Goal: Task Accomplishment & Management: Manage account settings

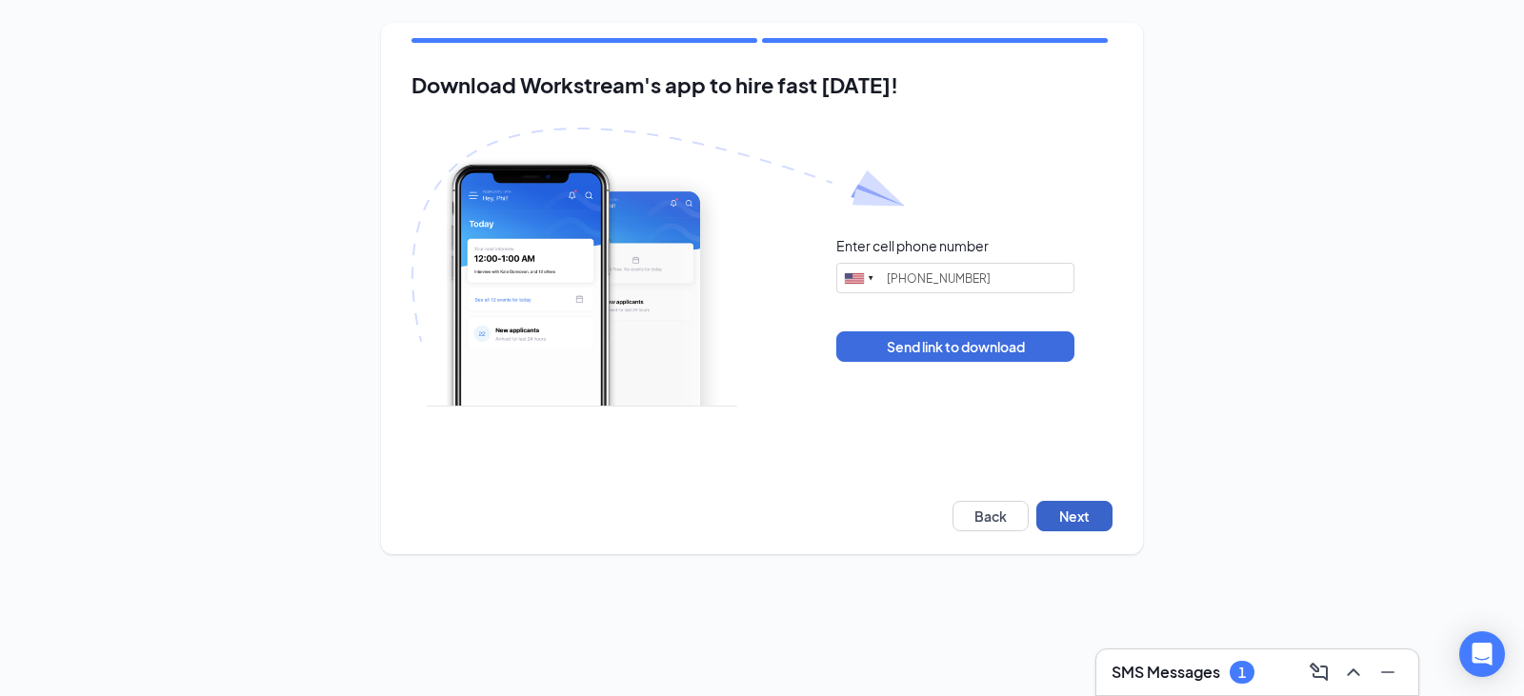
click at [1060, 524] on button "Next" at bounding box center [1075, 516] width 76 height 30
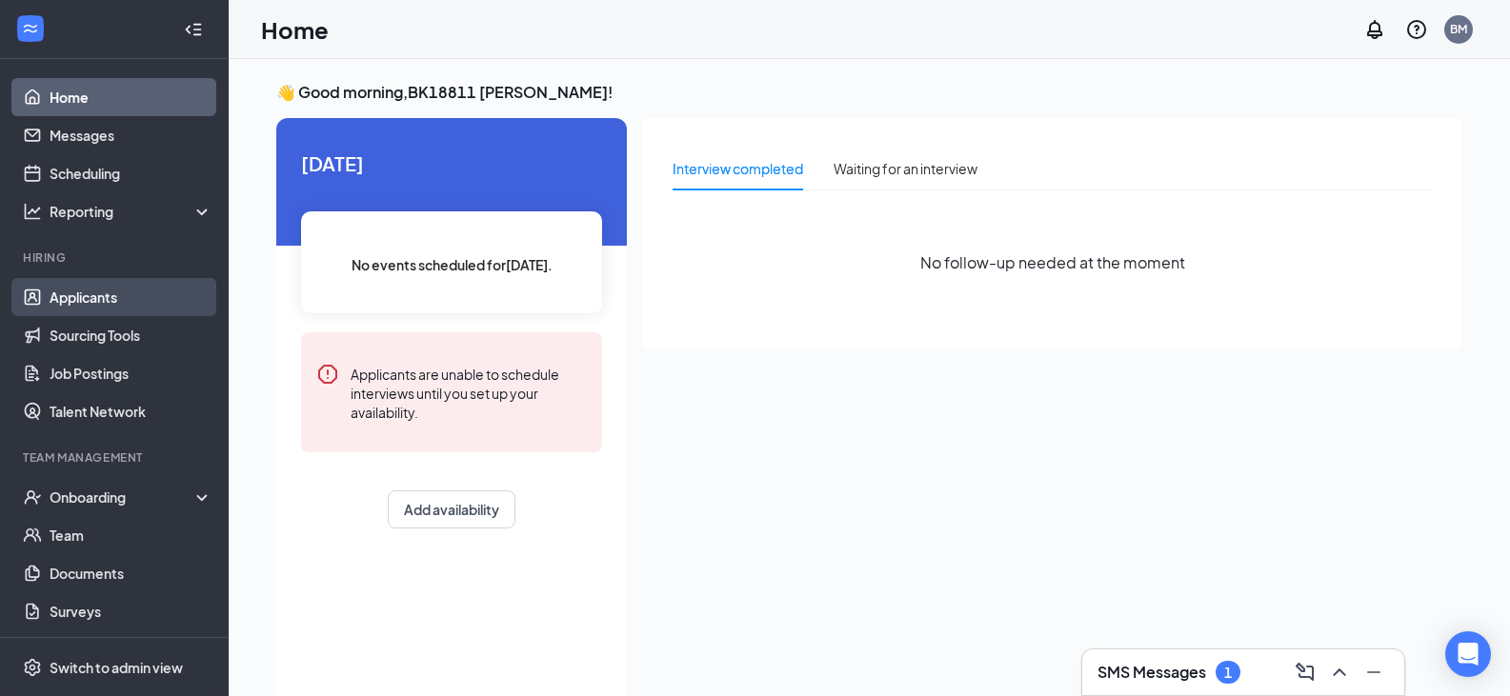
click at [89, 302] on link "Applicants" at bounding box center [131, 297] width 163 height 38
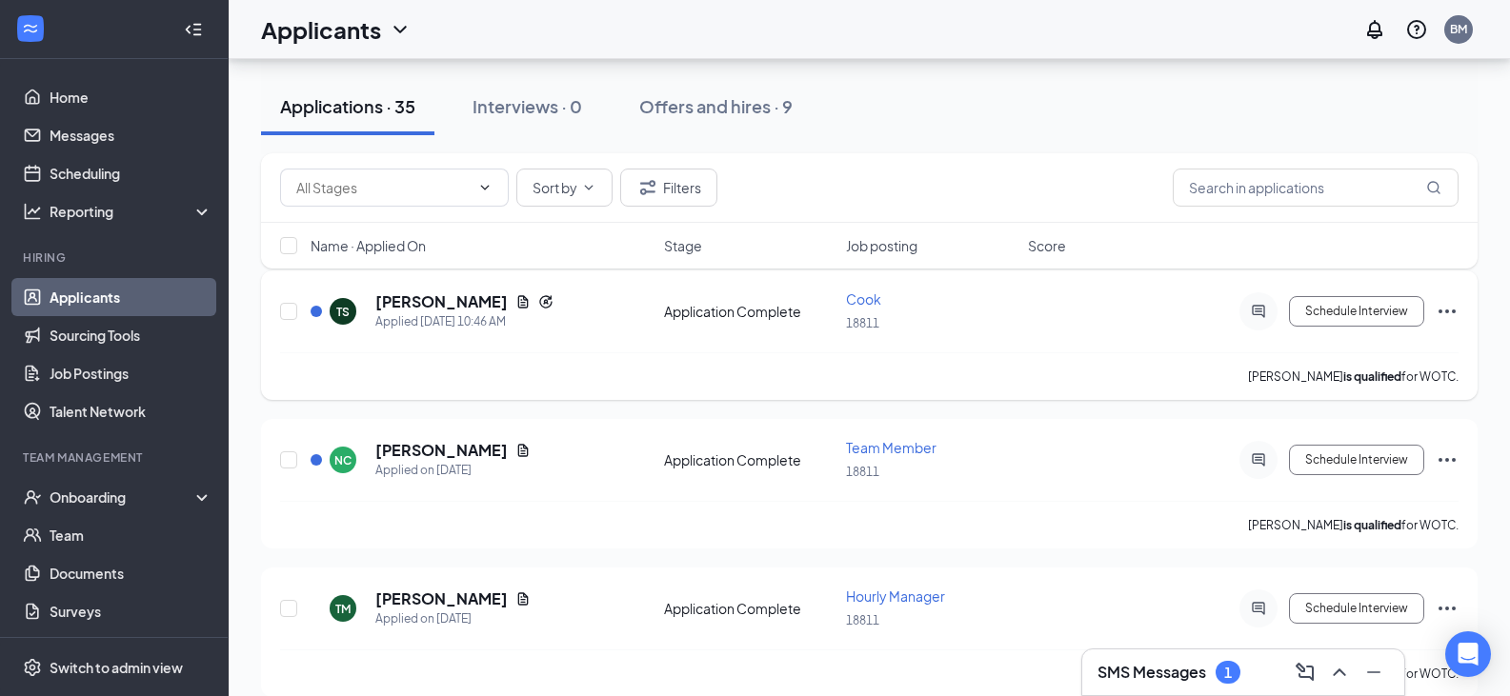
scroll to position [191, 0]
click at [1020, 360] on div "[PERSON_NAME] is qualified for WOTC." at bounding box center [869, 376] width 1179 height 48
click at [706, 320] on div "[PERSON_NAME] Applied [DATE] 10:46 AM Application Complete Cook 18811 Schedule …" at bounding box center [869, 320] width 1179 height 63
click at [1449, 322] on div "Schedule Interview" at bounding box center [1287, 311] width 343 height 38
click at [1448, 312] on icon "Ellipses" at bounding box center [1447, 311] width 17 height 4
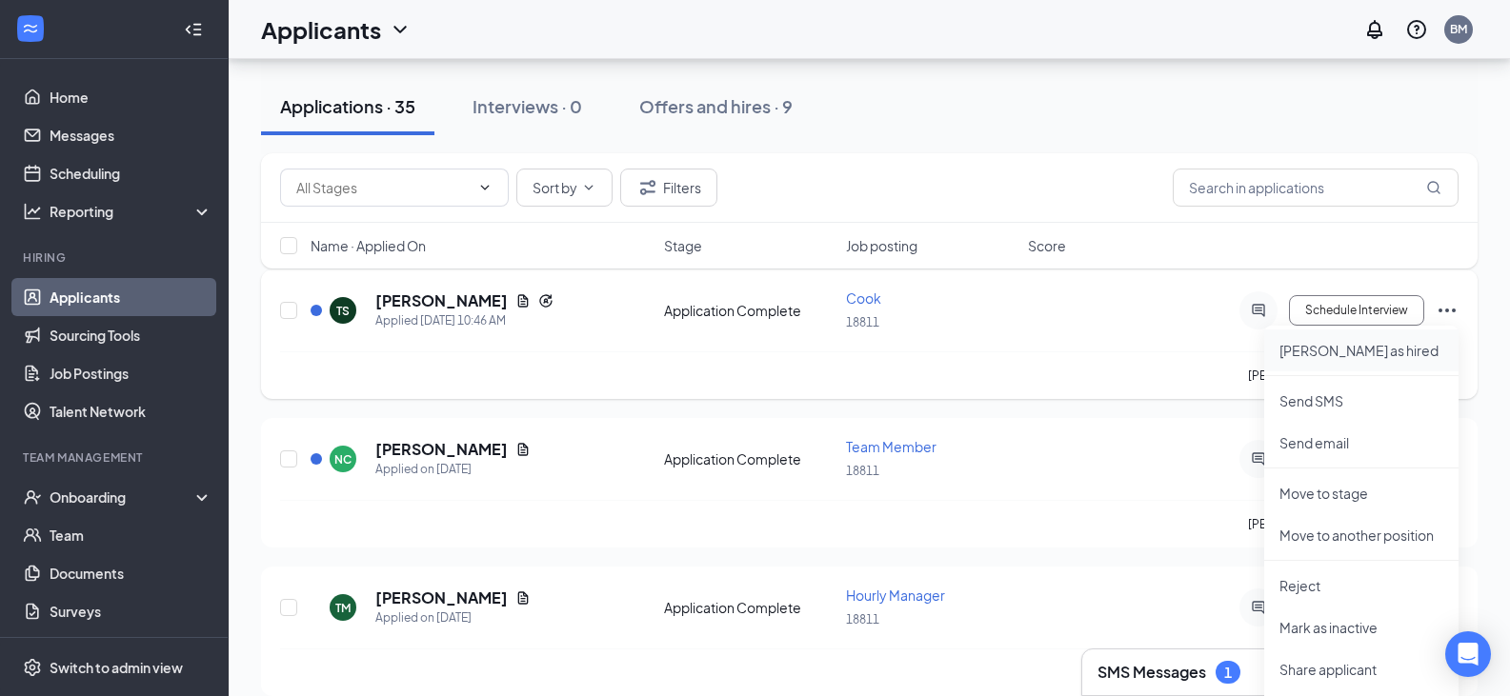
click at [1319, 355] on p "[PERSON_NAME] as hired" at bounding box center [1362, 350] width 164 height 19
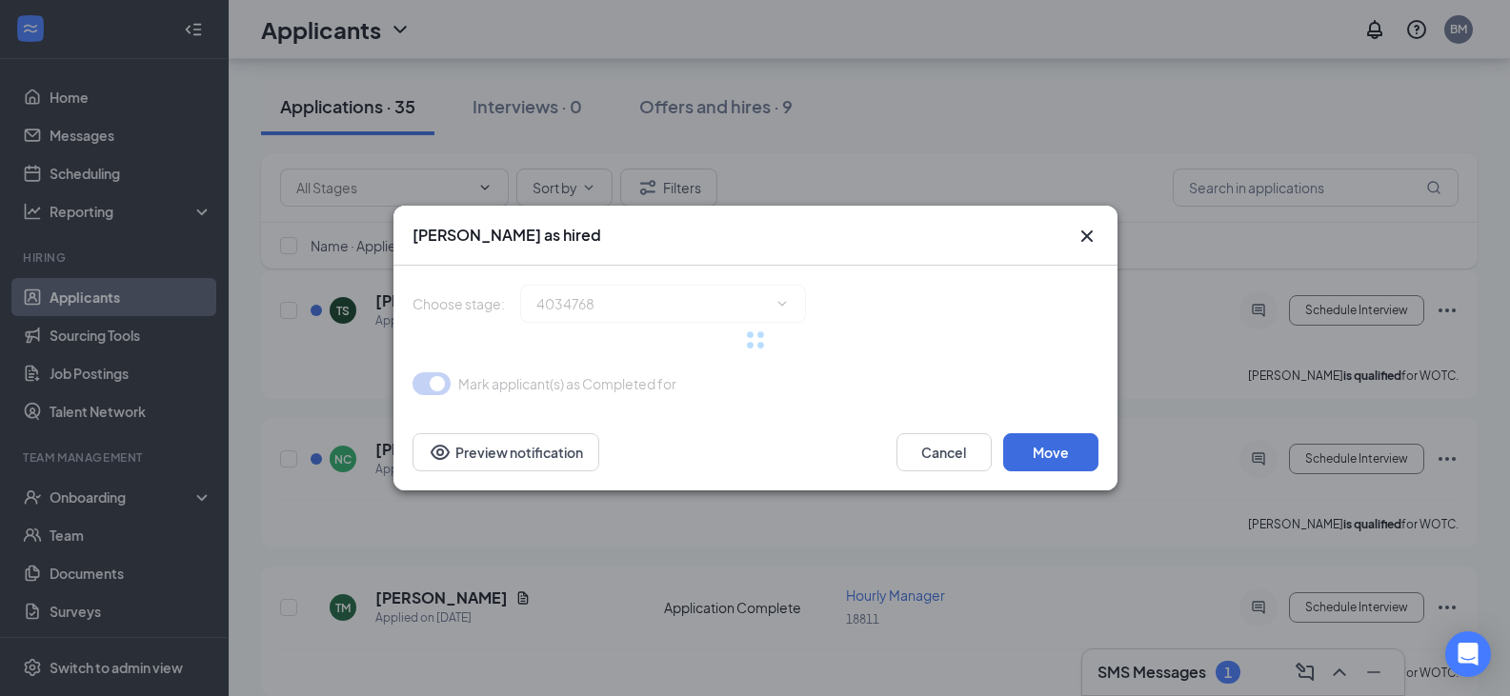
type input "Hiring Complete (final stage)"
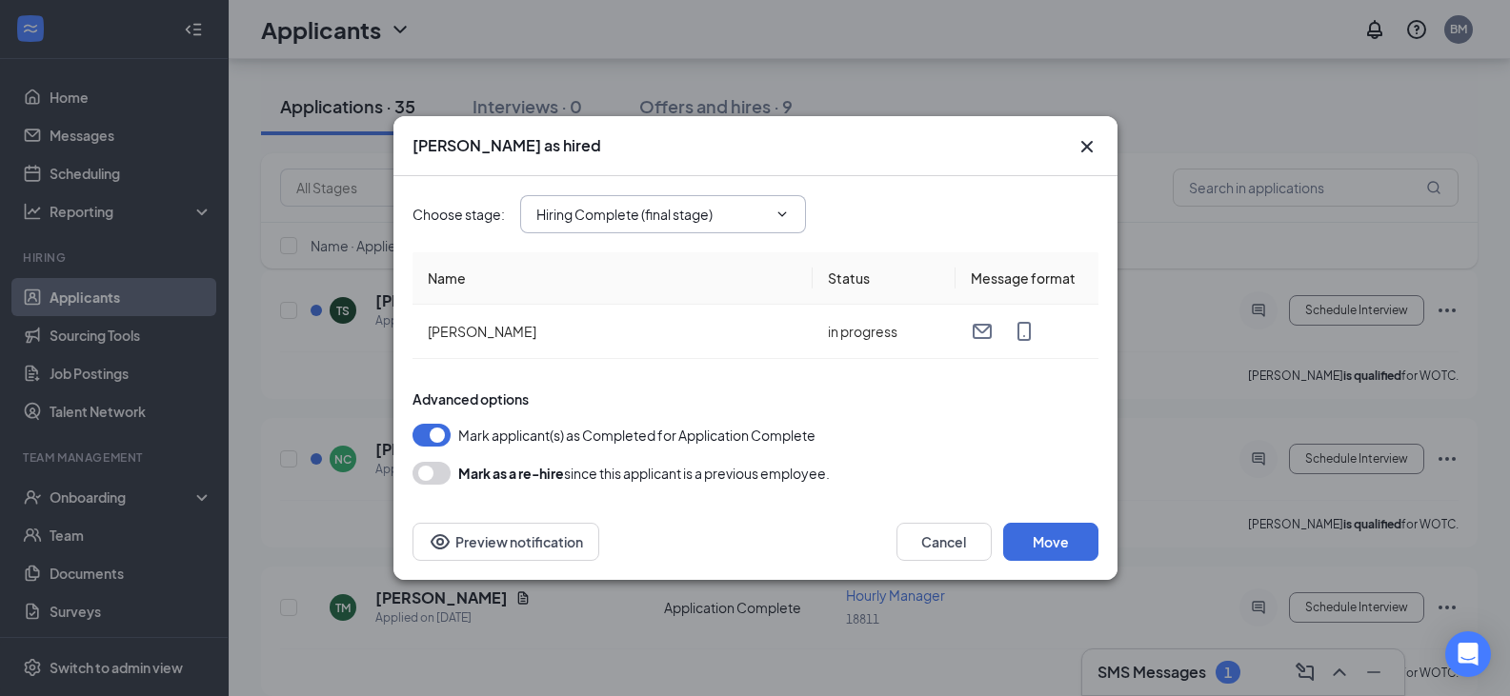
click at [717, 229] on span "Hiring Complete (final stage)" at bounding box center [663, 214] width 286 height 38
click at [782, 220] on icon "ChevronDown" at bounding box center [782, 214] width 15 height 15
click at [1049, 544] on button "Move" at bounding box center [1050, 542] width 95 height 38
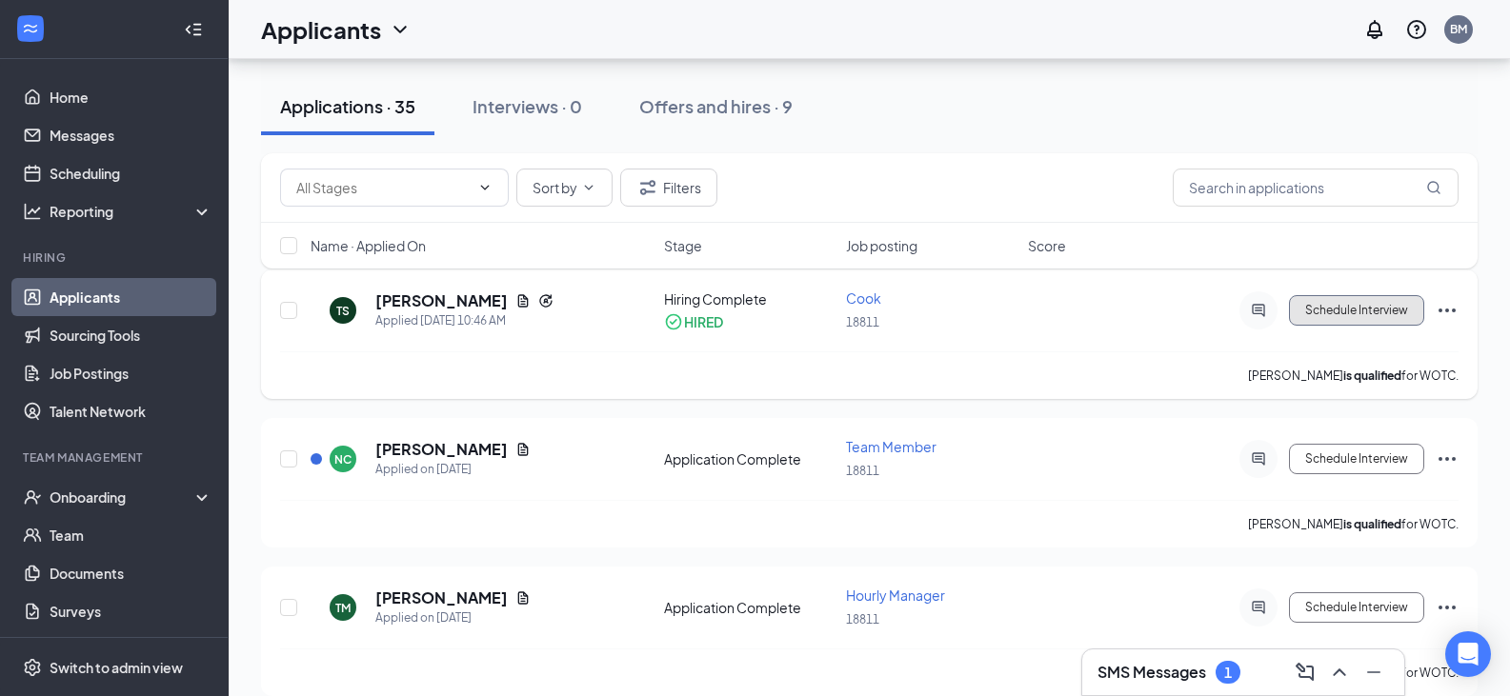
click at [1316, 300] on button "Schedule Interview" at bounding box center [1356, 310] width 135 height 30
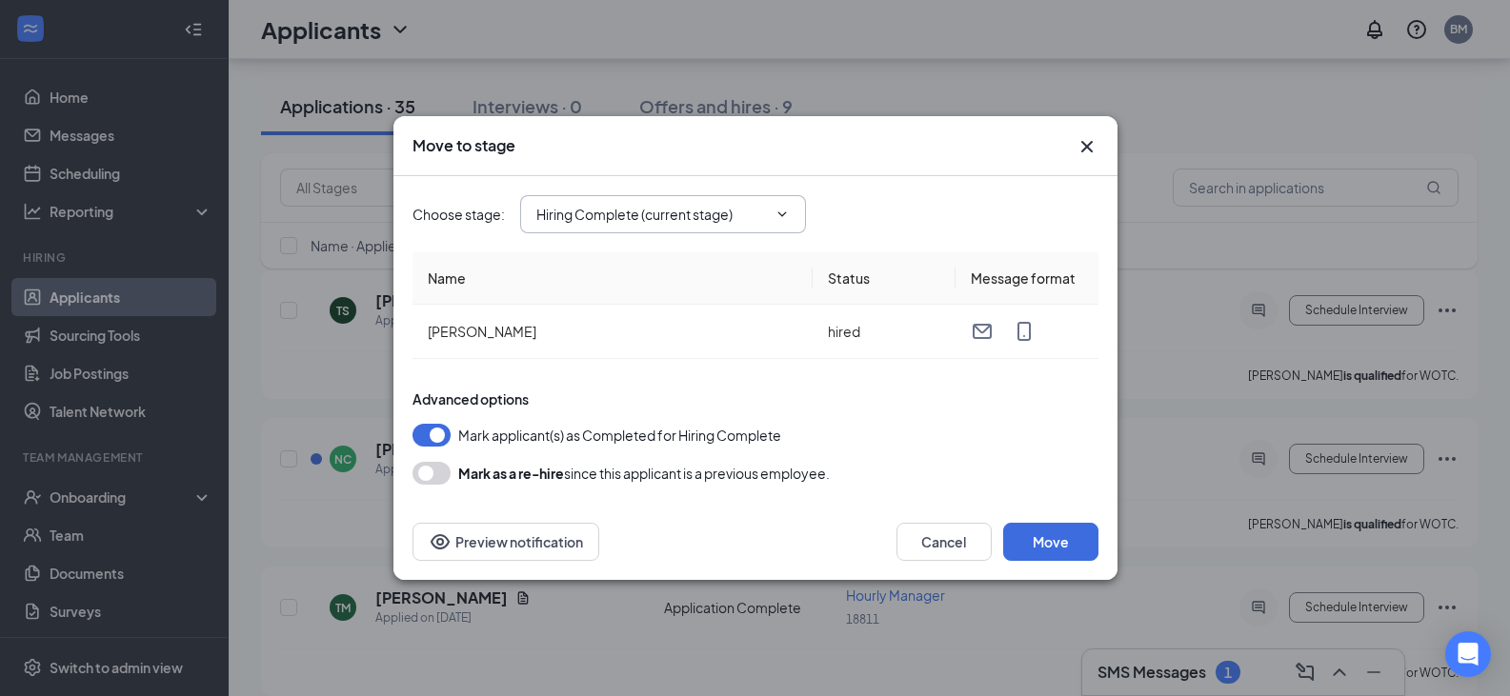
click at [752, 211] on input "Hiring Complete (current stage)" at bounding box center [651, 214] width 231 height 21
click at [1079, 151] on icon "Cross" at bounding box center [1087, 146] width 23 height 23
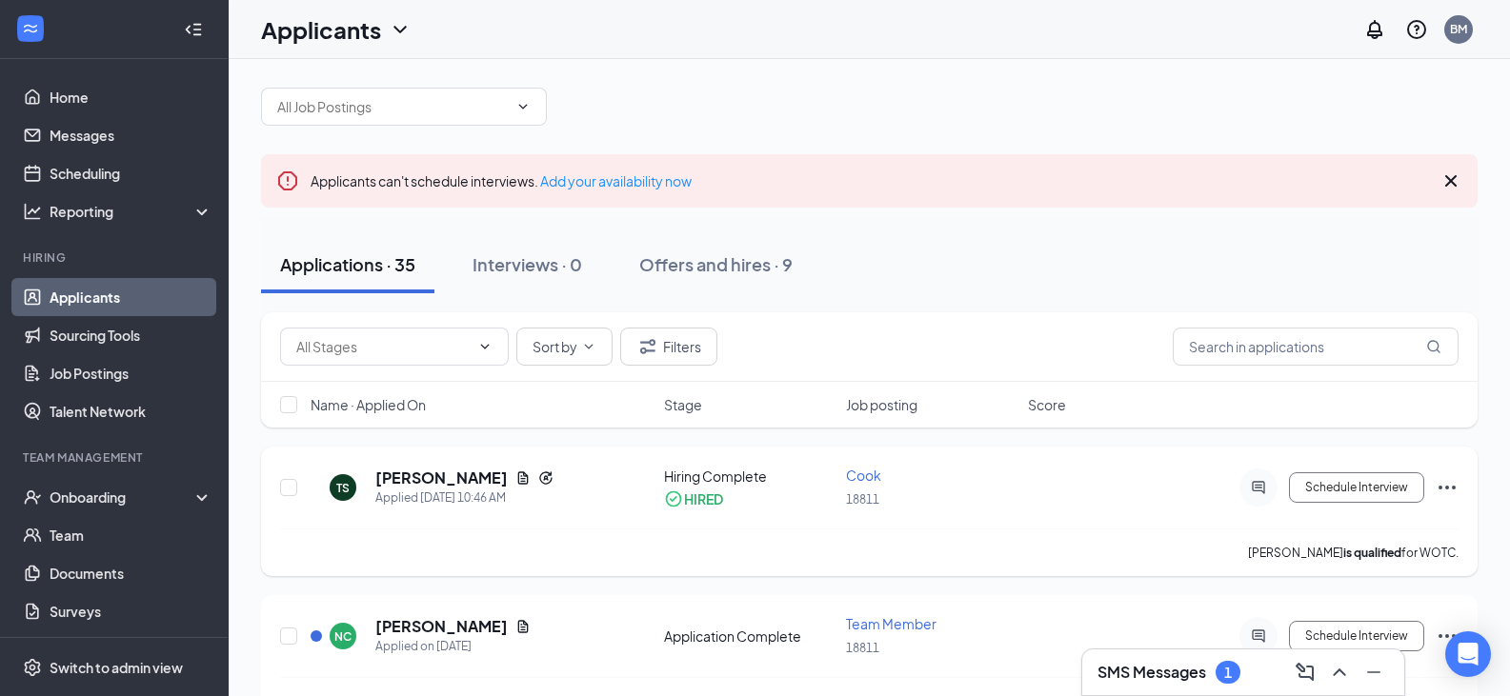
scroll to position [0, 0]
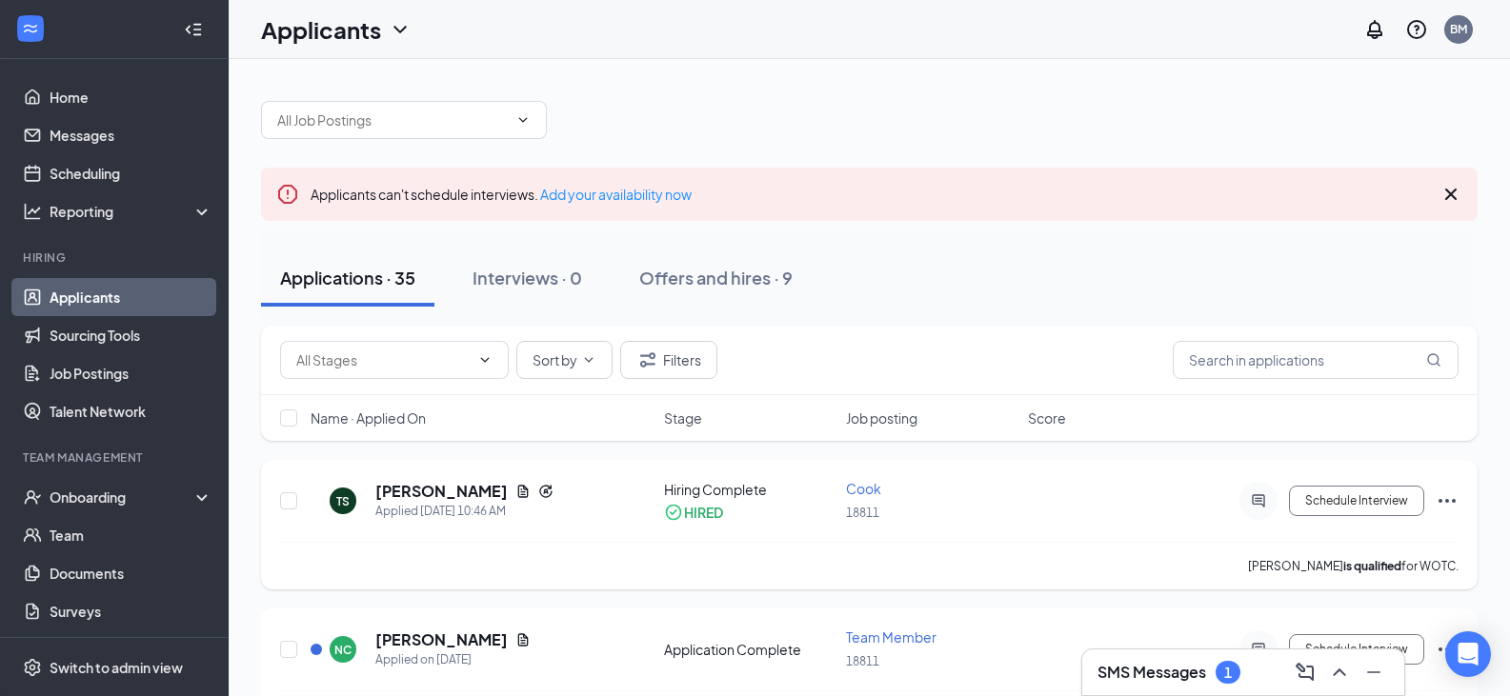
click at [1454, 506] on icon "Ellipses" at bounding box center [1447, 501] width 23 height 23
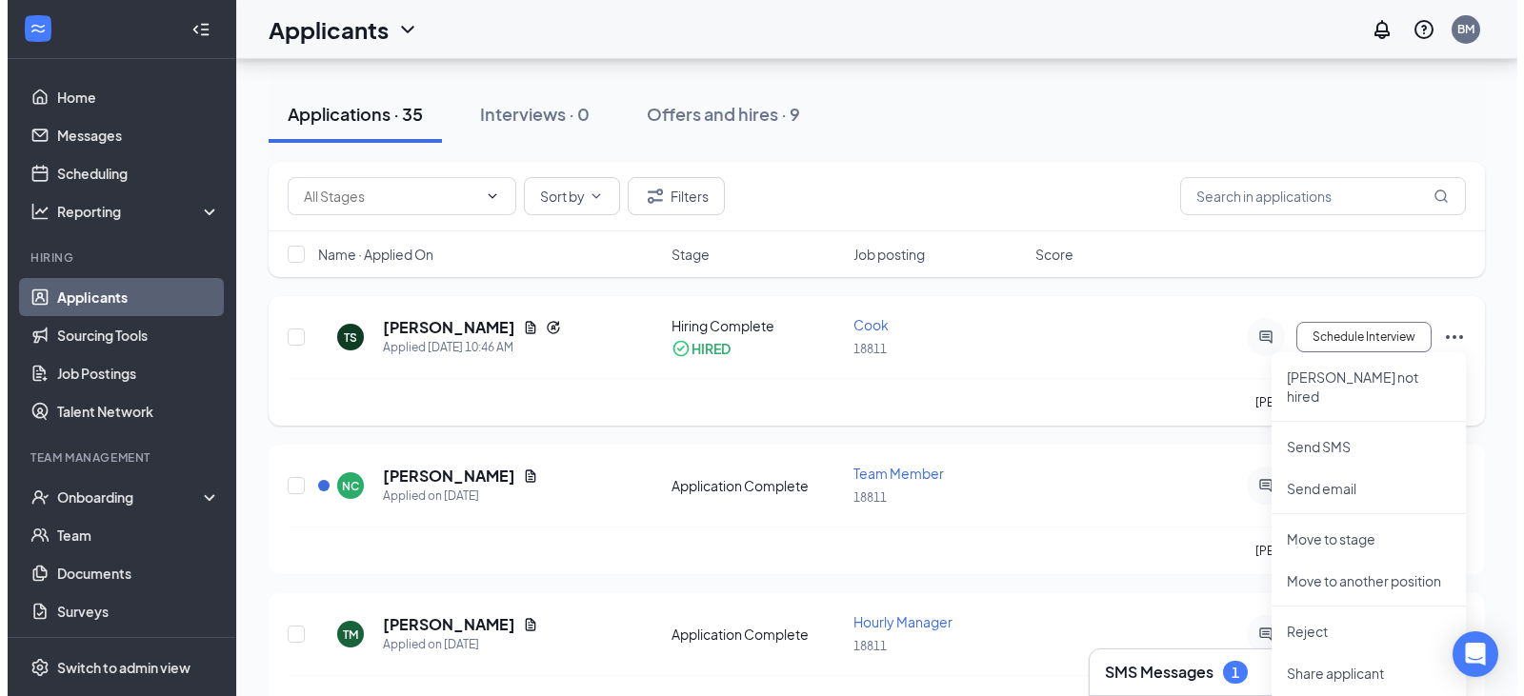
scroll to position [95, 0]
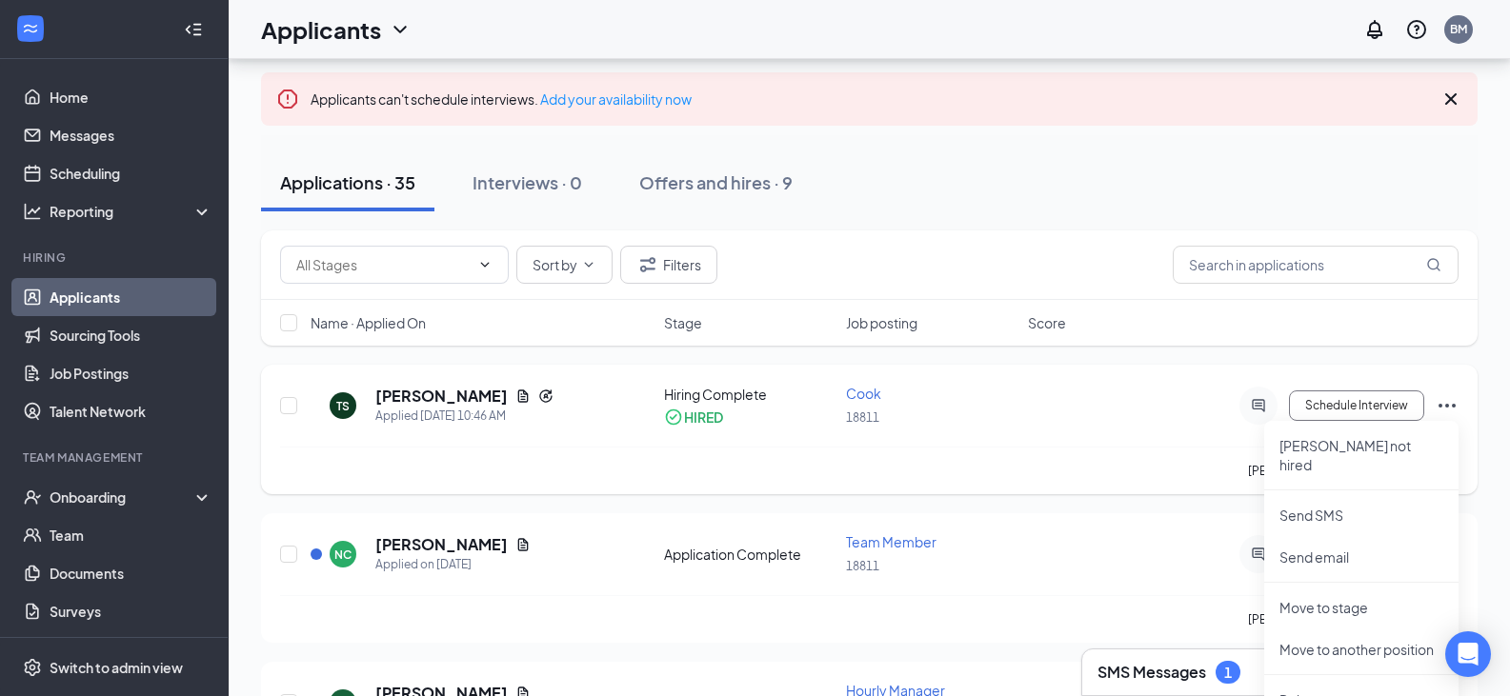
click at [1078, 469] on div "[PERSON_NAME] is qualified for WOTC." at bounding box center [869, 471] width 1179 height 48
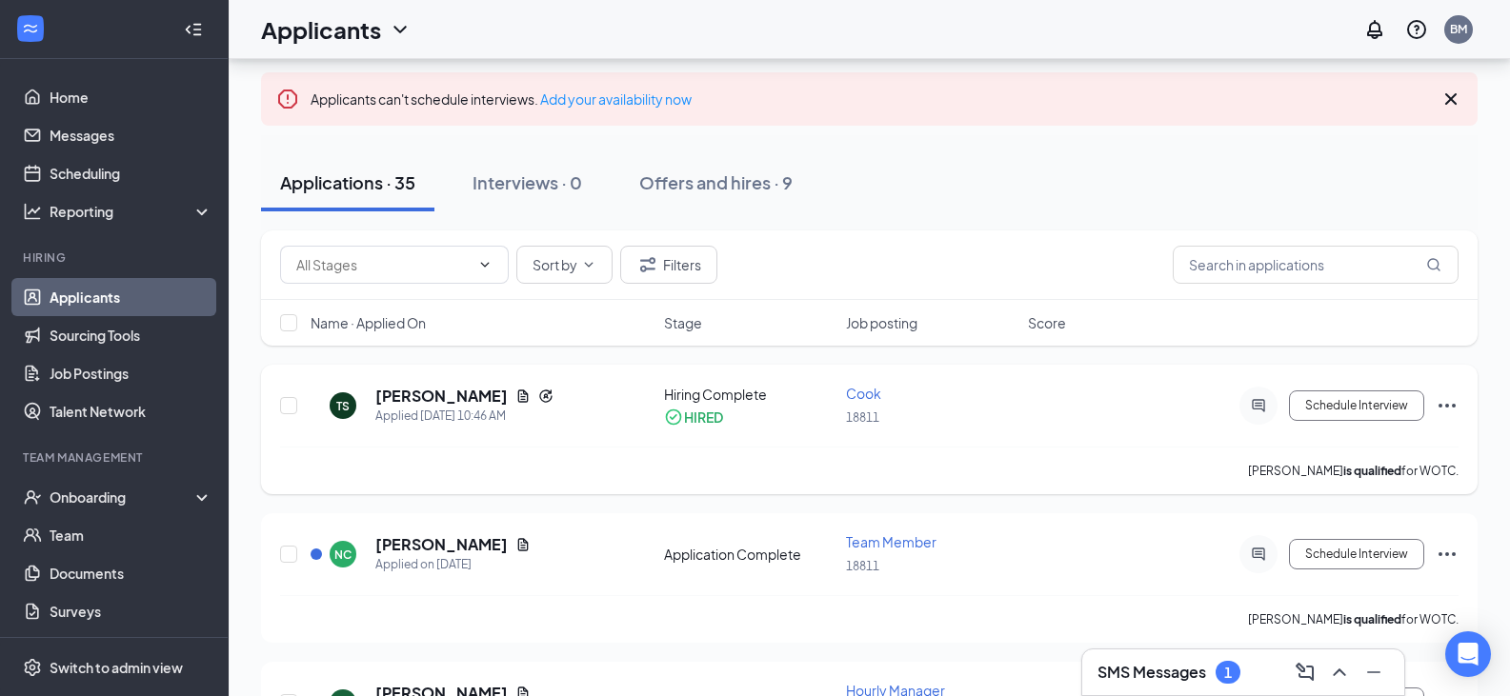
click at [1078, 469] on div "[PERSON_NAME] is qualified for WOTC." at bounding box center [869, 471] width 1179 height 48
click at [1253, 408] on icon "ActiveChat" at bounding box center [1258, 405] width 12 height 12
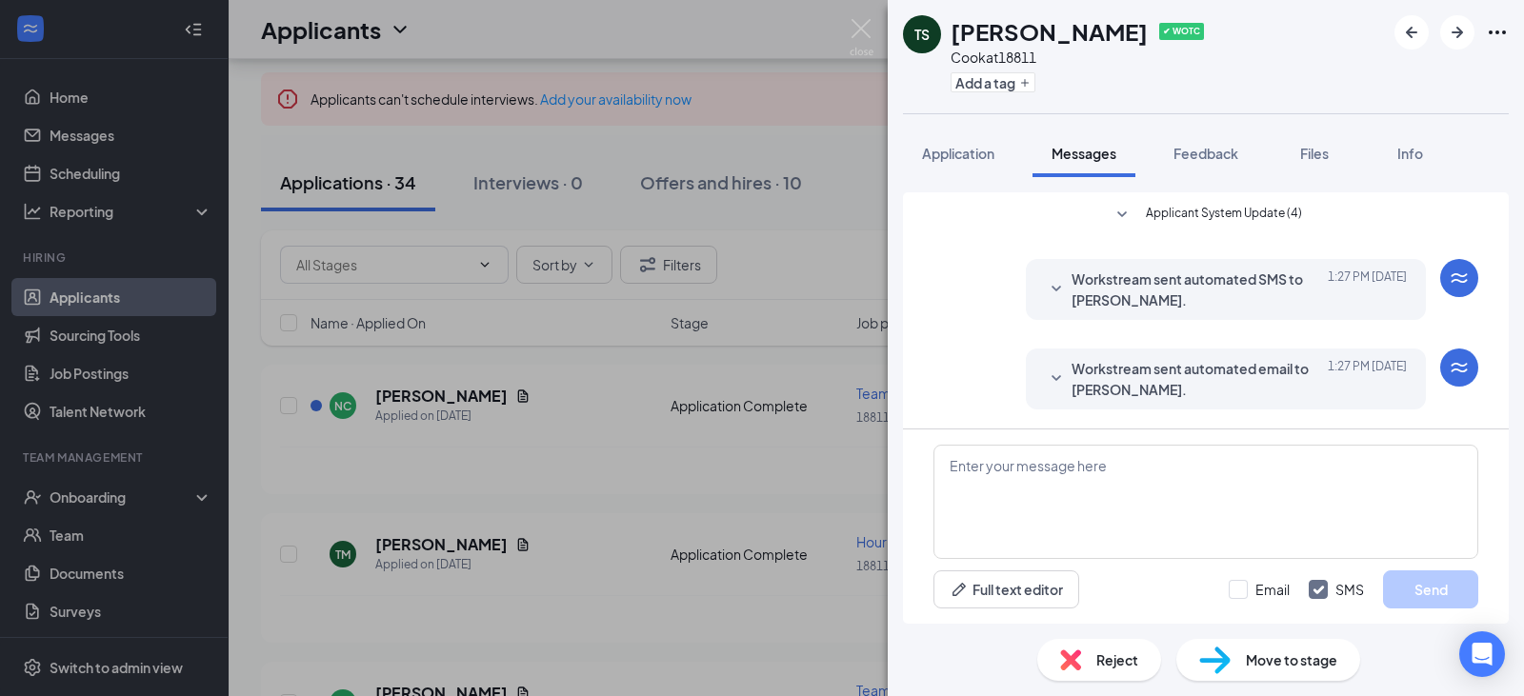
scroll to position [4, 0]
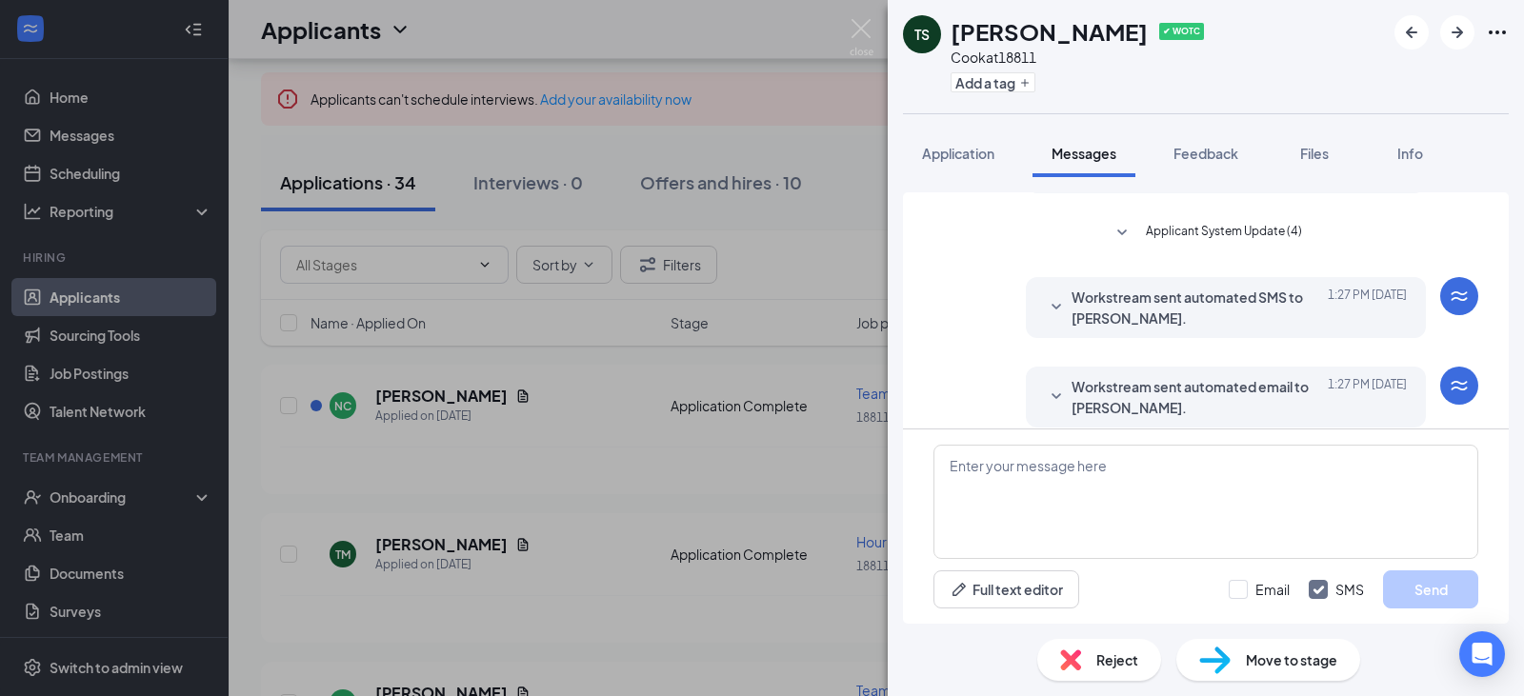
scroll to position [143, 0]
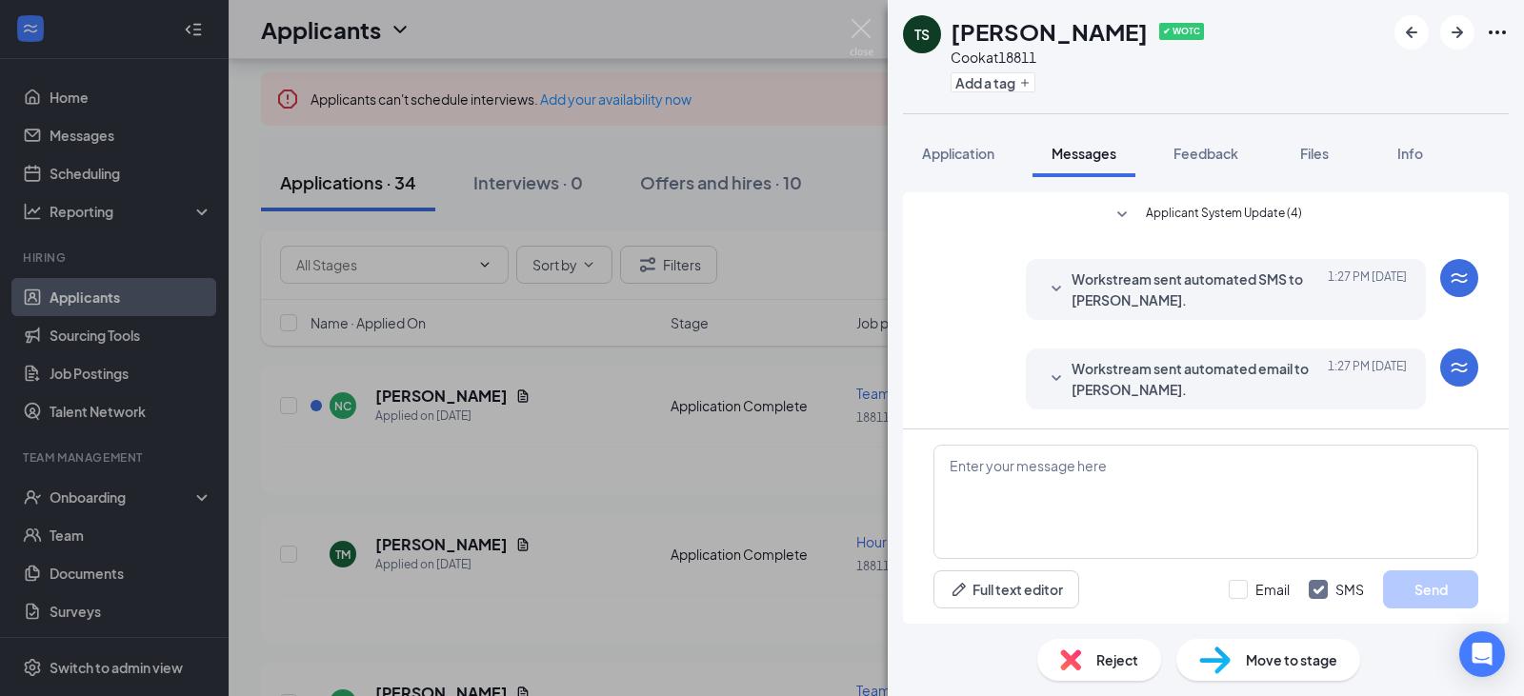
click at [1278, 390] on span "Workstream sent automated email to [PERSON_NAME]." at bounding box center [1197, 379] width 250 height 42
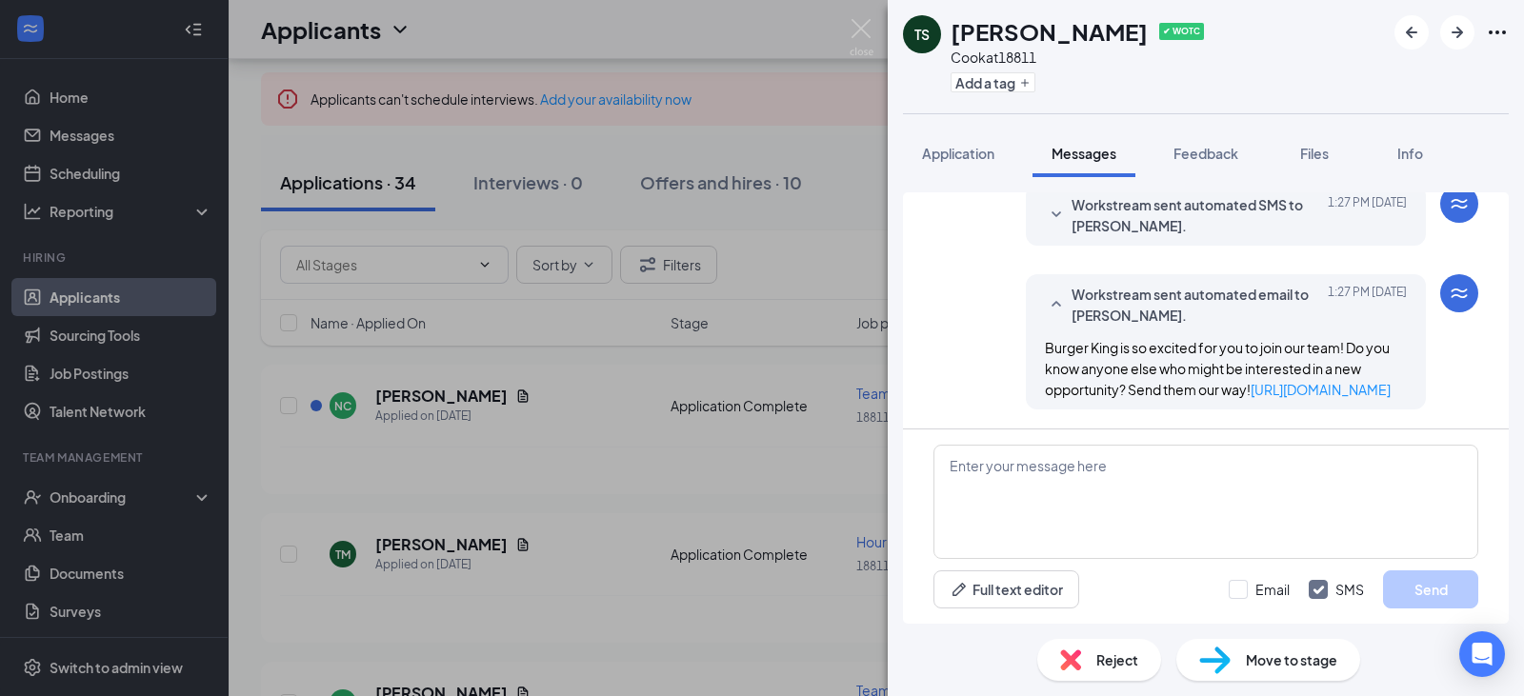
scroll to position [48, 0]
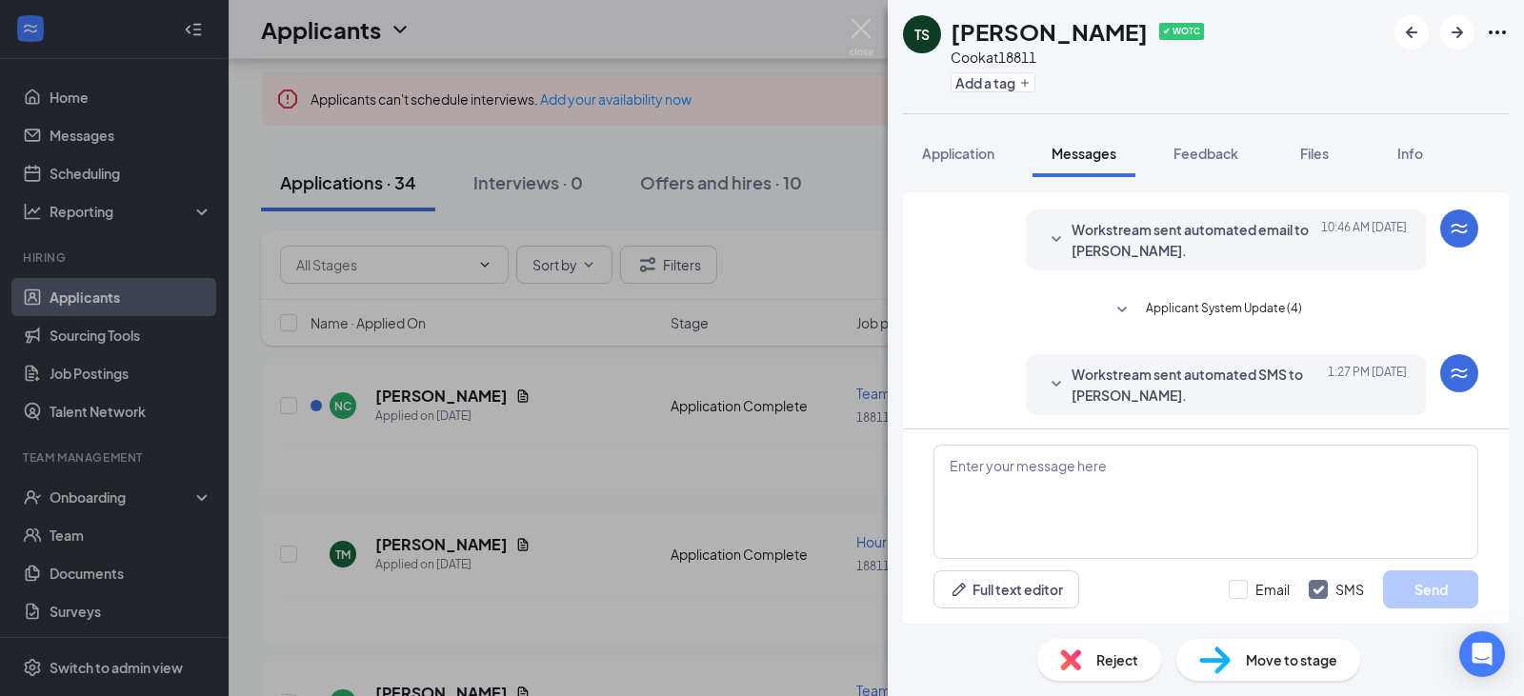
click at [1275, 390] on span "Workstream sent automated SMS to [PERSON_NAME]." at bounding box center [1197, 385] width 250 height 42
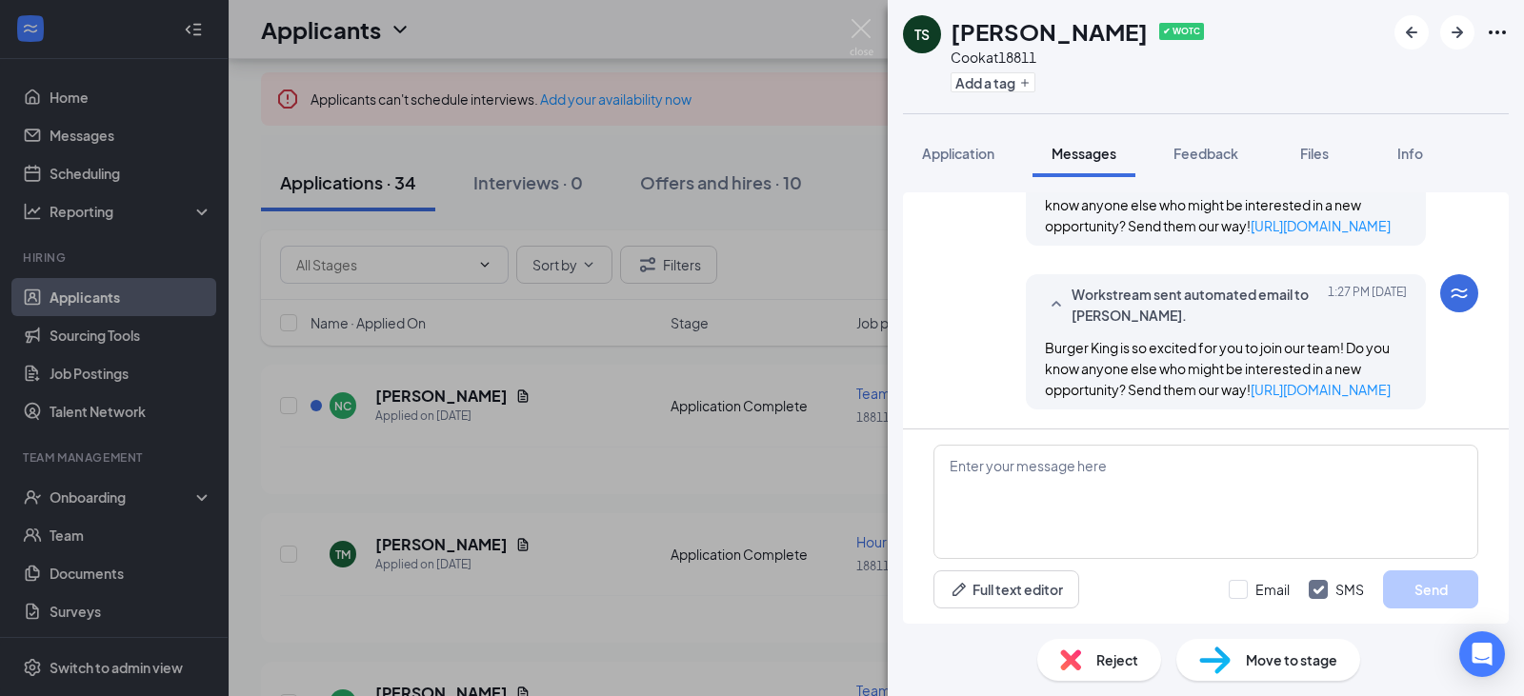
scroll to position [333, 0]
click at [1161, 482] on textarea at bounding box center [1206, 502] width 545 height 114
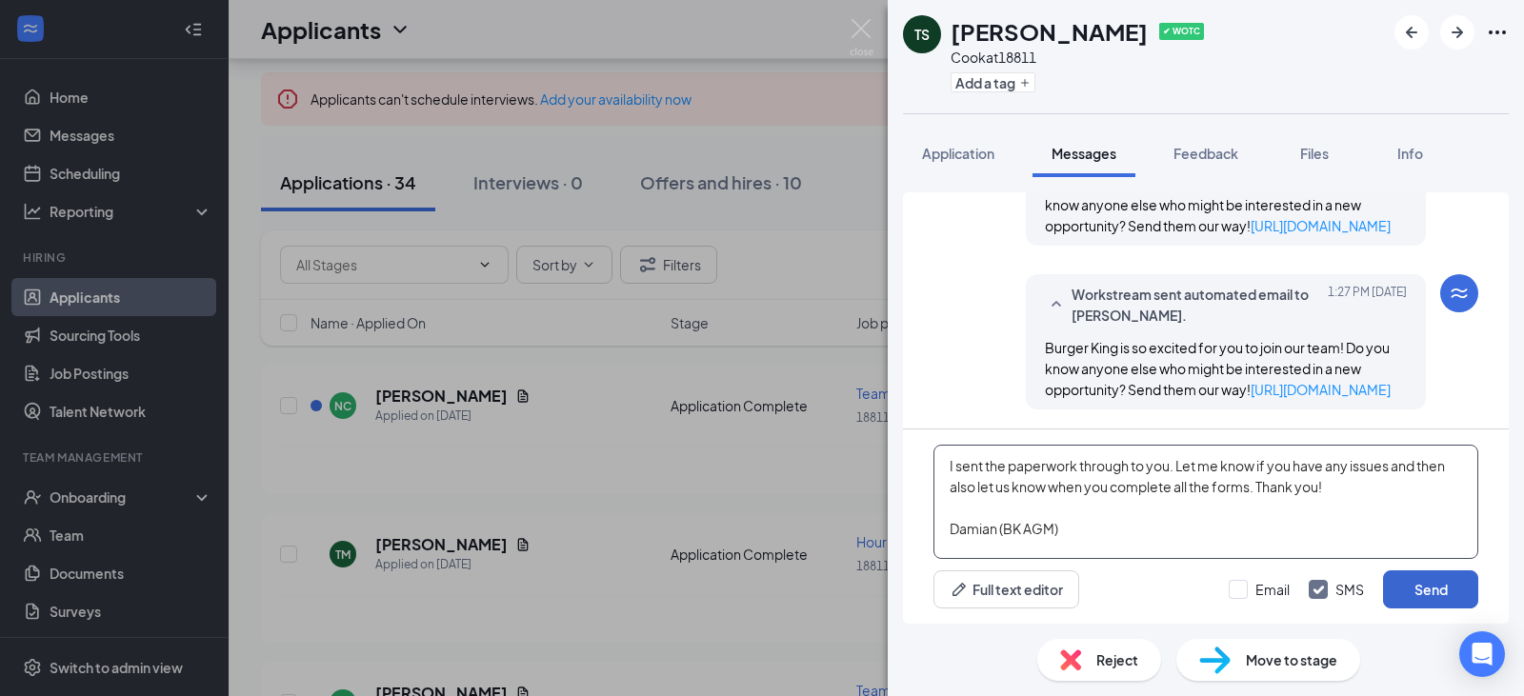
type textarea "I sent the paperwork through to you. Let me know if you have any issues and the…"
click at [1420, 596] on button "Send" at bounding box center [1430, 590] width 95 height 38
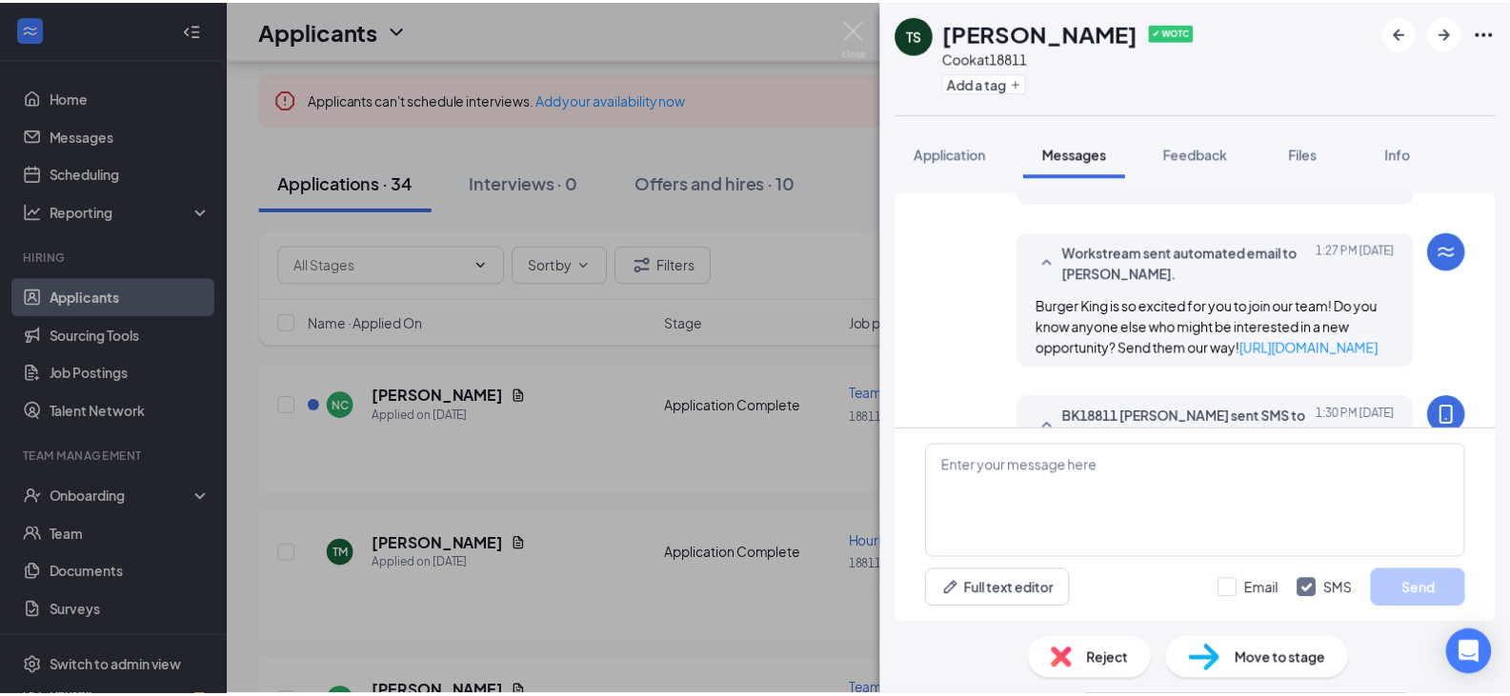
scroll to position [539, 0]
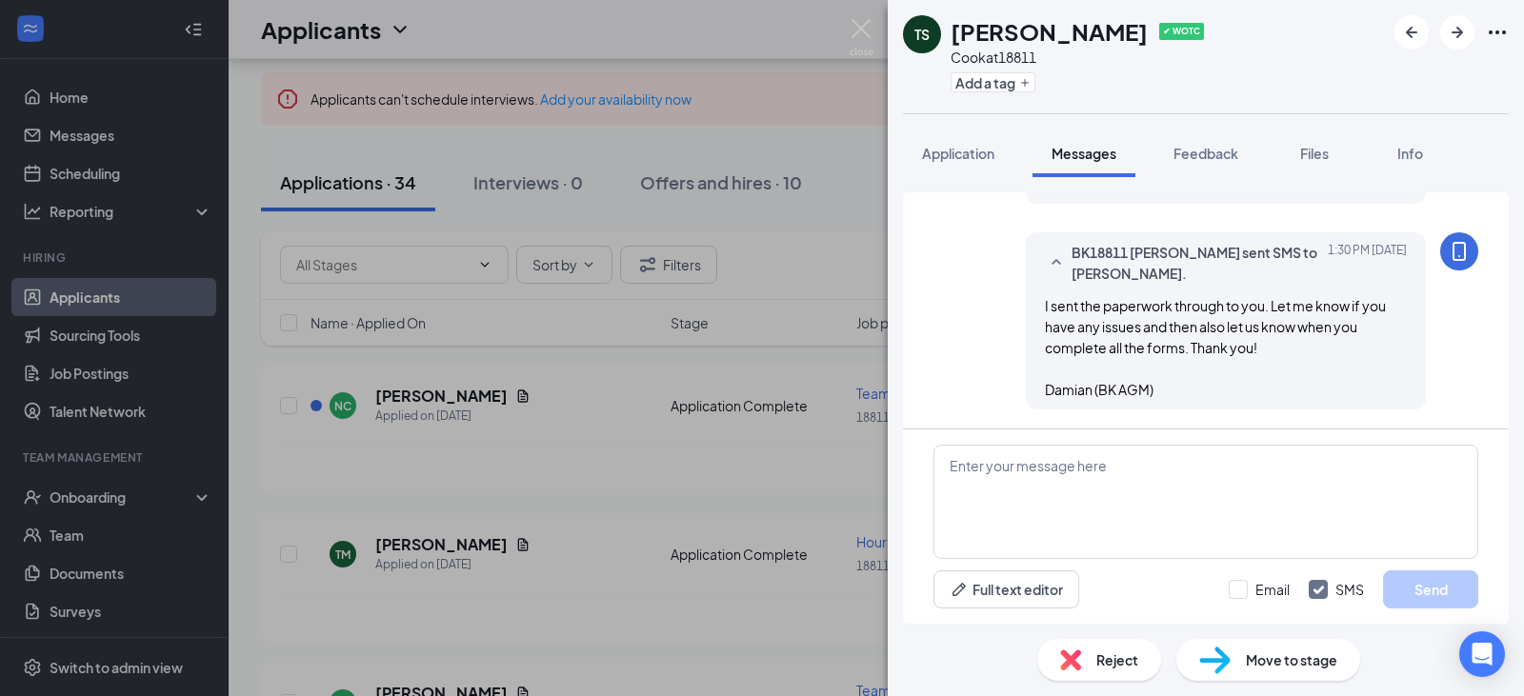
click at [853, 132] on div "[PERSON_NAME] ✔ WOTC Cook at 18811 Add a tag Application Messages Feedback File…" at bounding box center [762, 348] width 1524 height 696
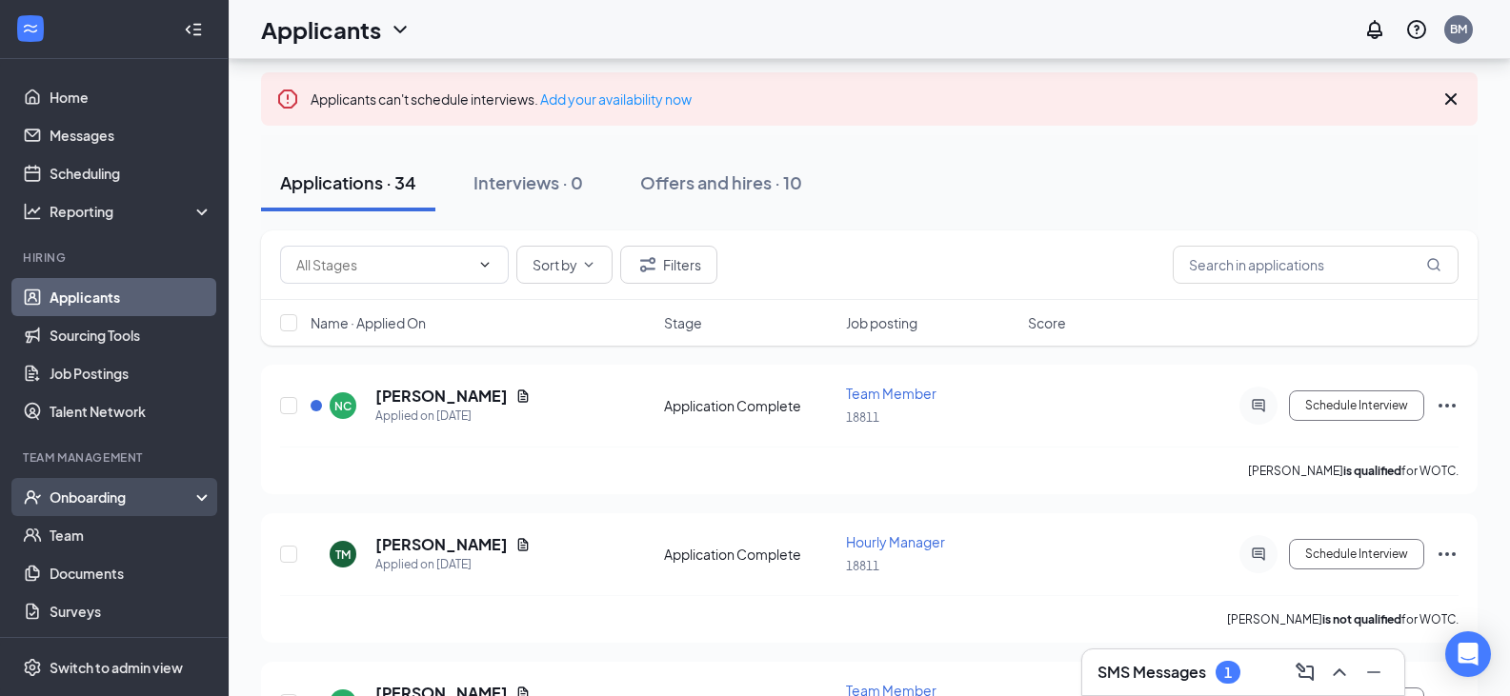
click at [128, 508] on div "Onboarding" at bounding box center [114, 497] width 229 height 38
click at [115, 536] on link "Overview" at bounding box center [131, 535] width 163 height 38
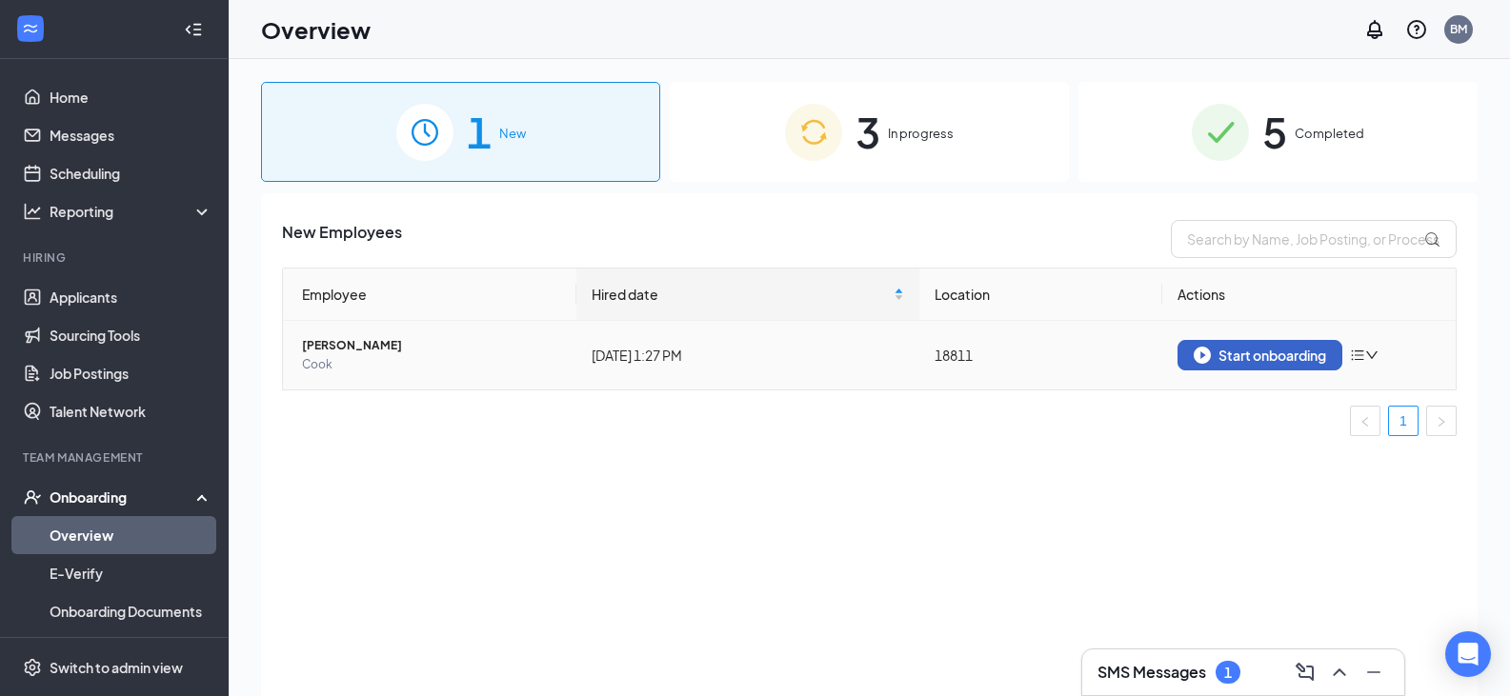
click at [1308, 359] on div "Start onboarding" at bounding box center [1260, 355] width 132 height 17
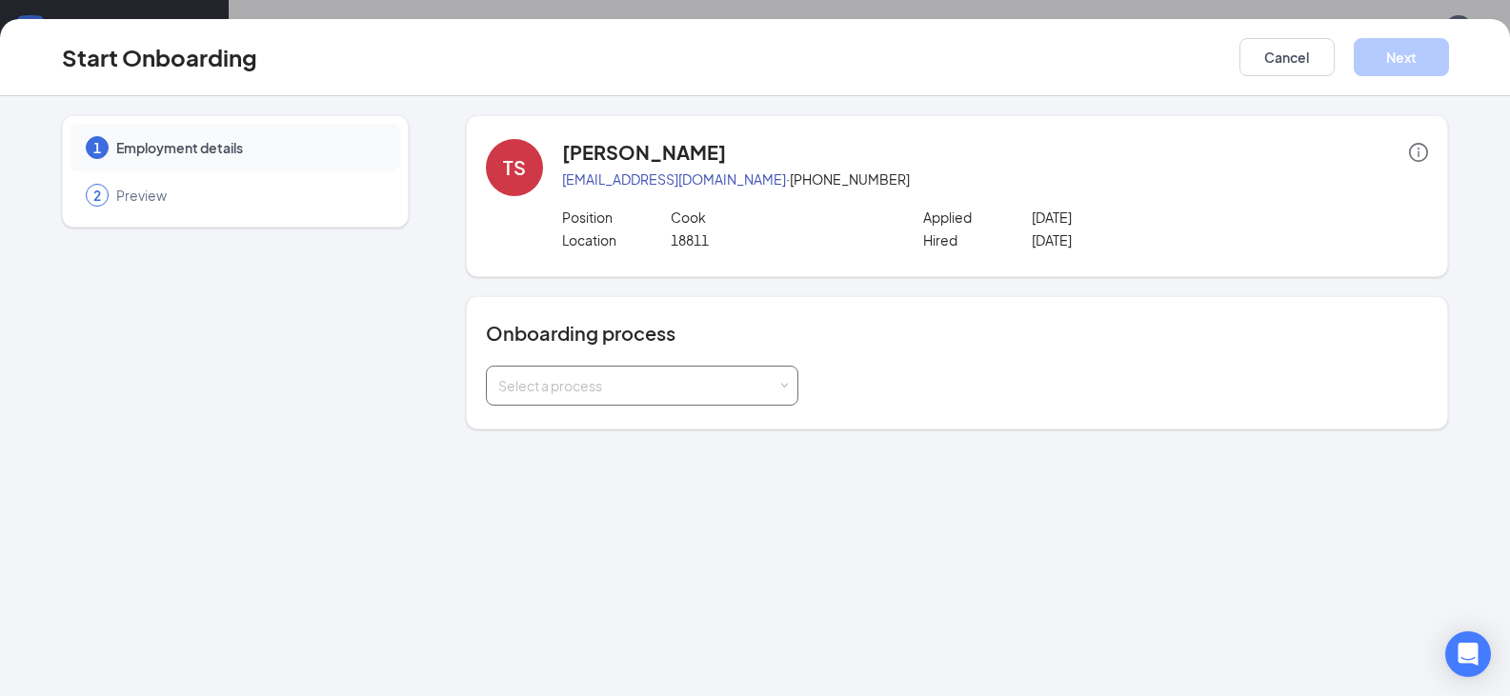
click at [725, 382] on div "Select a process" at bounding box center [637, 385] width 279 height 19
click at [686, 494] on li "Team Member Onboarding" at bounding box center [642, 495] width 313 height 34
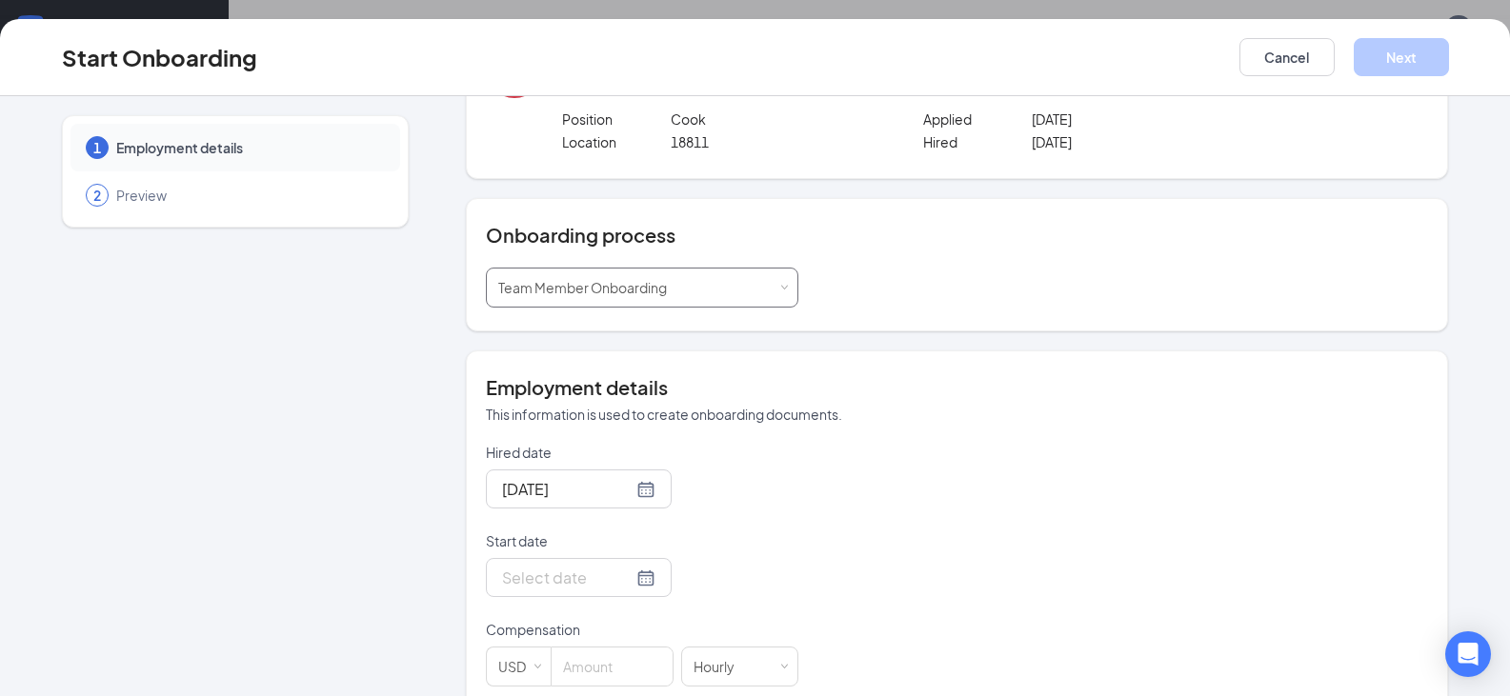
scroll to position [25, 0]
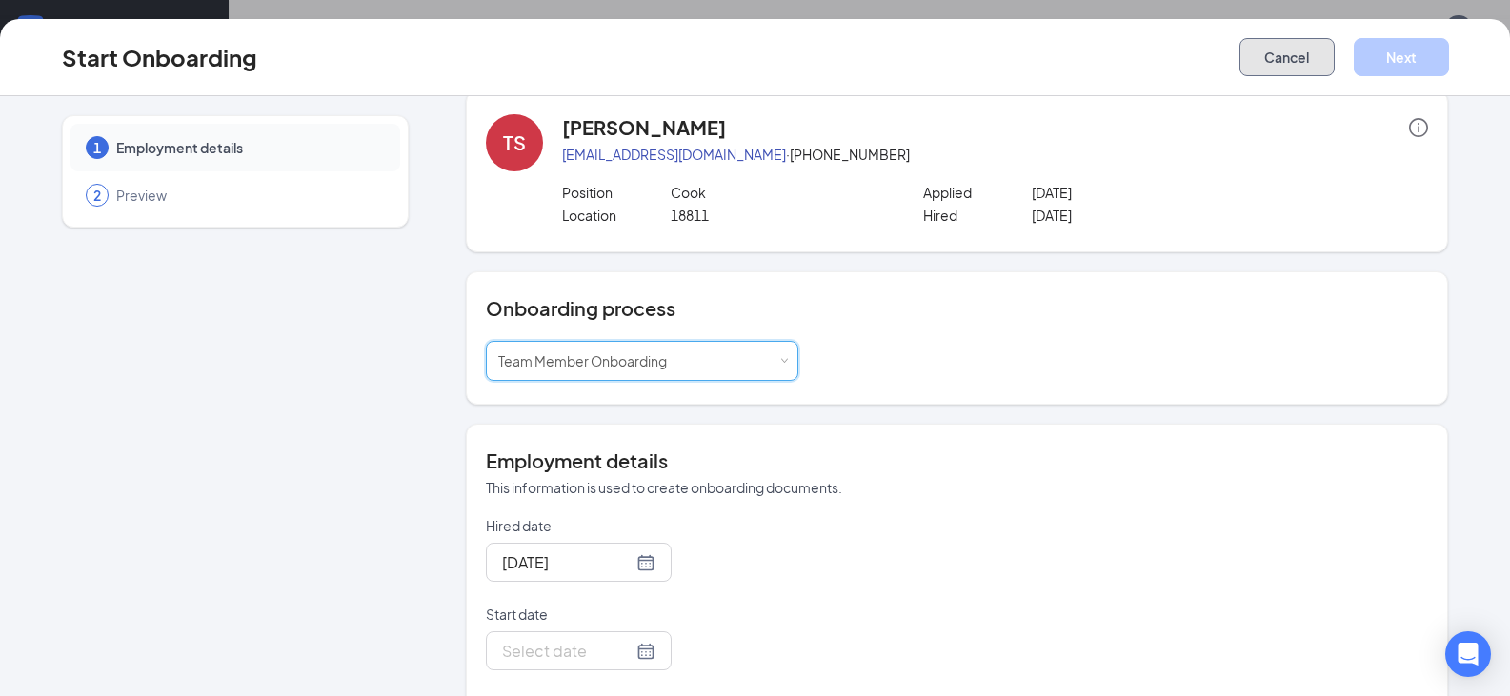
click at [1280, 66] on button "Cancel" at bounding box center [1287, 57] width 95 height 38
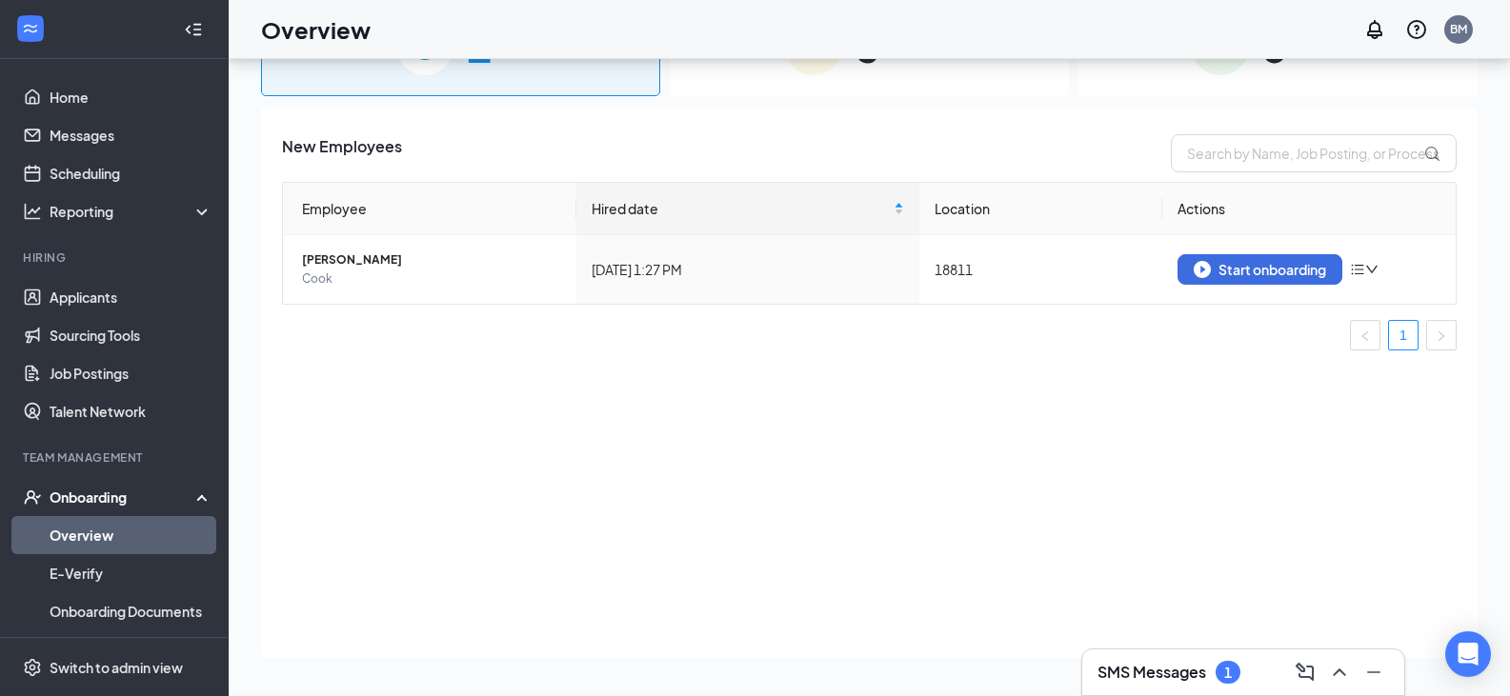
scroll to position [0, 0]
click at [1220, 671] on div "1" at bounding box center [1228, 672] width 25 height 23
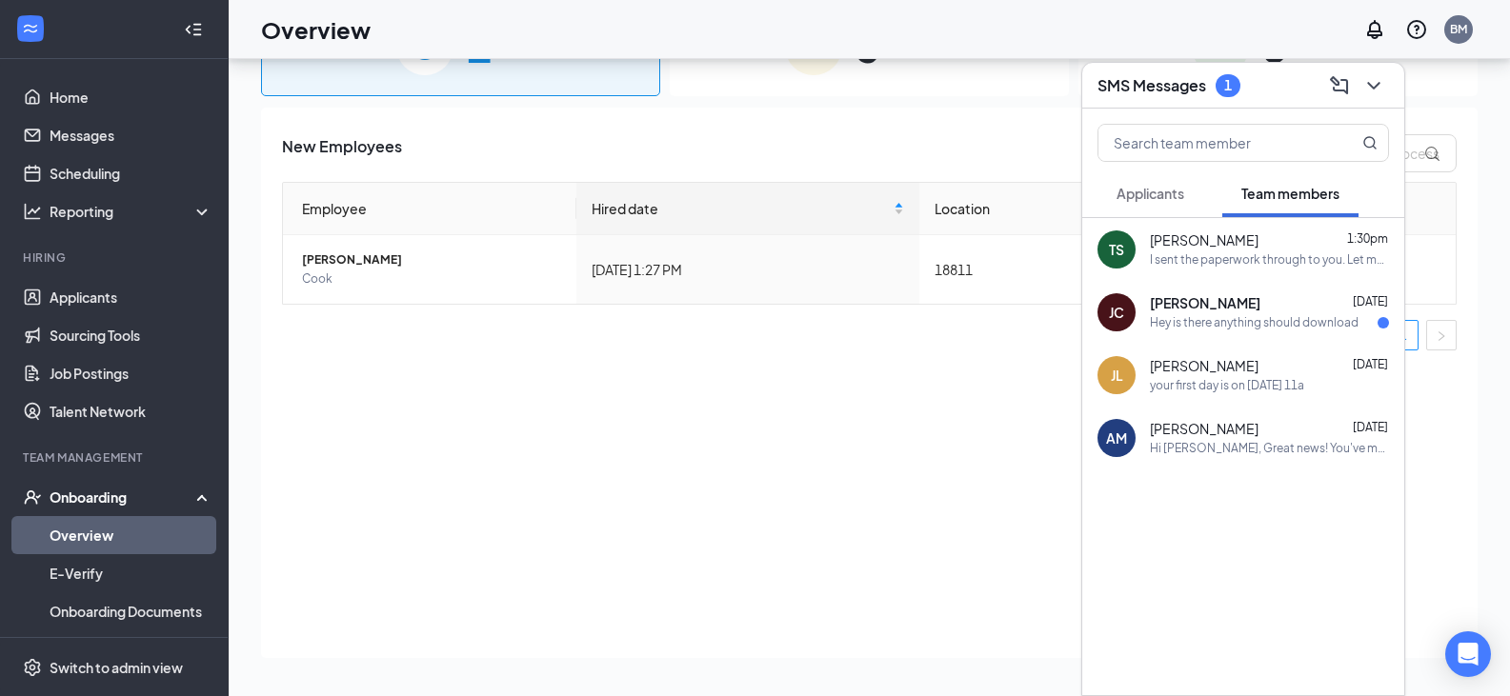
click at [1198, 250] on span "[PERSON_NAME]" at bounding box center [1204, 241] width 109 height 19
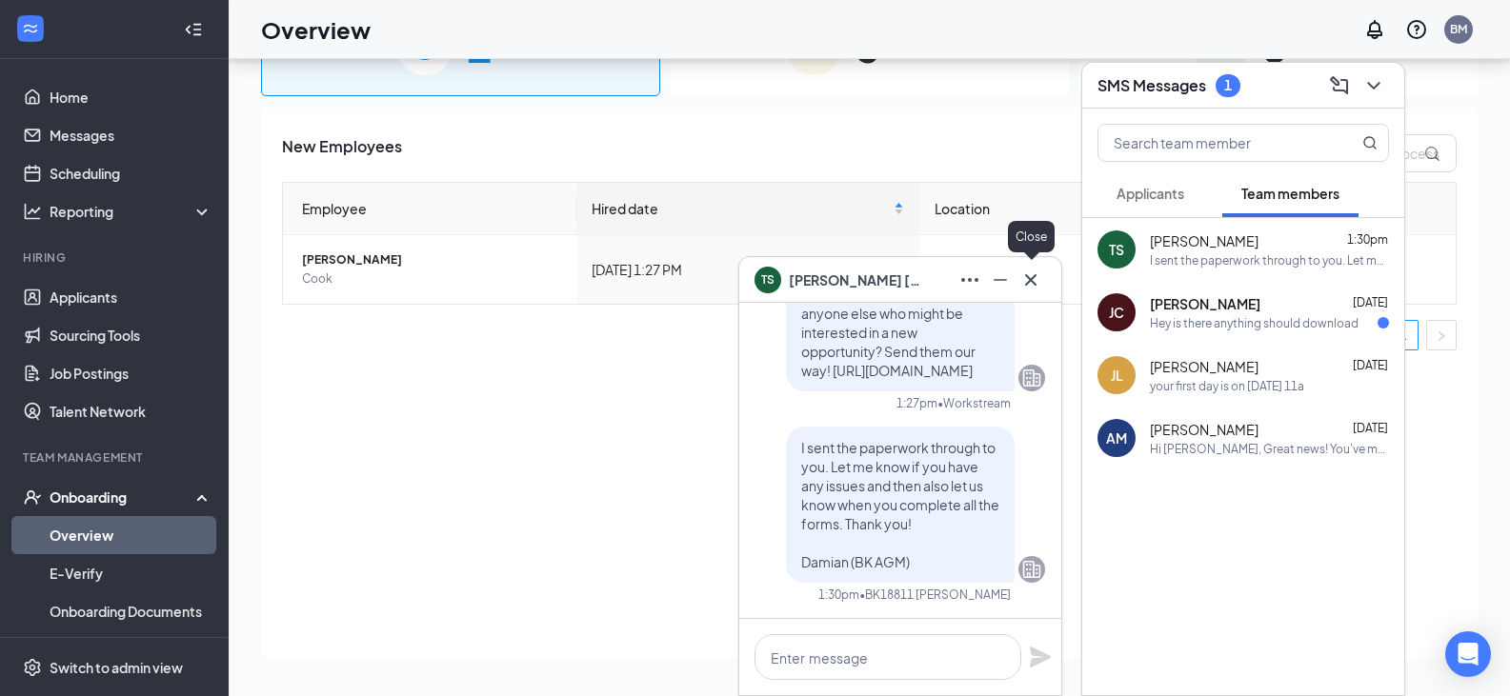
click at [1038, 277] on icon "Cross" at bounding box center [1030, 280] width 23 height 23
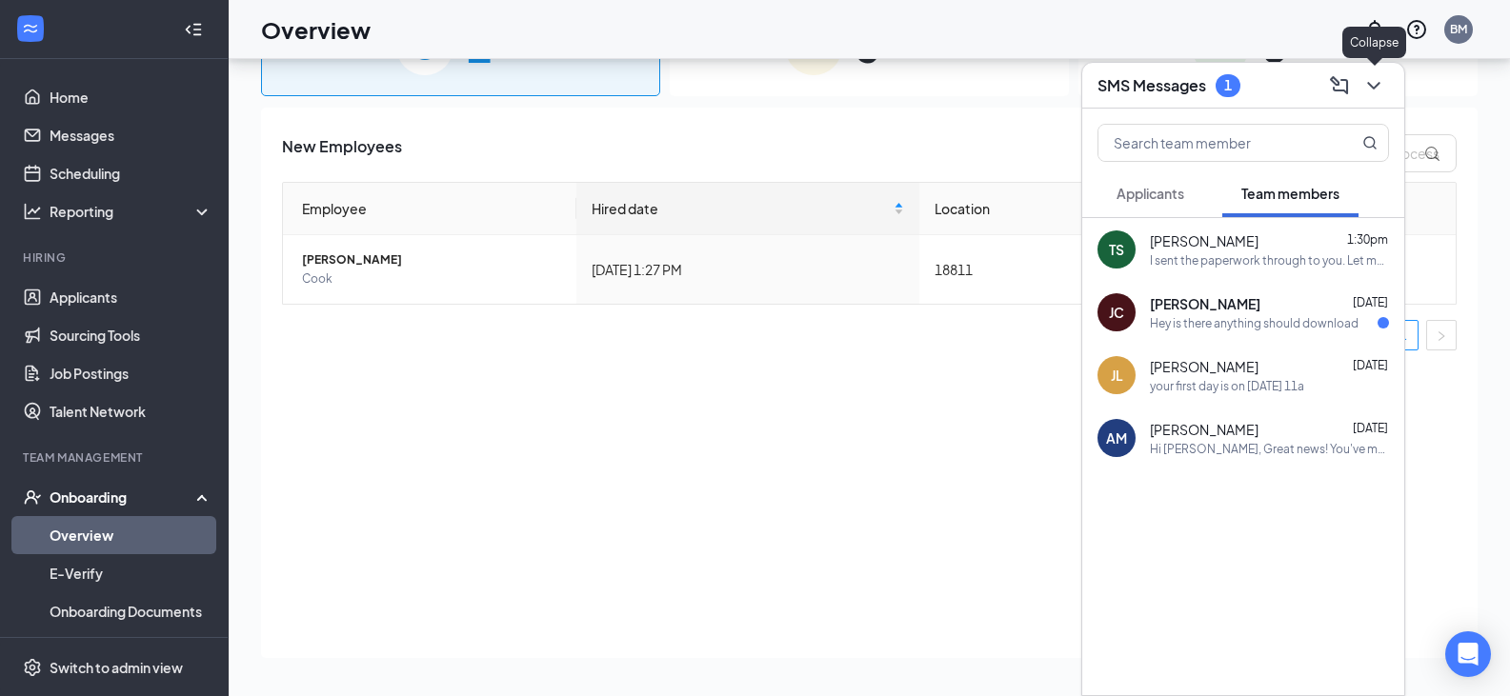
click at [1376, 92] on icon "ChevronDown" at bounding box center [1373, 85] width 23 height 23
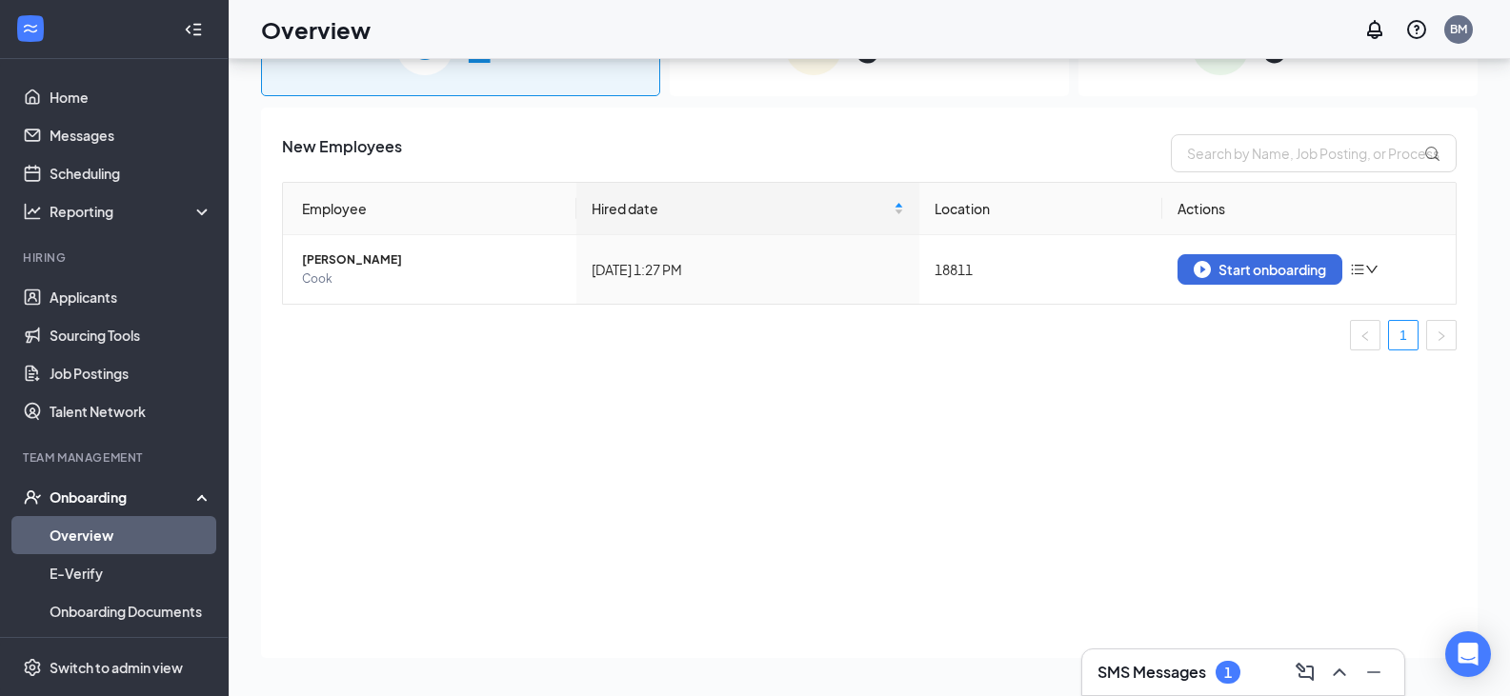
click at [1111, 515] on div "New Employees Employee Hired date Location Actions [PERSON_NAME] [DATE] 1:27 PM…" at bounding box center [869, 383] width 1217 height 551
click at [98, 298] on link "Applicants" at bounding box center [131, 297] width 163 height 38
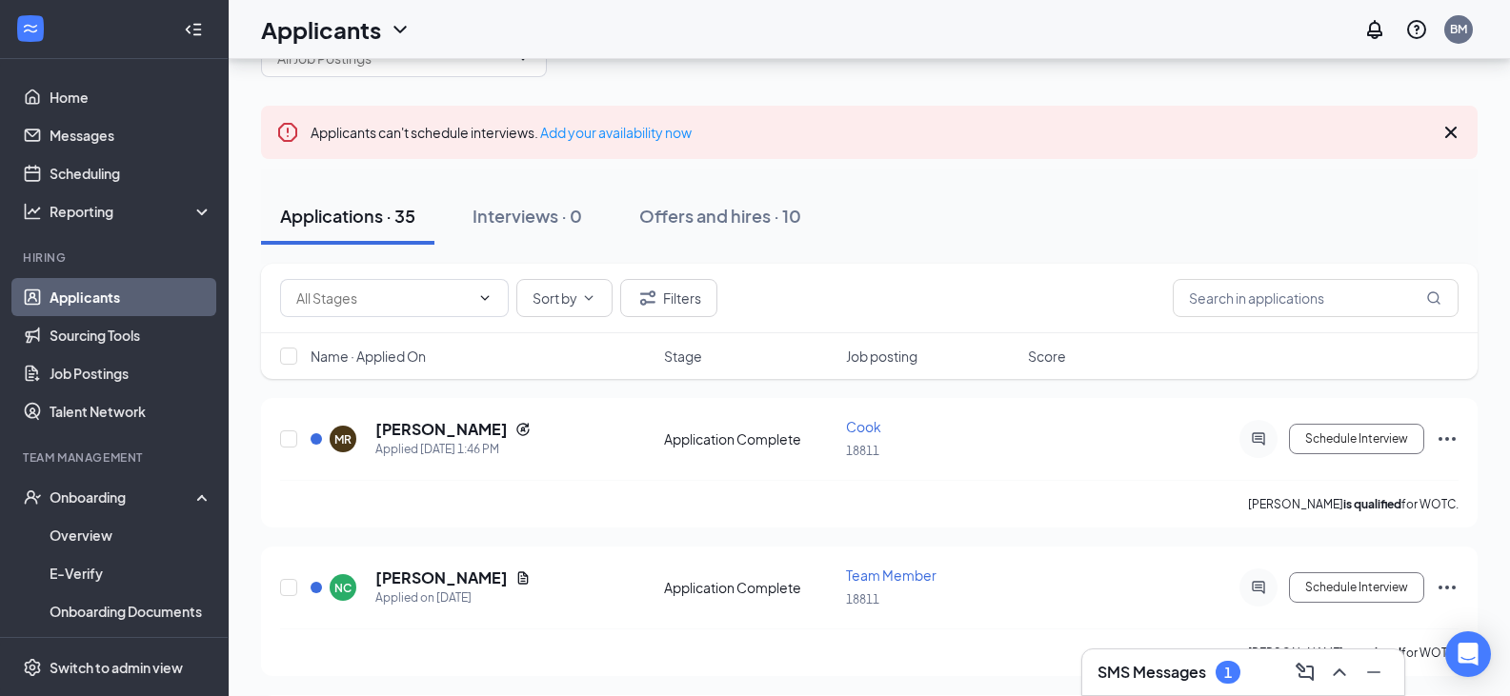
scroll to position [95, 0]
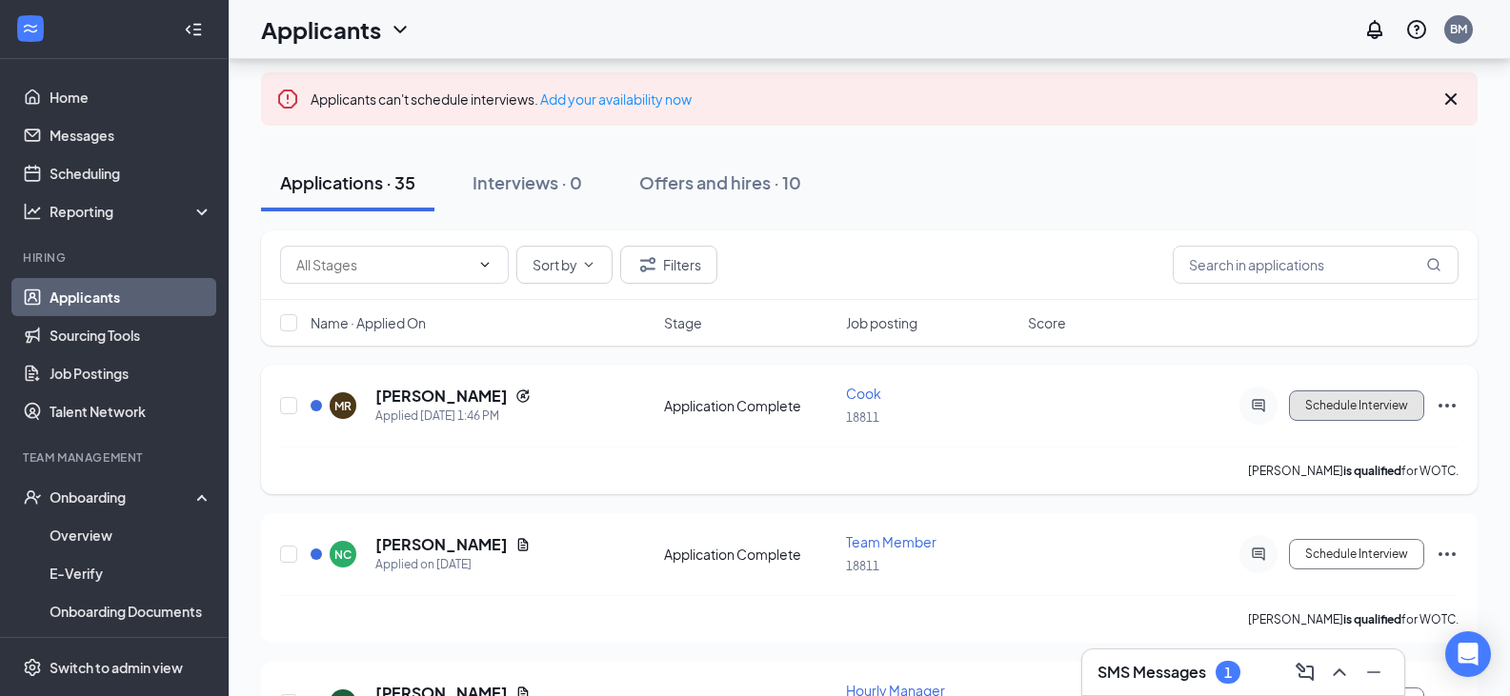
click at [1347, 417] on button "Schedule Interview" at bounding box center [1356, 406] width 135 height 30
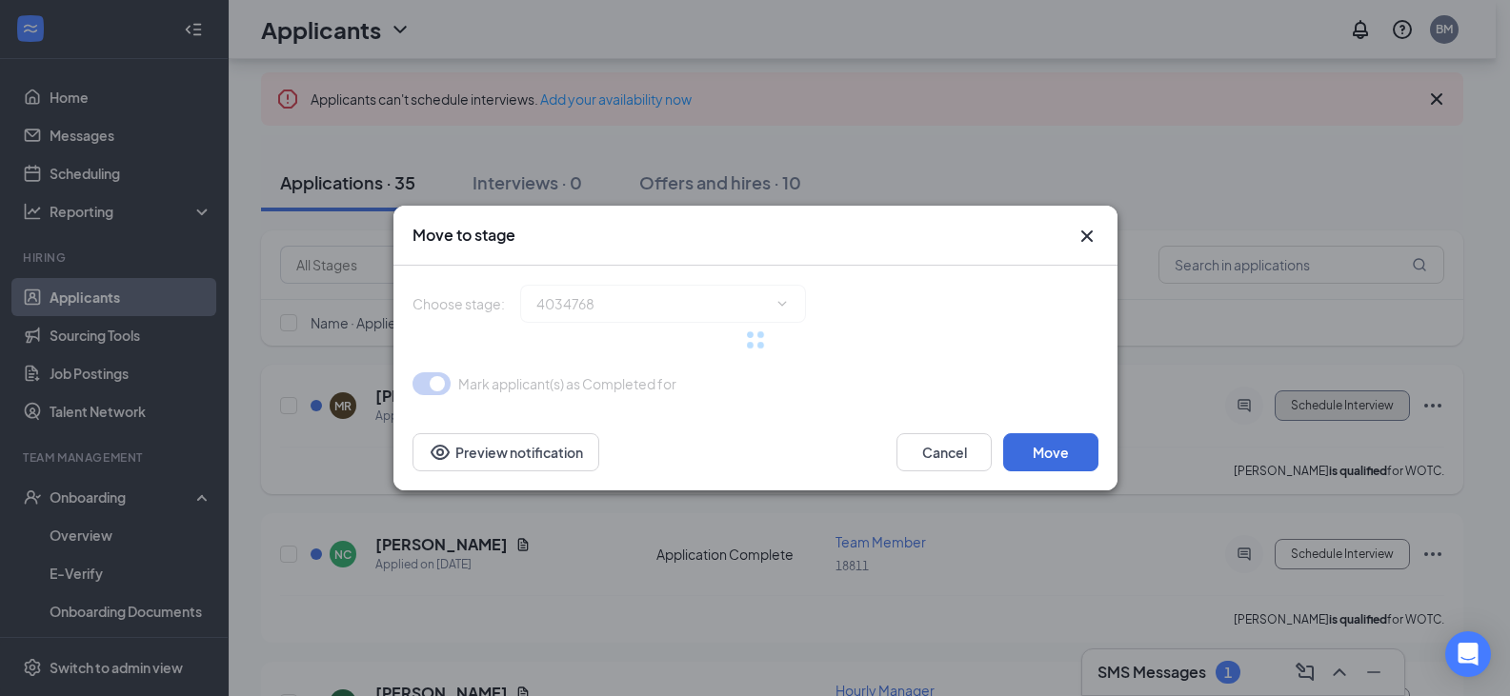
type input "Onsite Interview (next stage)"
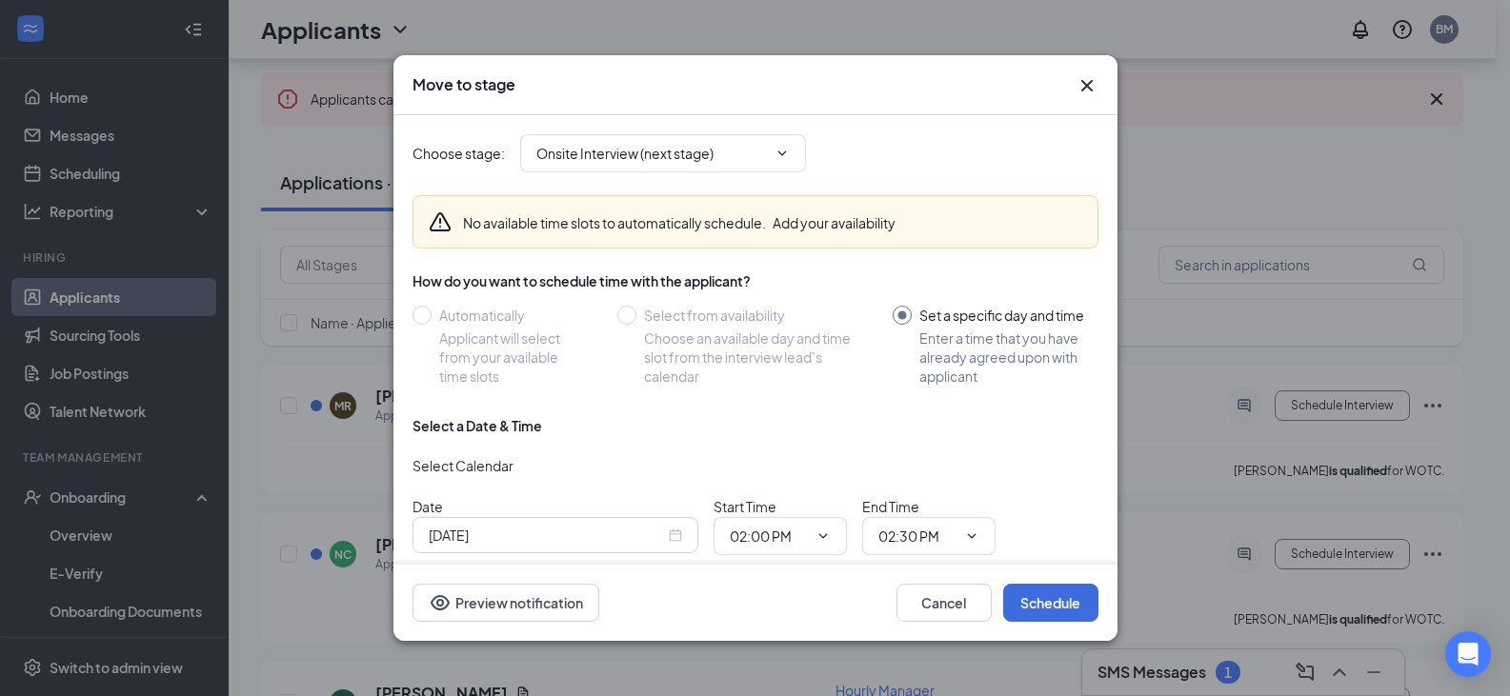
click at [1093, 86] on icon "Cross" at bounding box center [1087, 85] width 23 height 23
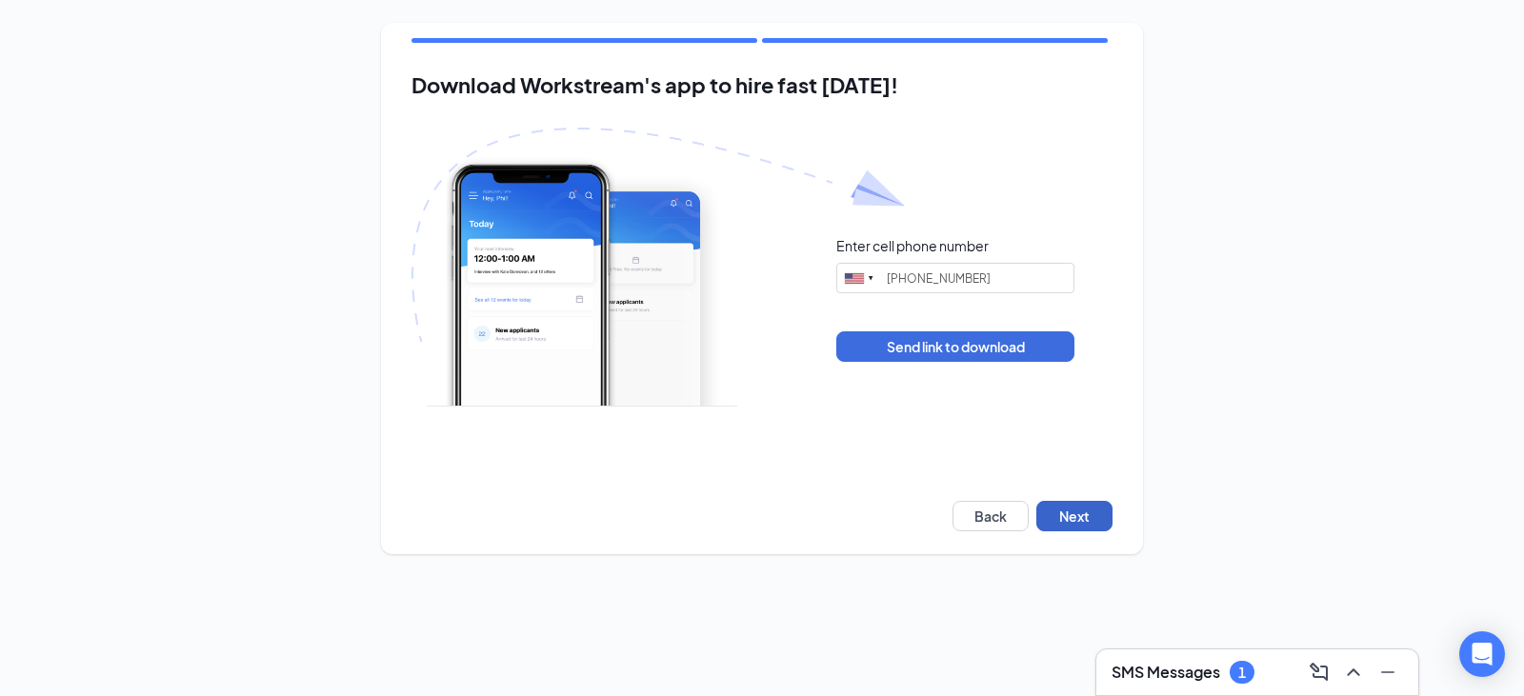
click at [1062, 516] on button "Next" at bounding box center [1075, 516] width 76 height 30
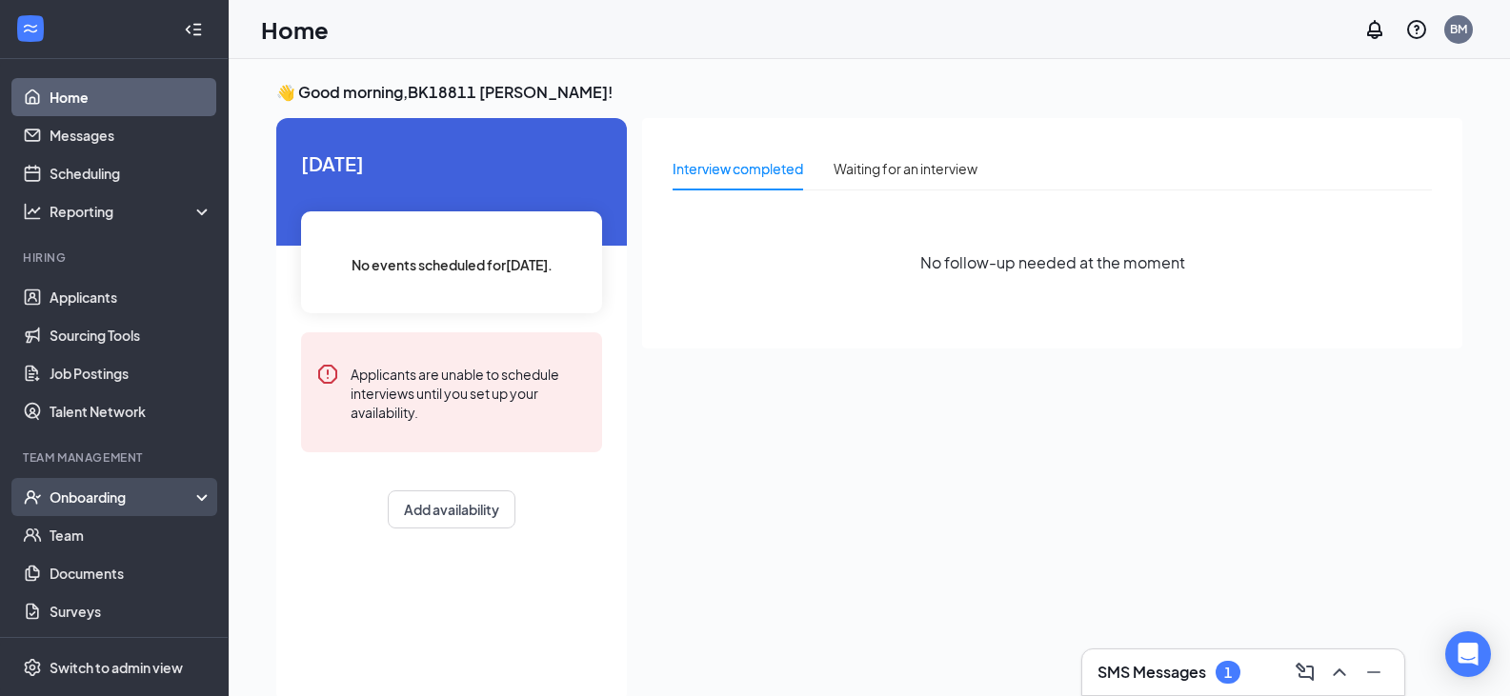
click at [113, 504] on div "Onboarding" at bounding box center [123, 497] width 147 height 19
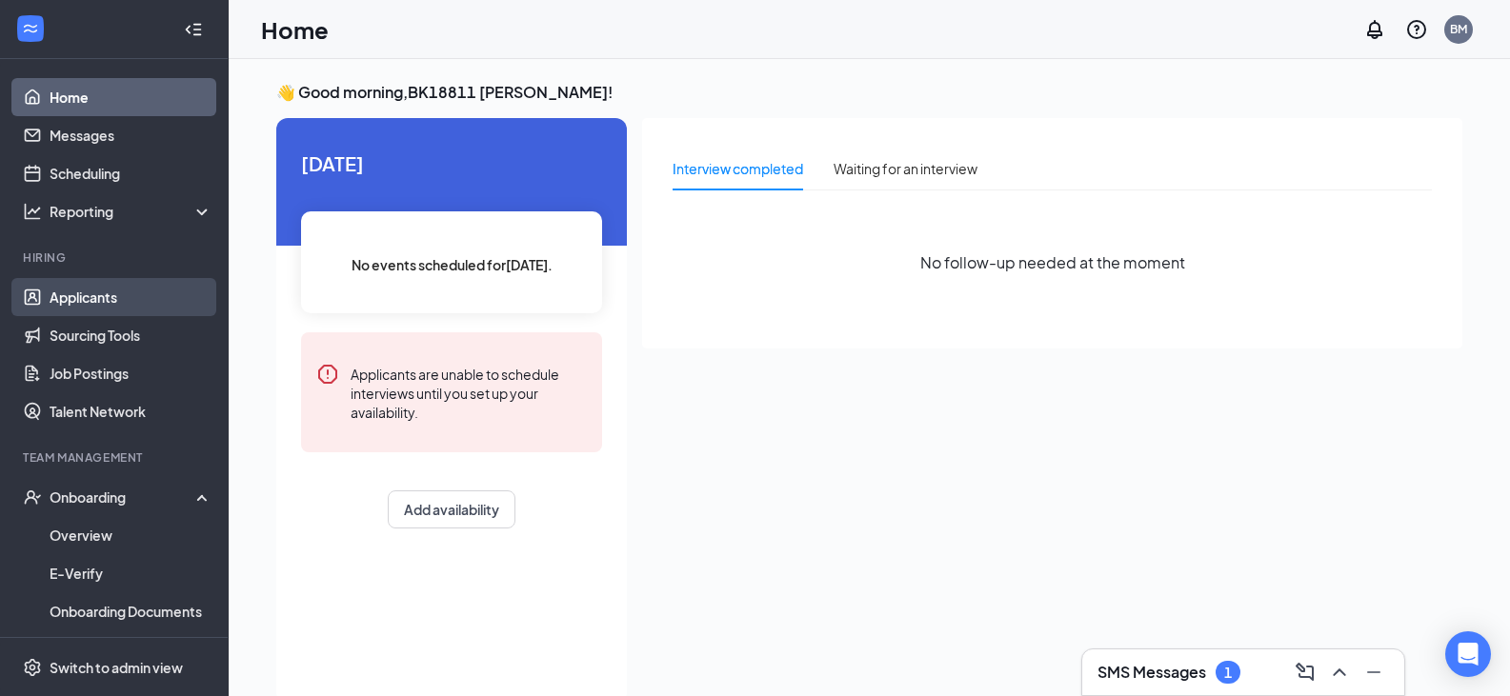
click at [132, 306] on link "Applicants" at bounding box center [131, 297] width 163 height 38
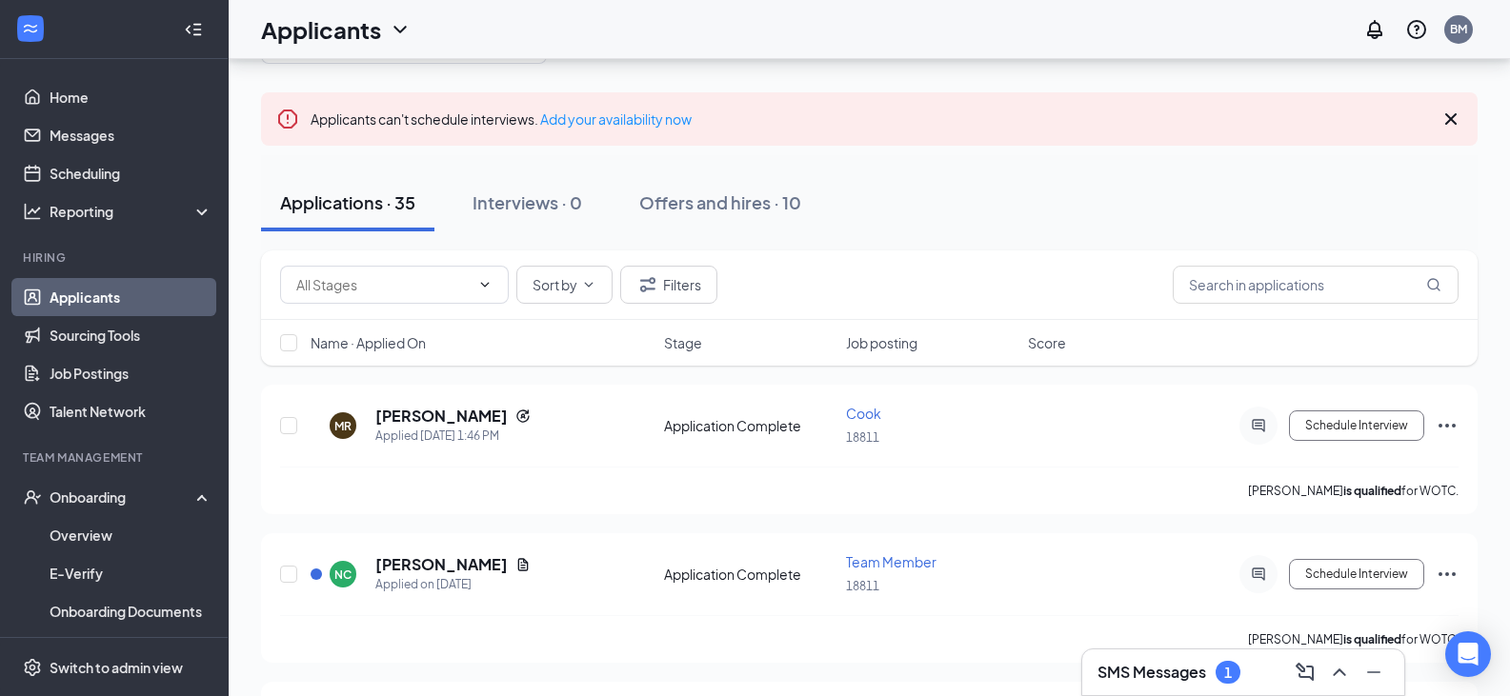
scroll to position [191, 0]
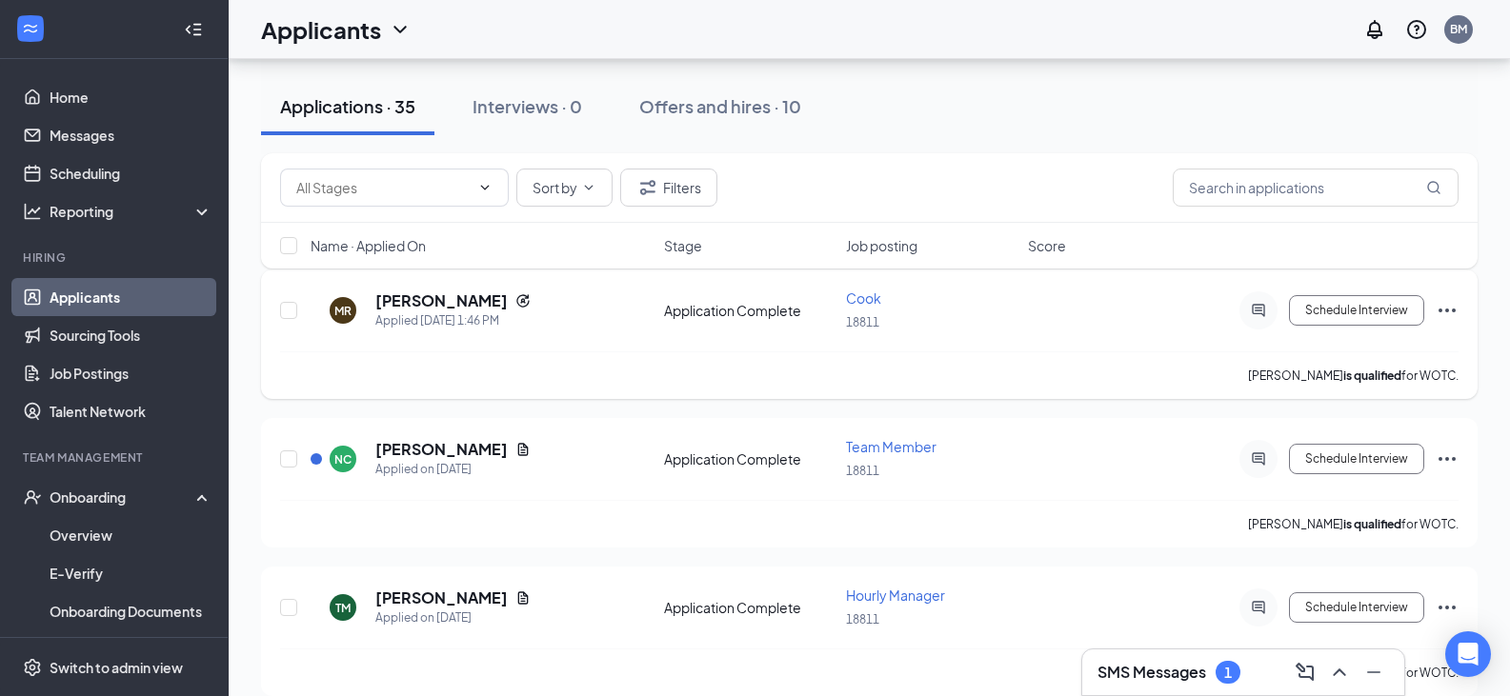
click at [1442, 313] on icon "Ellipses" at bounding box center [1447, 310] width 23 height 23
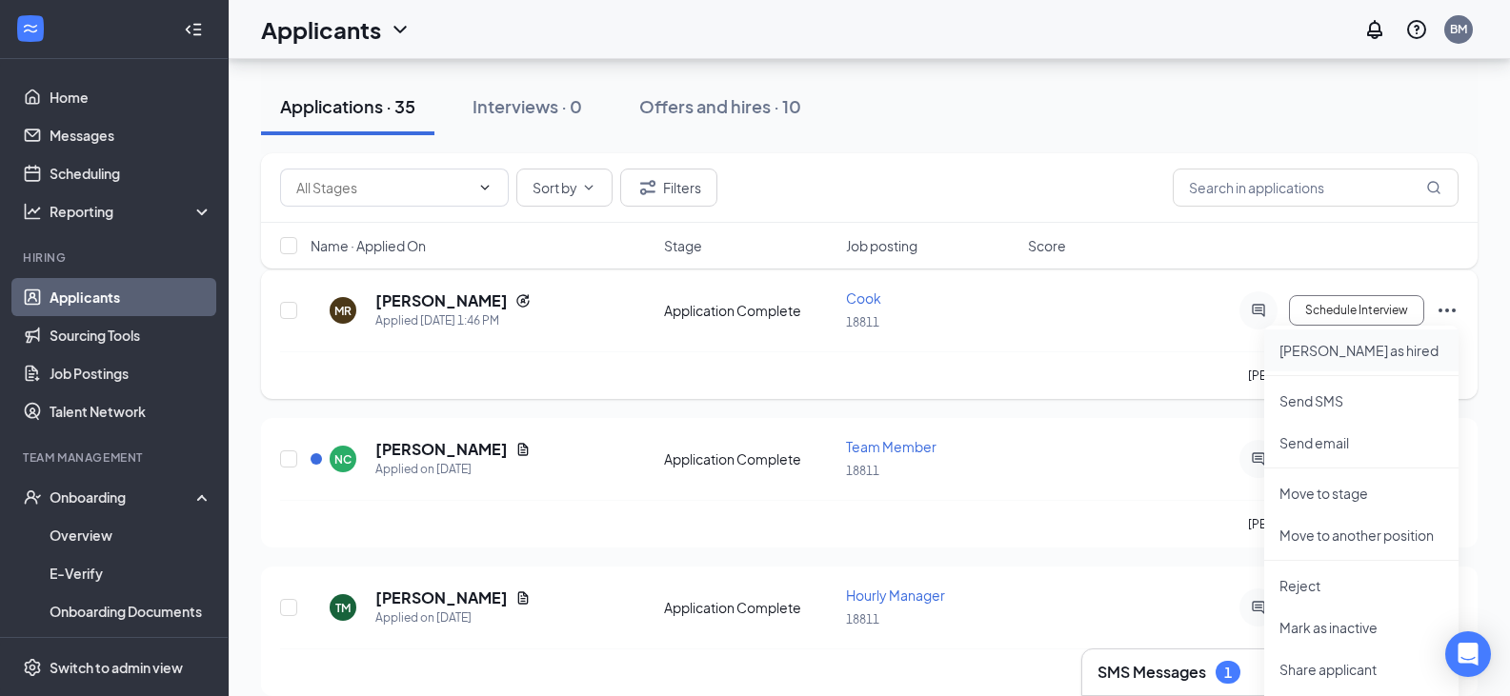
click at [1401, 345] on p "[PERSON_NAME] as hired" at bounding box center [1362, 350] width 164 height 19
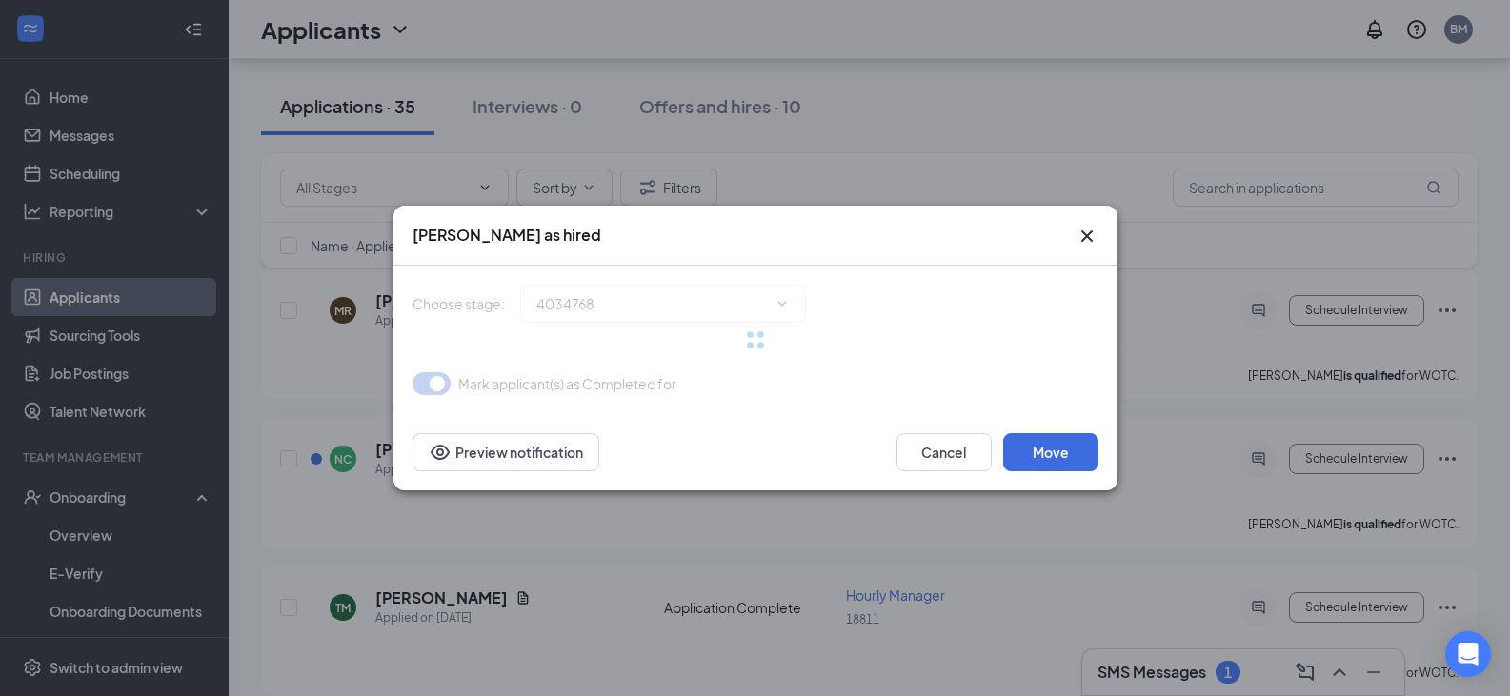
type input "Hiring Complete (final stage)"
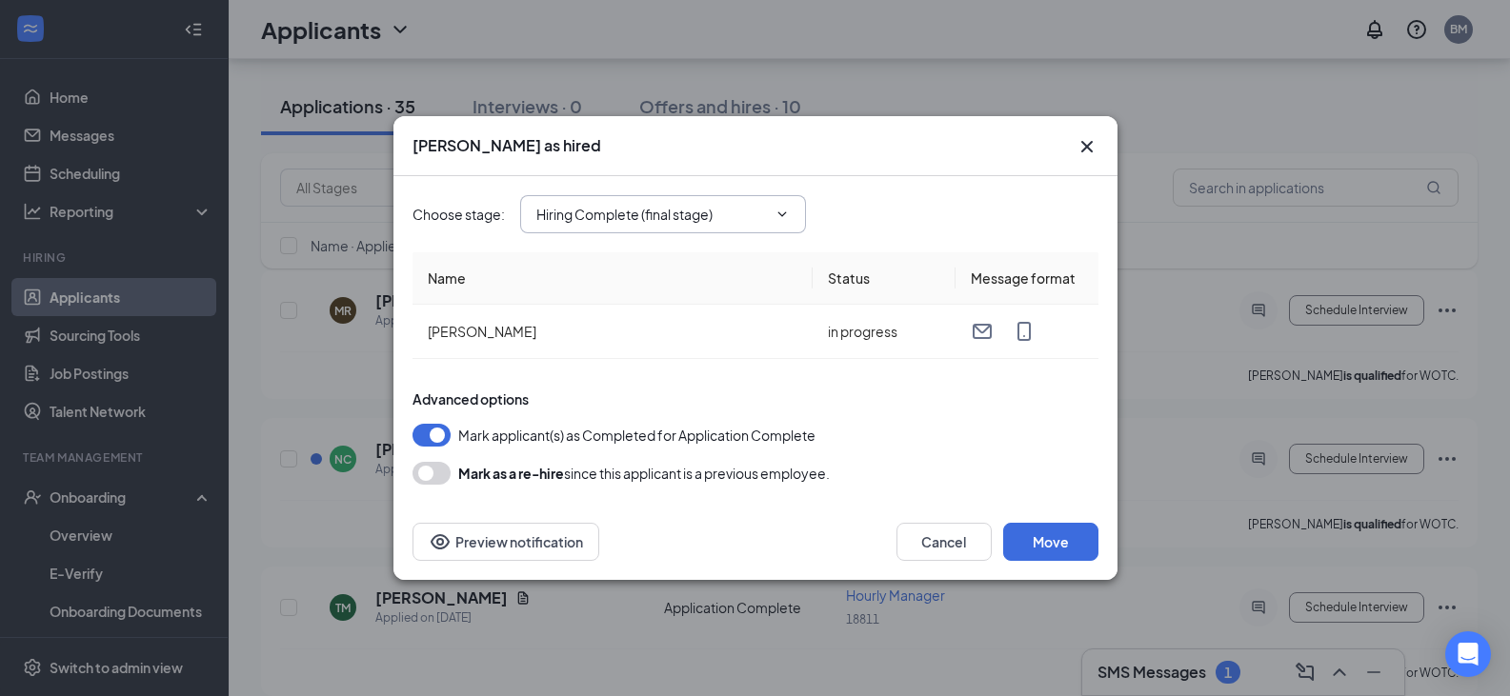
click at [713, 217] on input "Hiring Complete (final stage)" at bounding box center [651, 214] width 231 height 21
click at [1079, 546] on button "Move" at bounding box center [1050, 542] width 95 height 38
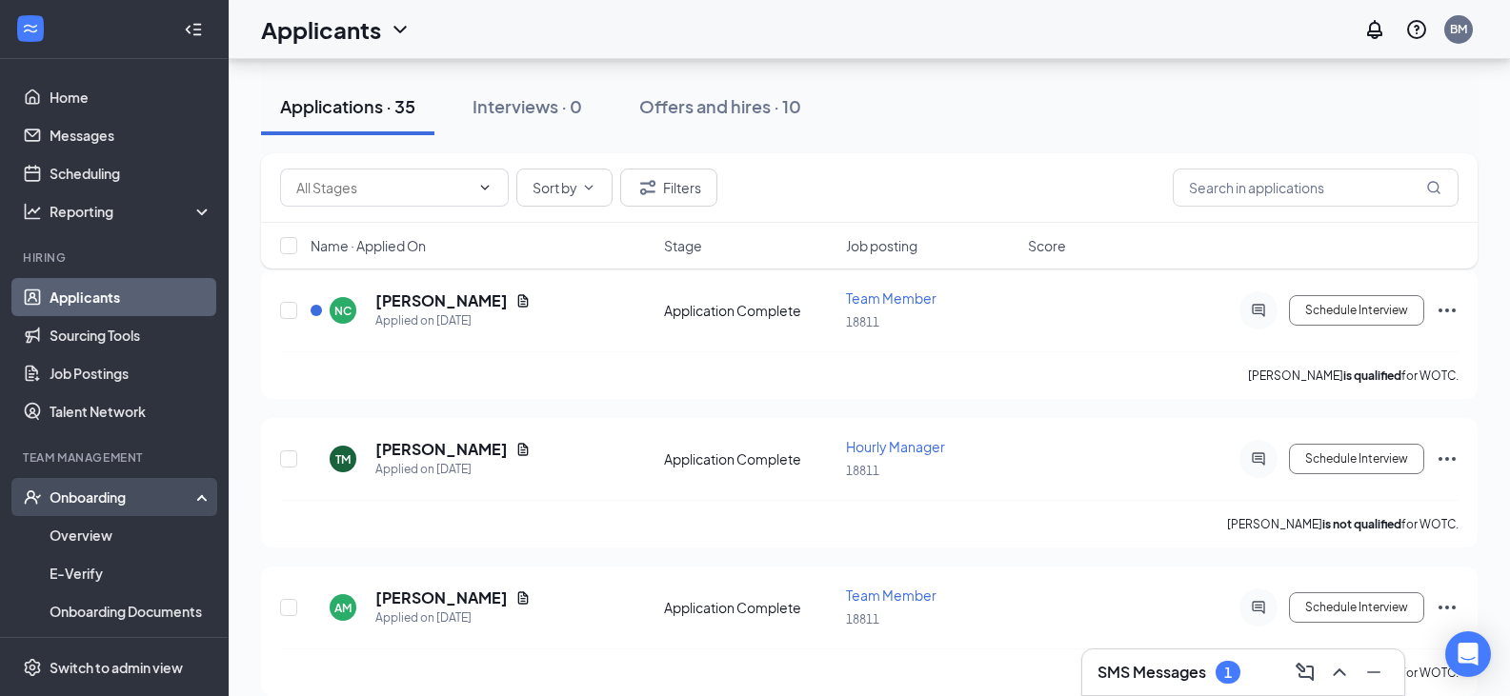
click at [100, 502] on div "Onboarding" at bounding box center [123, 497] width 147 height 19
click at [113, 502] on div "Onboarding" at bounding box center [123, 497] width 147 height 19
click at [113, 525] on link "Overview" at bounding box center [131, 535] width 163 height 38
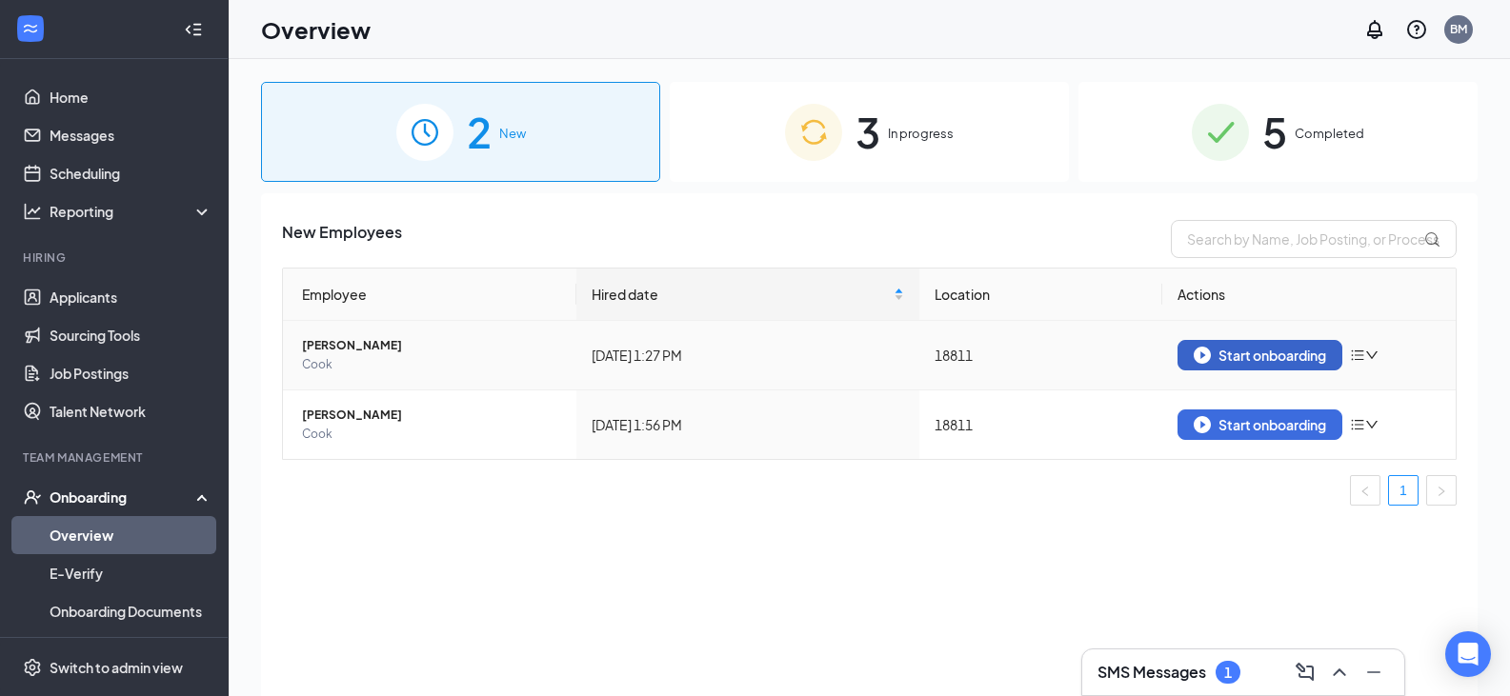
click at [1226, 359] on div "Start onboarding" at bounding box center [1260, 355] width 132 height 17
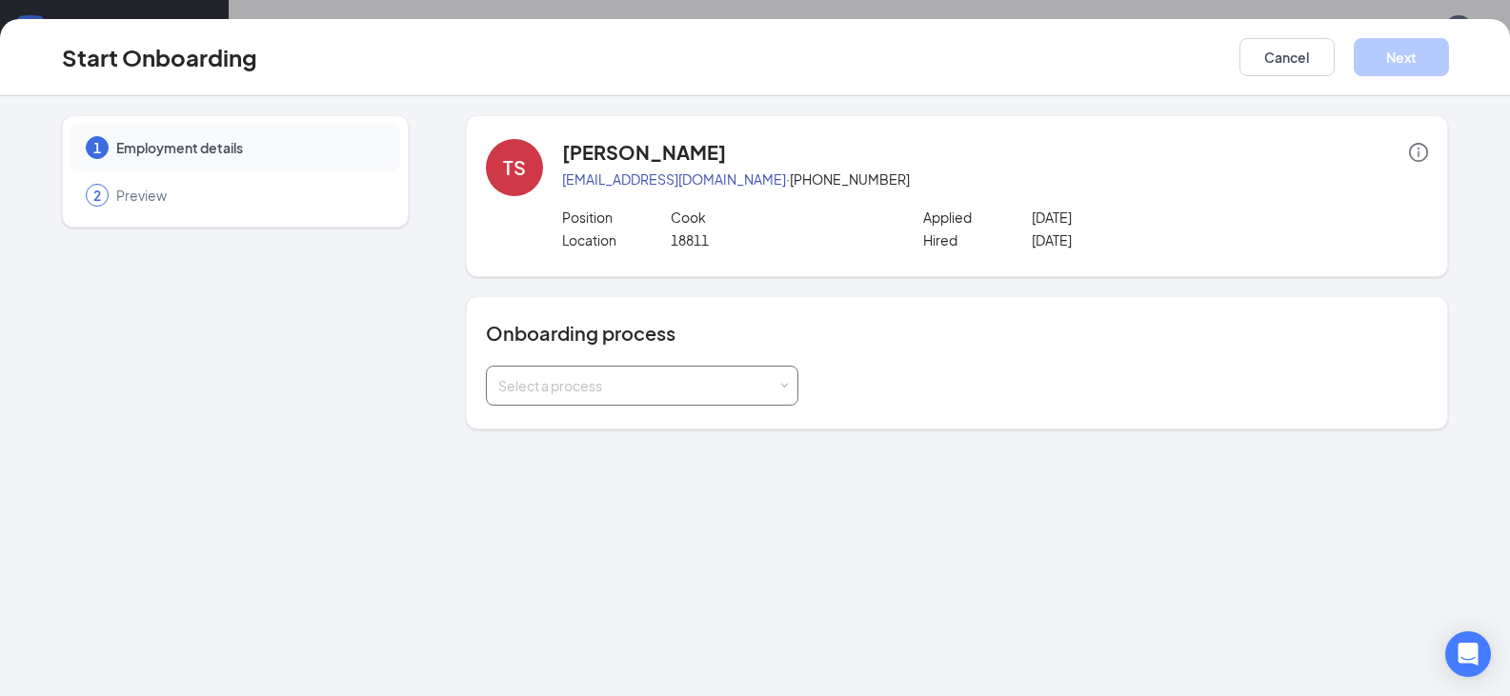
click at [665, 393] on div "Select a process" at bounding box center [637, 385] width 279 height 19
click at [646, 489] on span "Team Member Onboarding" at bounding box center [578, 494] width 169 height 17
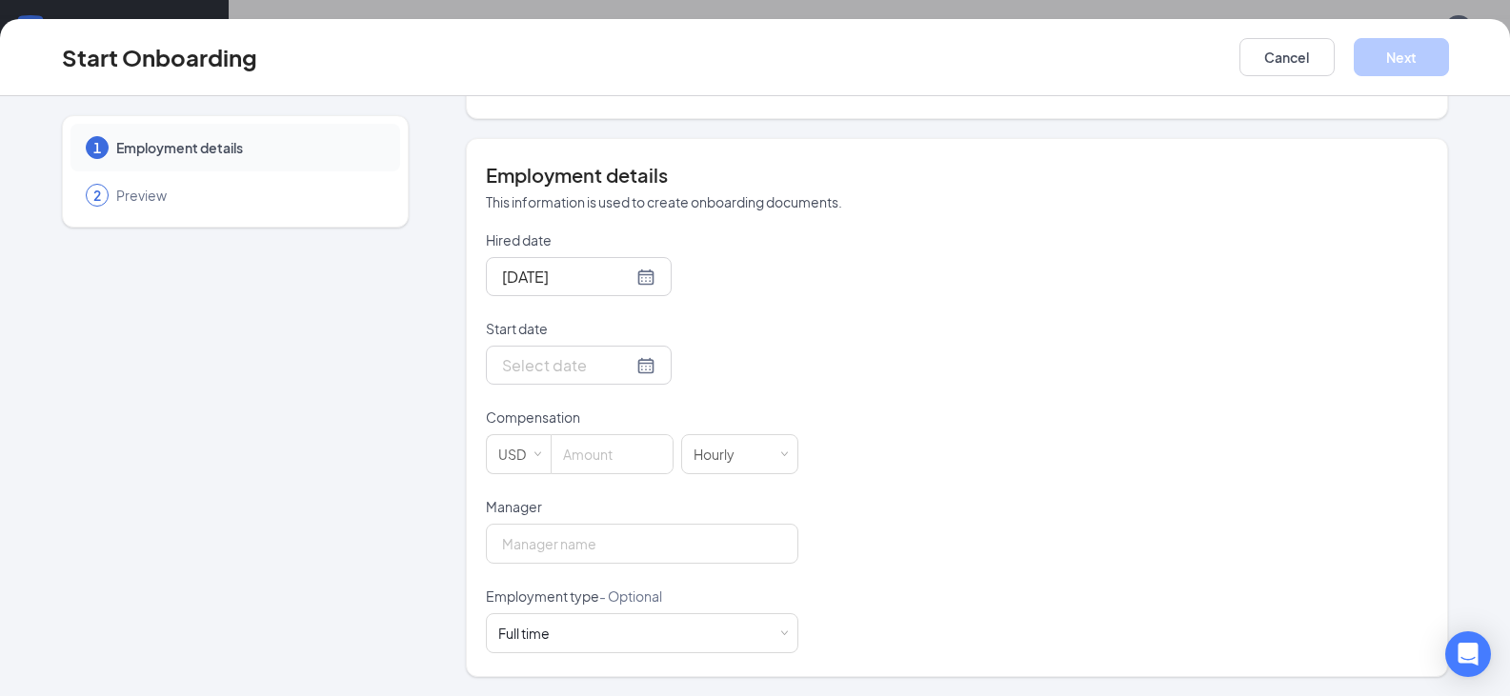
scroll to position [86, 0]
click at [634, 545] on input "Manager" at bounding box center [642, 544] width 313 height 40
type input "Damian"
click at [640, 462] on input at bounding box center [612, 454] width 121 height 38
type input "13"
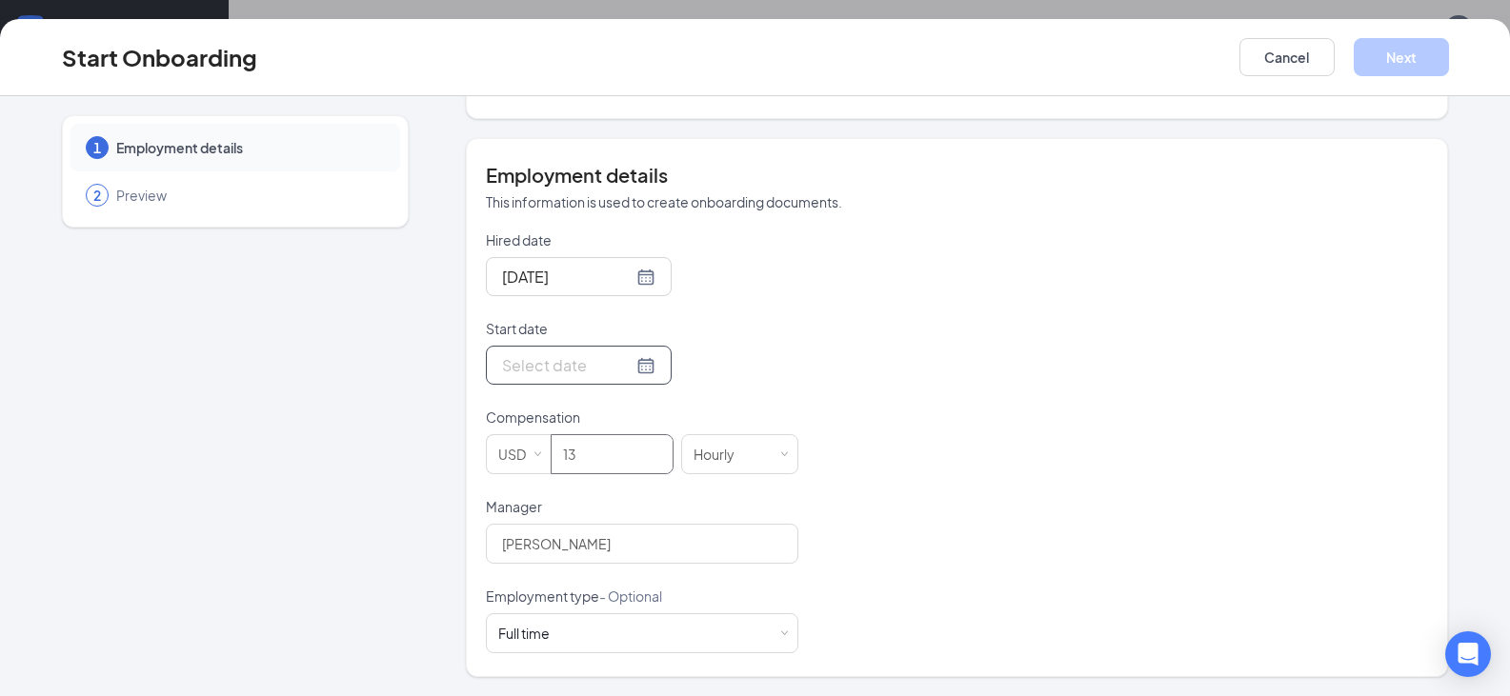
click at [628, 371] on div at bounding box center [578, 365] width 153 height 24
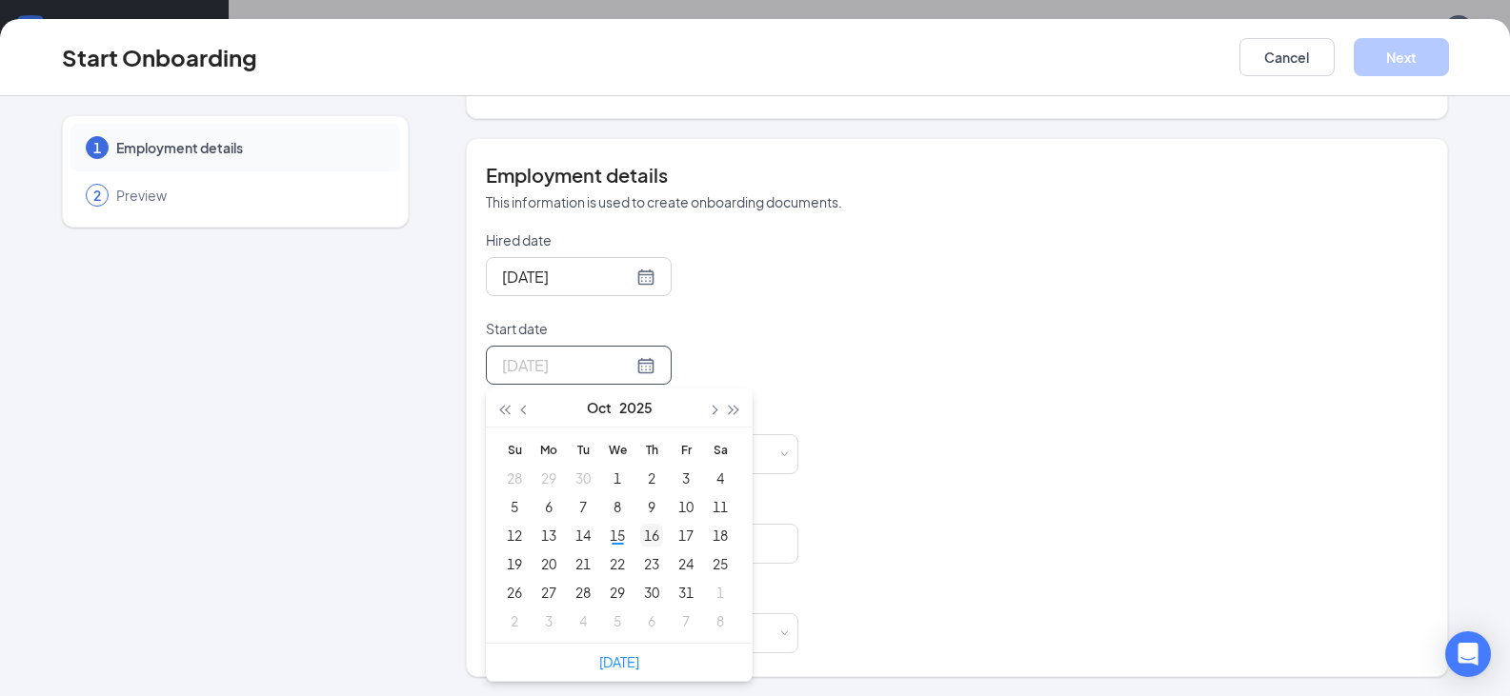
type input "Oct 16, 2025"
click at [635, 545] on td "16" at bounding box center [652, 535] width 34 height 29
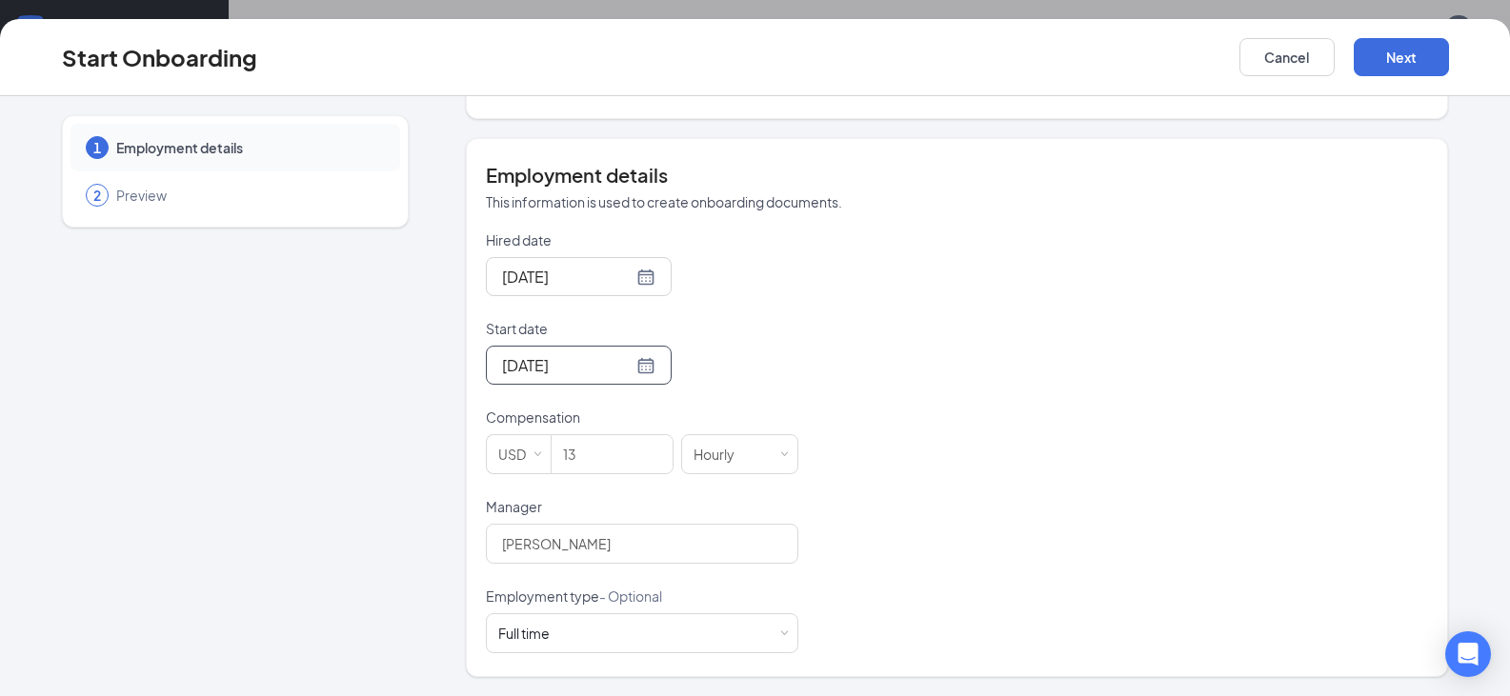
click at [1002, 473] on div "Hired date Oct 15, 2025 Start date Oct 16, 2025 Oct 2025 Su Mo Tu We Th Fr Sa 2…" at bounding box center [957, 442] width 942 height 423
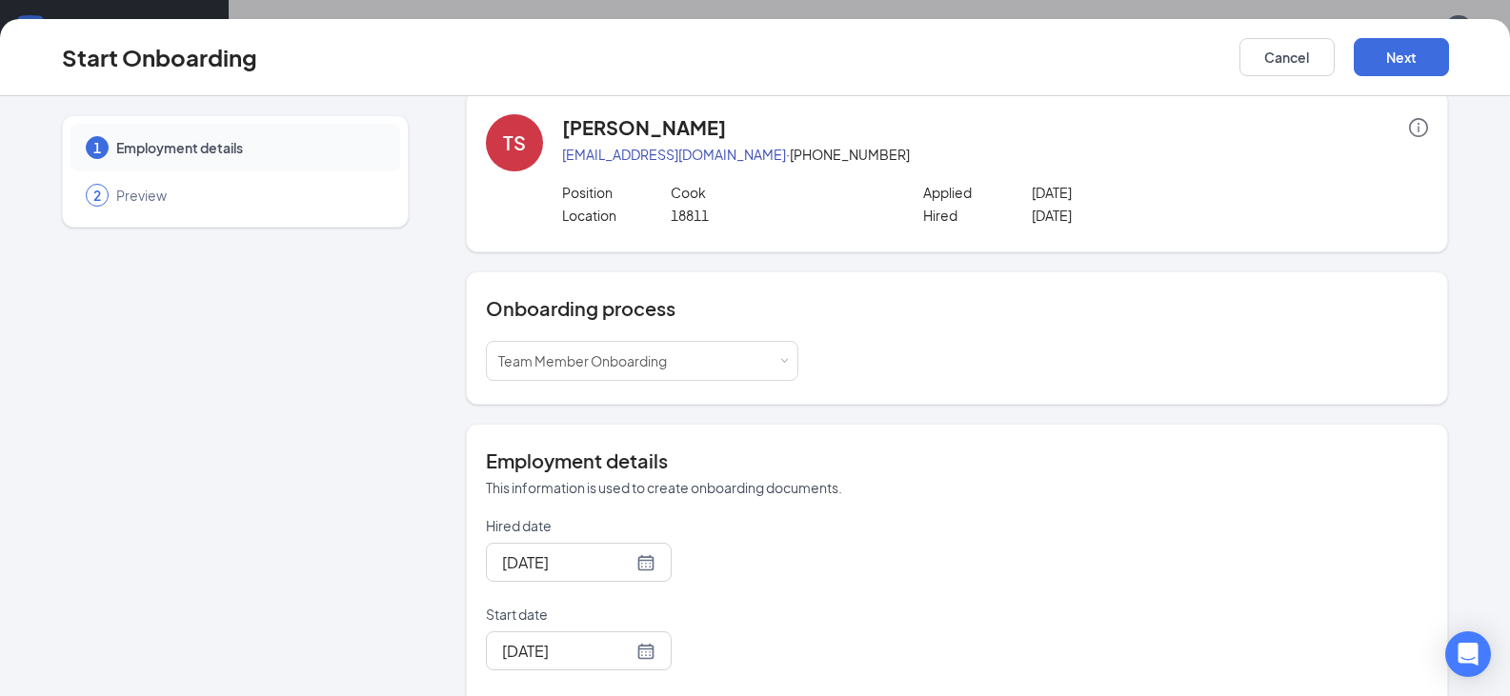
scroll to position [0, 0]
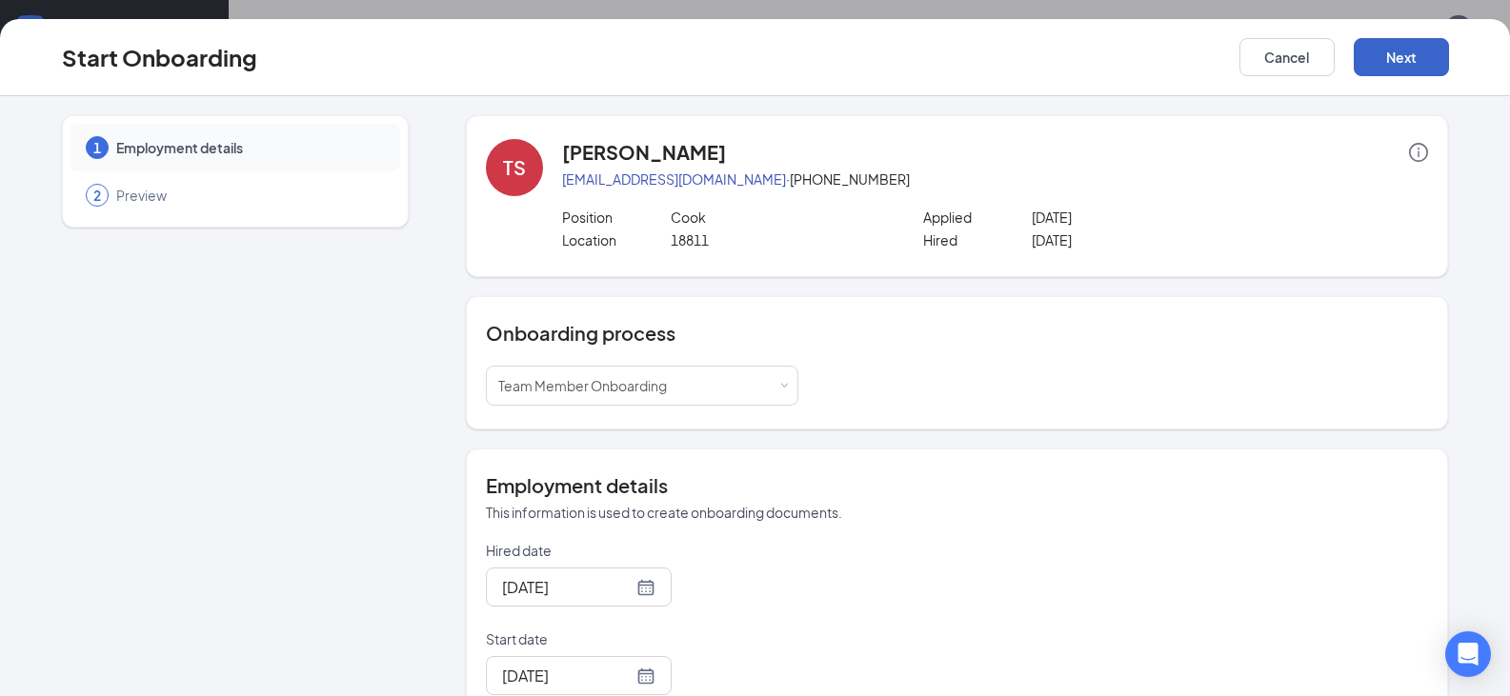
click at [1407, 59] on button "Next" at bounding box center [1401, 57] width 95 height 38
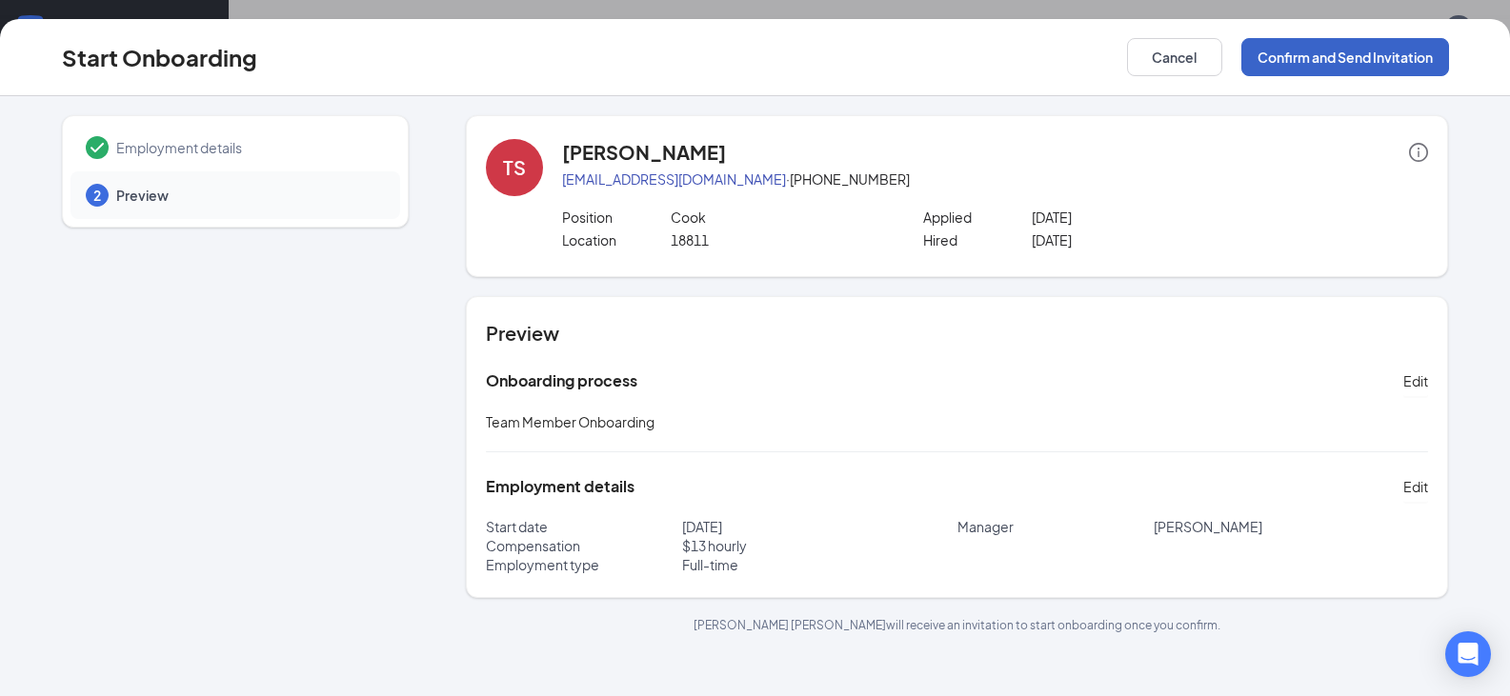
click at [1324, 61] on button "Confirm and Send Invitation" at bounding box center [1345, 57] width 208 height 38
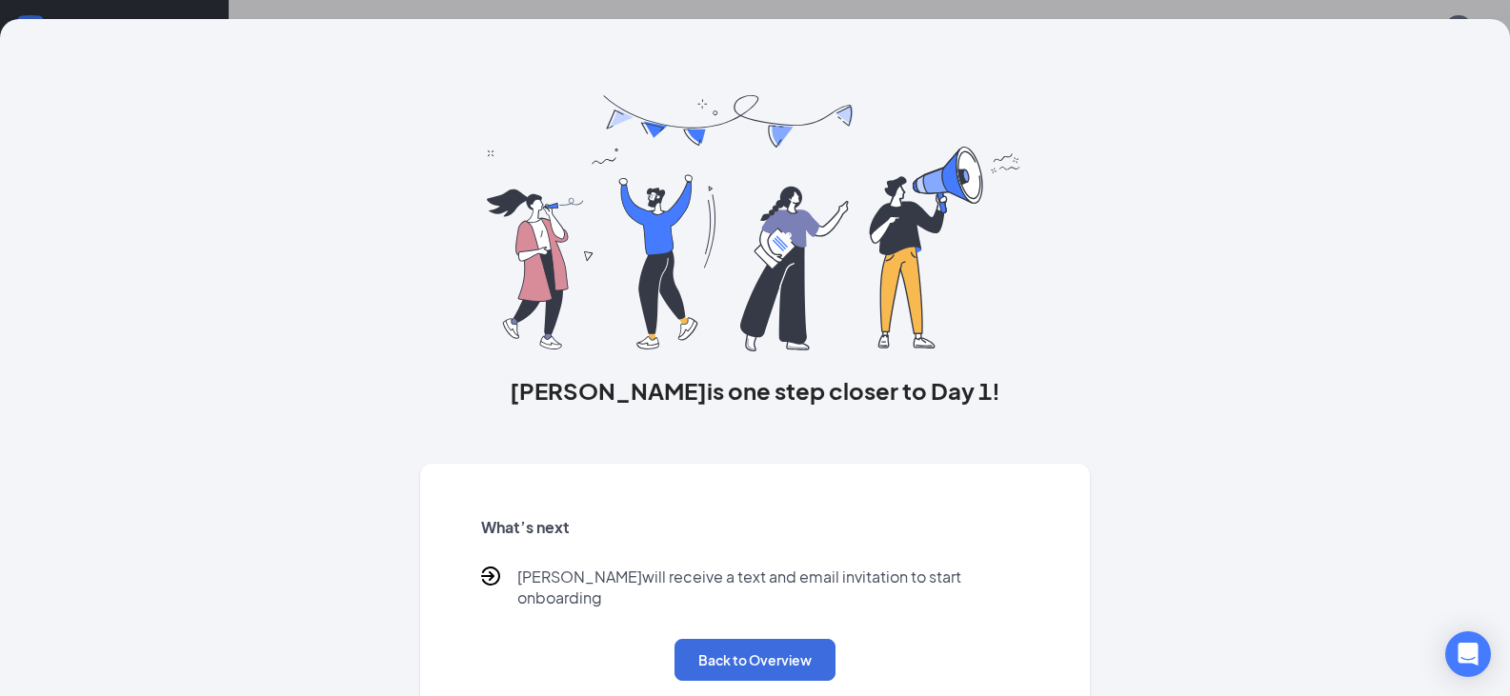
scroll to position [20, 0]
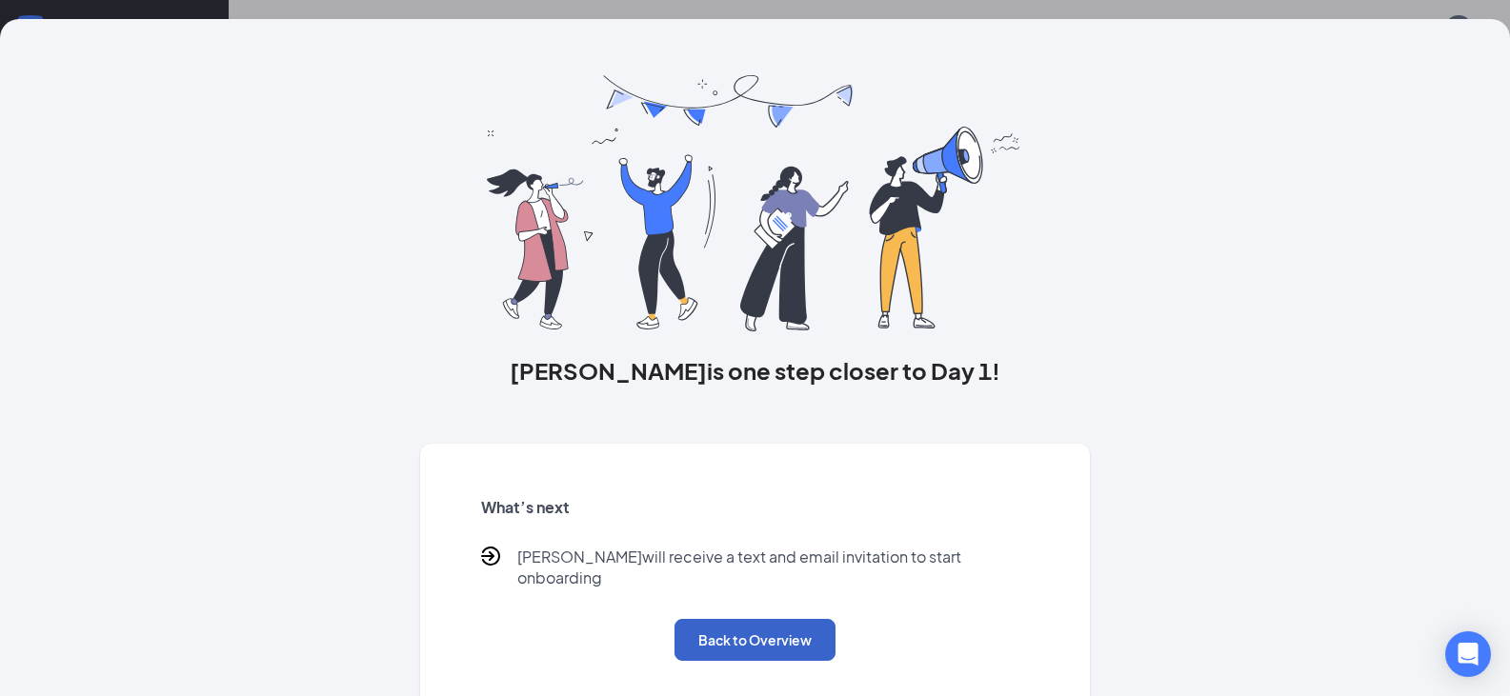
click at [788, 619] on button "Back to Overview" at bounding box center [755, 640] width 161 height 42
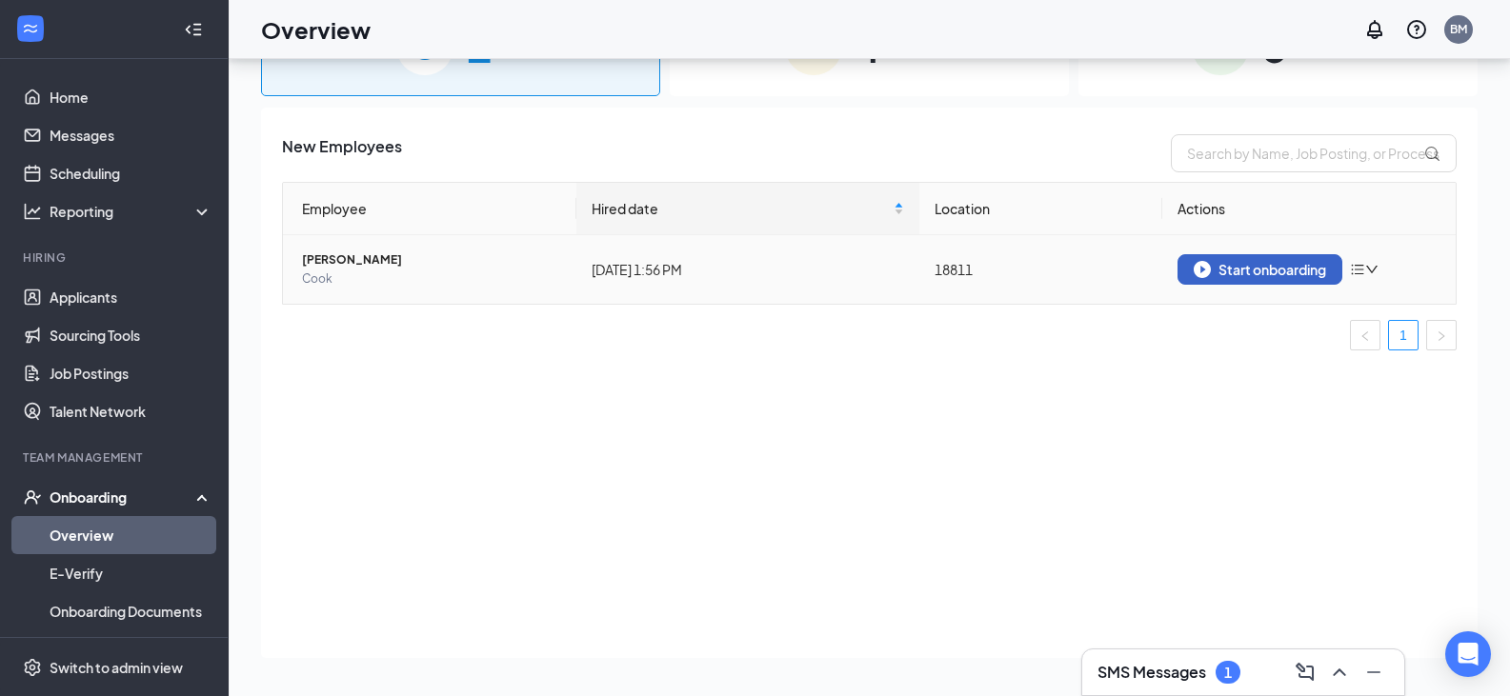
click at [1281, 277] on div "Start onboarding" at bounding box center [1260, 269] width 132 height 17
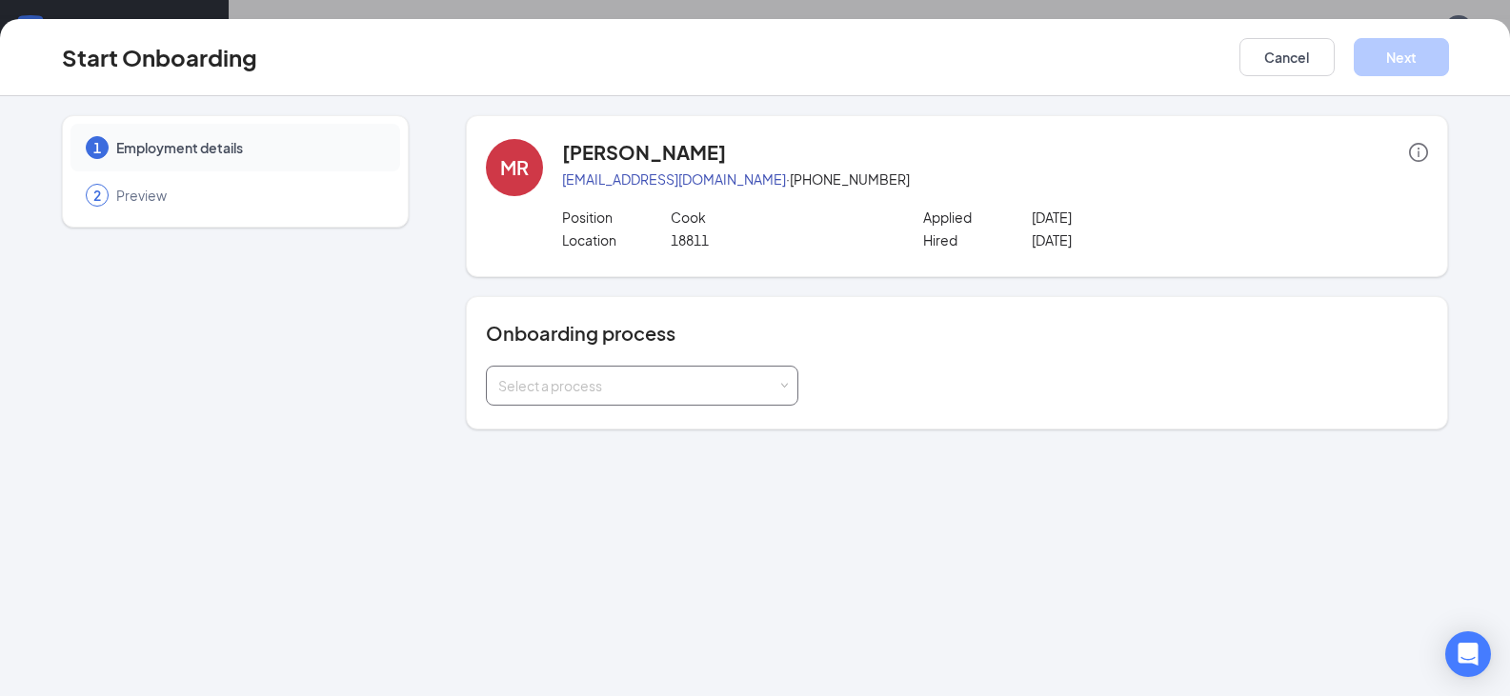
click at [604, 367] on div "Select a process" at bounding box center [642, 386] width 288 height 38
click at [596, 498] on span "Team Member Onboarding" at bounding box center [578, 494] width 169 height 17
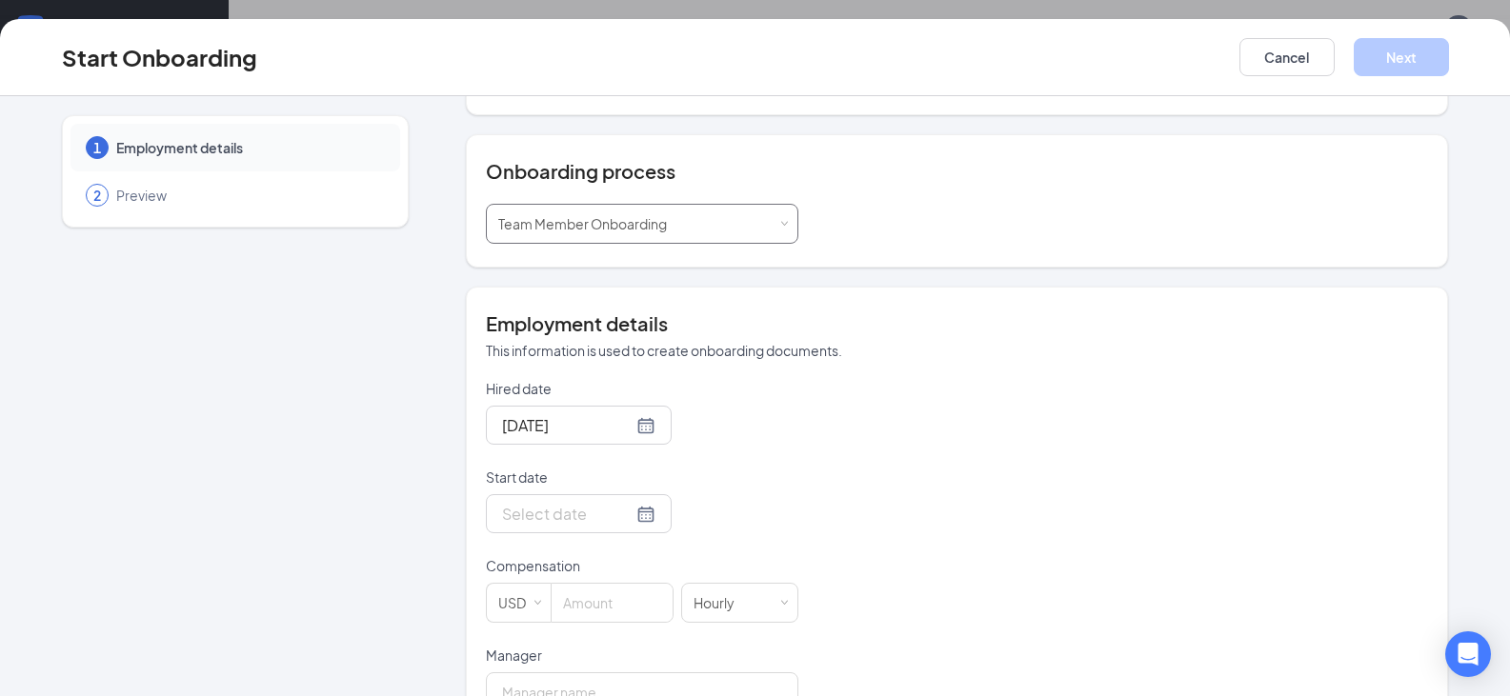
scroll to position [311, 0]
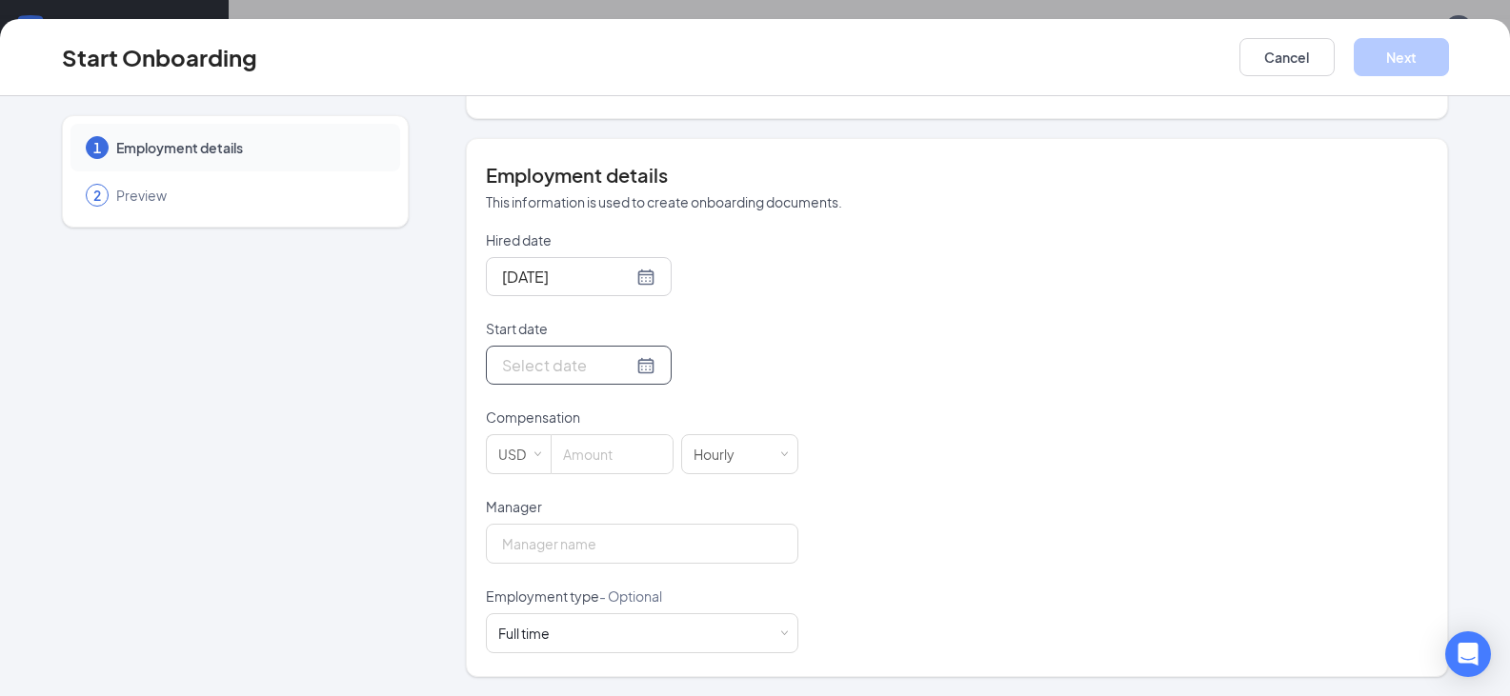
click at [628, 372] on div at bounding box center [578, 365] width 153 height 24
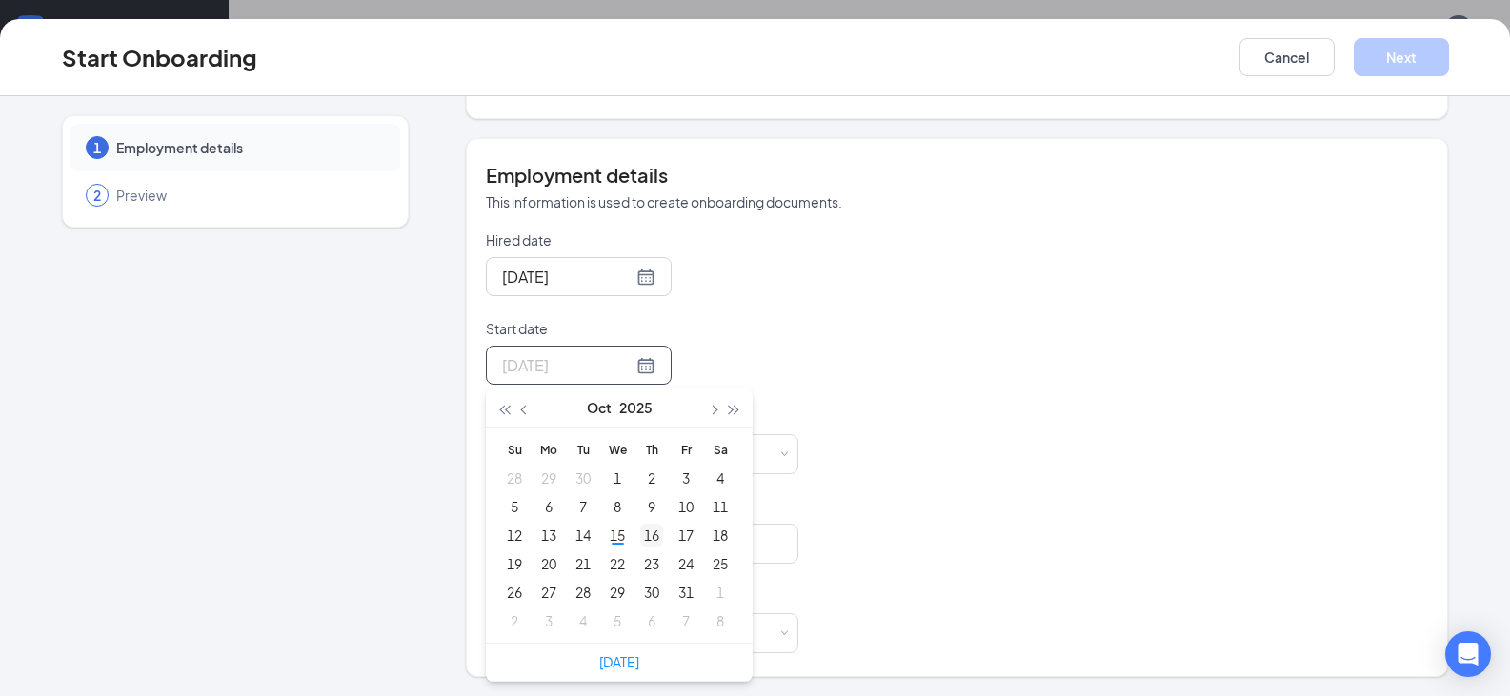
type input "Oct 16, 2025"
click at [635, 528] on td "16" at bounding box center [652, 535] width 34 height 29
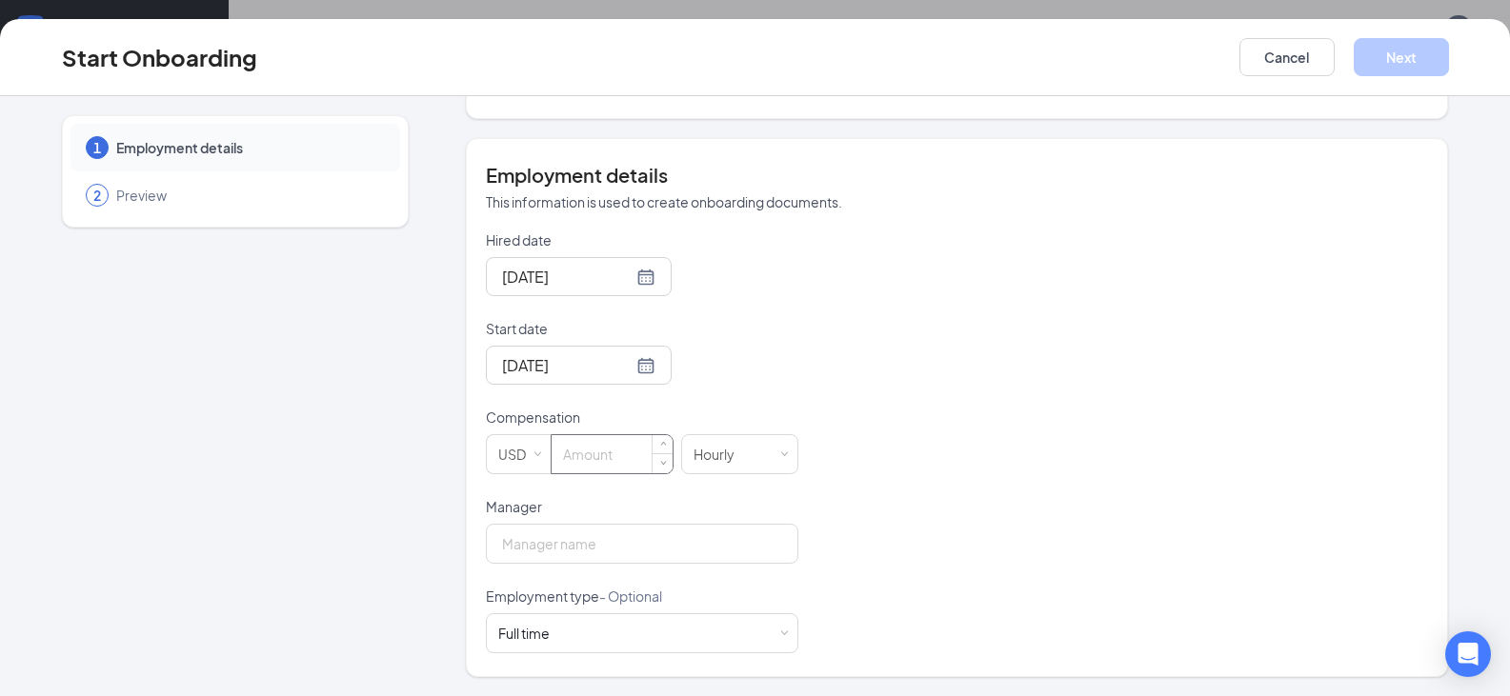
click at [581, 458] on input at bounding box center [612, 454] width 121 height 38
type input "13"
click at [610, 571] on form "Hired date Oct 15, 2025 Start date Oct 16, 2025 Oct 2025 Su Mo Tu We Th Fr Sa 2…" at bounding box center [642, 442] width 313 height 423
click at [618, 555] on input "Manager" at bounding box center [642, 544] width 313 height 40
type input "Damian"
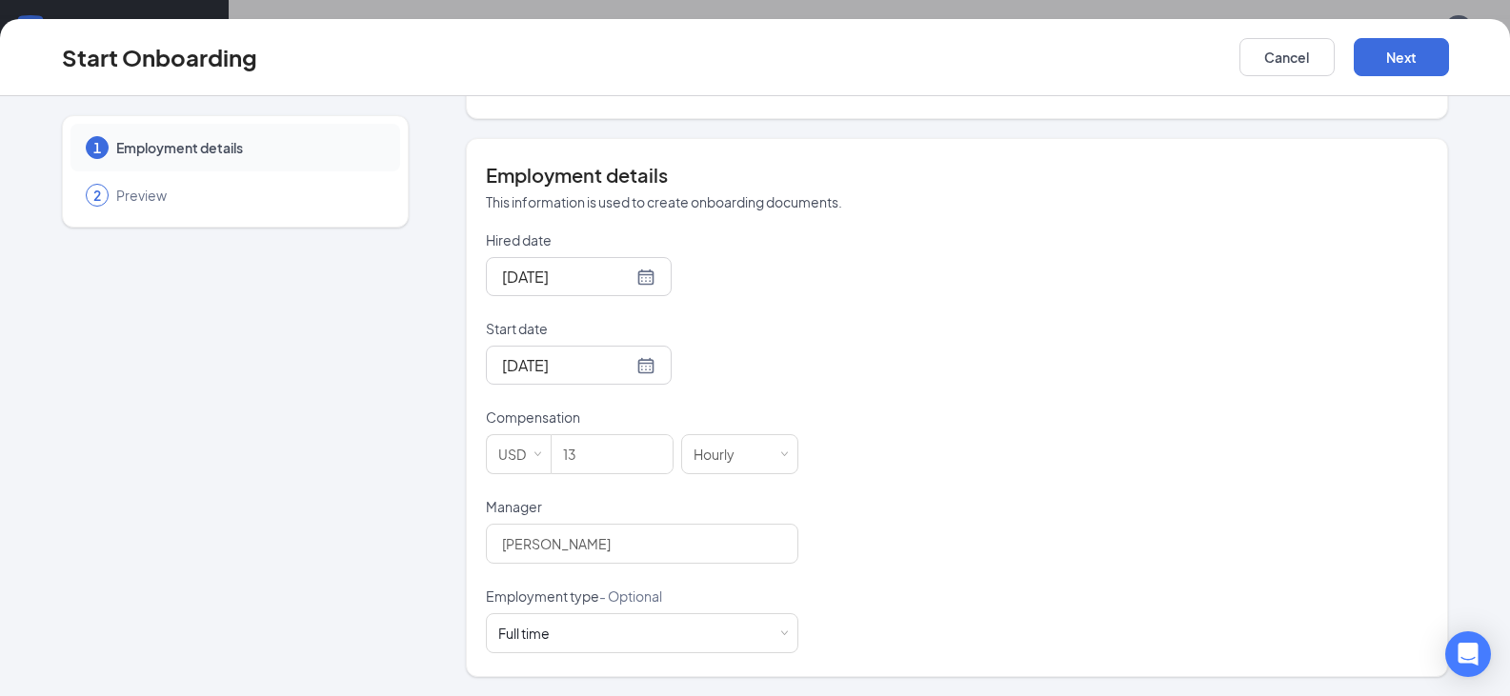
click at [833, 524] on div "Hired date Oct 15, 2025 Start date Oct 16, 2025 Oct 2025 Su Mo Tu We Th Fr Sa 2…" at bounding box center [957, 442] width 942 height 423
click at [1396, 61] on button "Next" at bounding box center [1401, 57] width 95 height 38
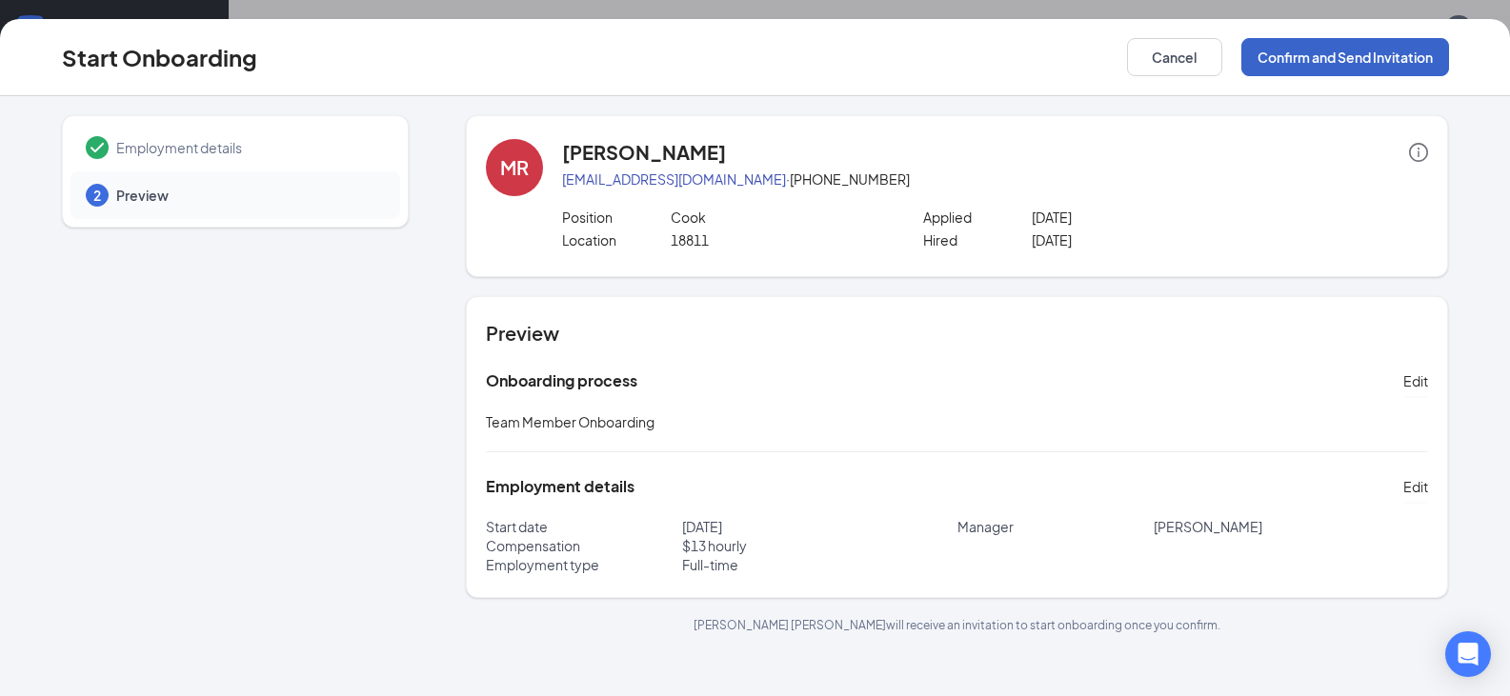
click at [1358, 60] on button "Confirm and Send Invitation" at bounding box center [1345, 57] width 208 height 38
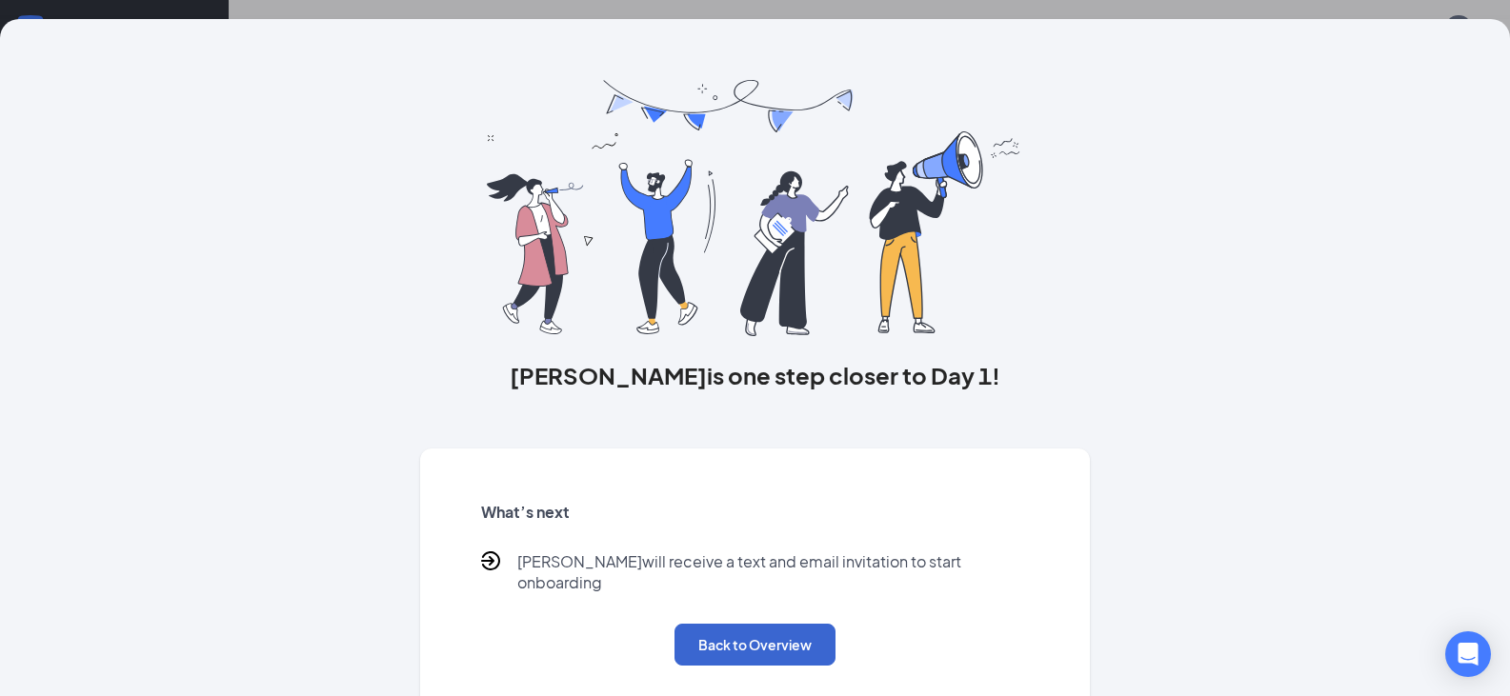
scroll to position [20, 0]
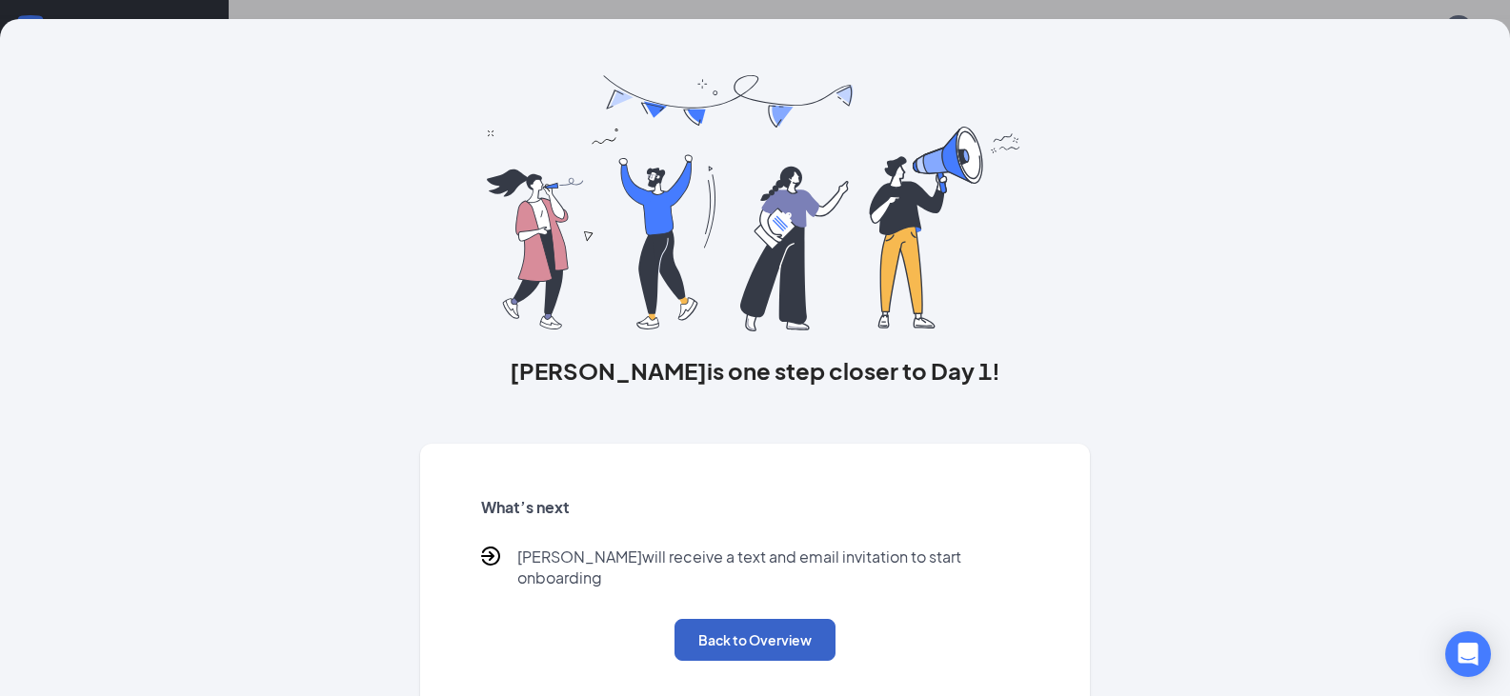
click at [745, 619] on button "Back to Overview" at bounding box center [755, 640] width 161 height 42
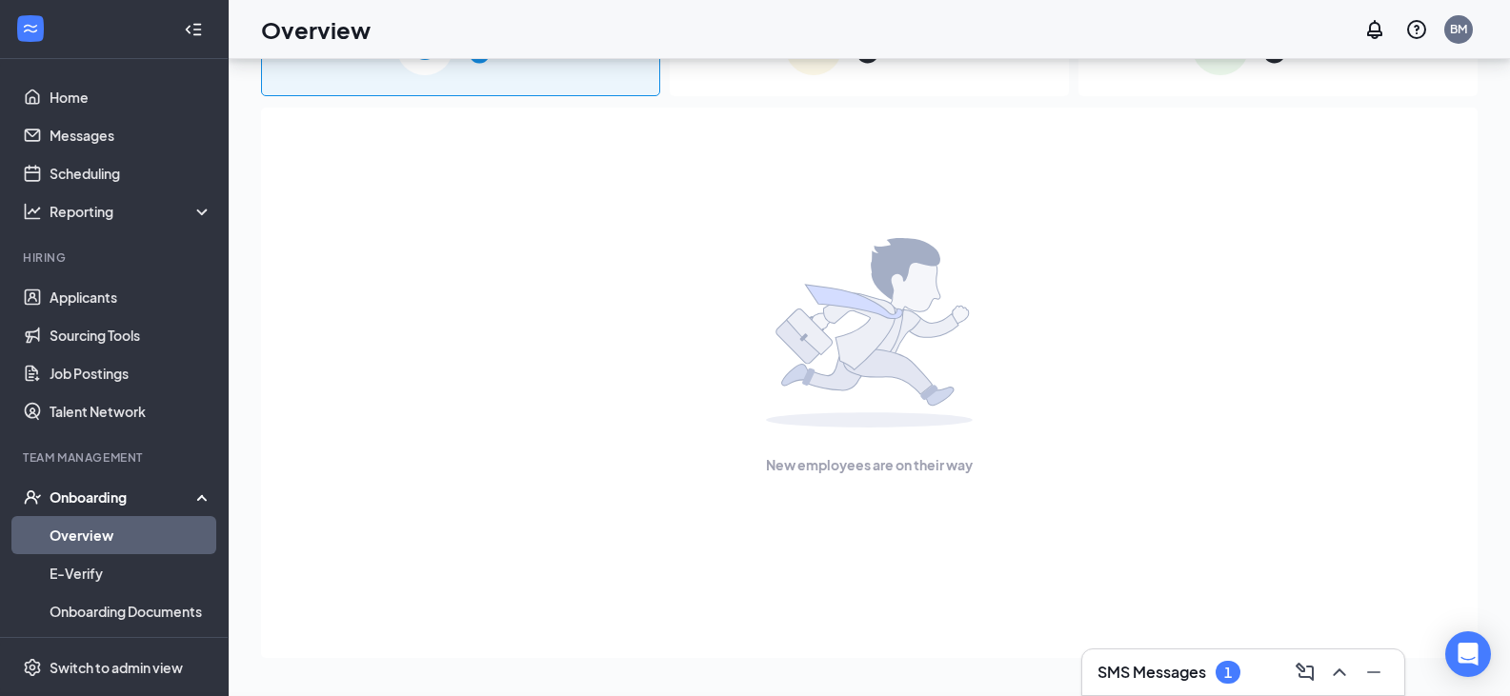
scroll to position [0, 0]
click at [1472, 650] on icon "Open Intercom Messenger" at bounding box center [1468, 654] width 22 height 25
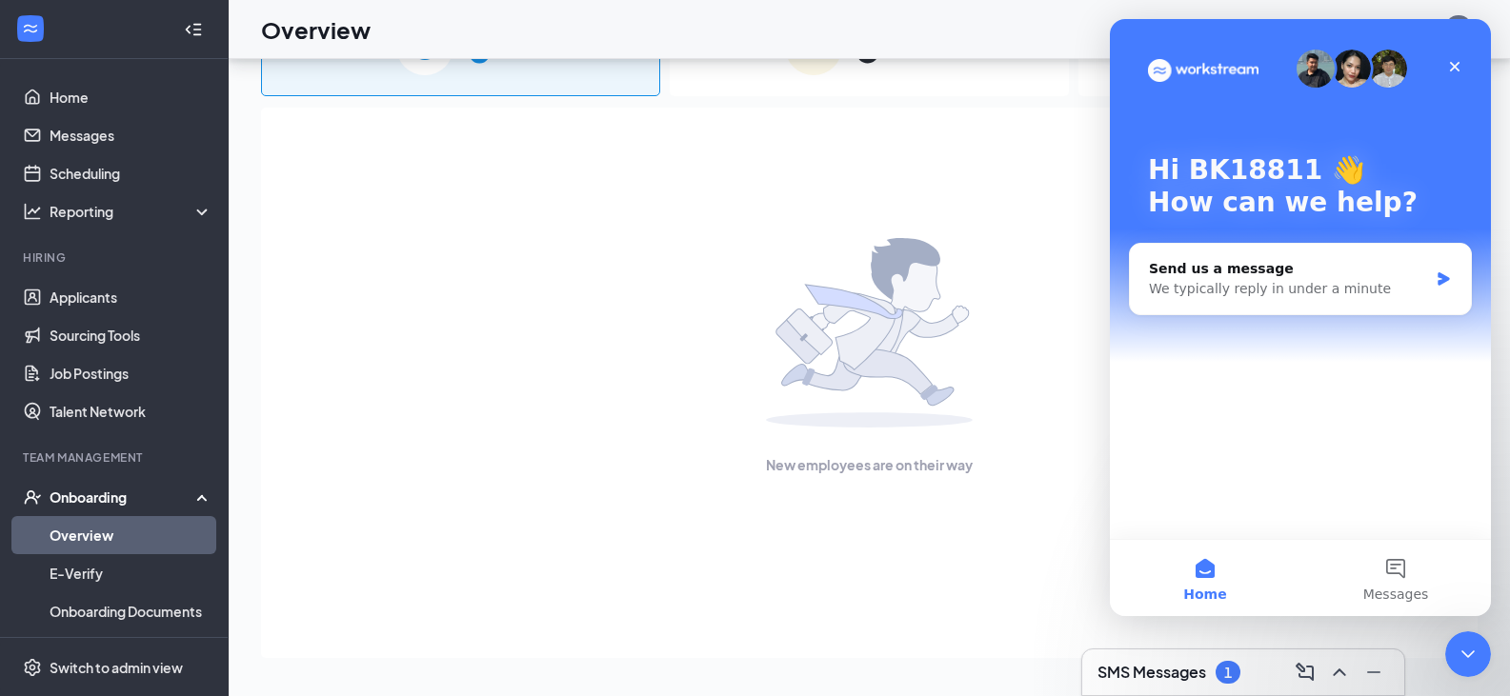
click at [999, 605] on div "New employees are on their way" at bounding box center [869, 357] width 1175 height 498
click at [1454, 646] on icon "Close Intercom Messenger" at bounding box center [1465, 651] width 23 height 23
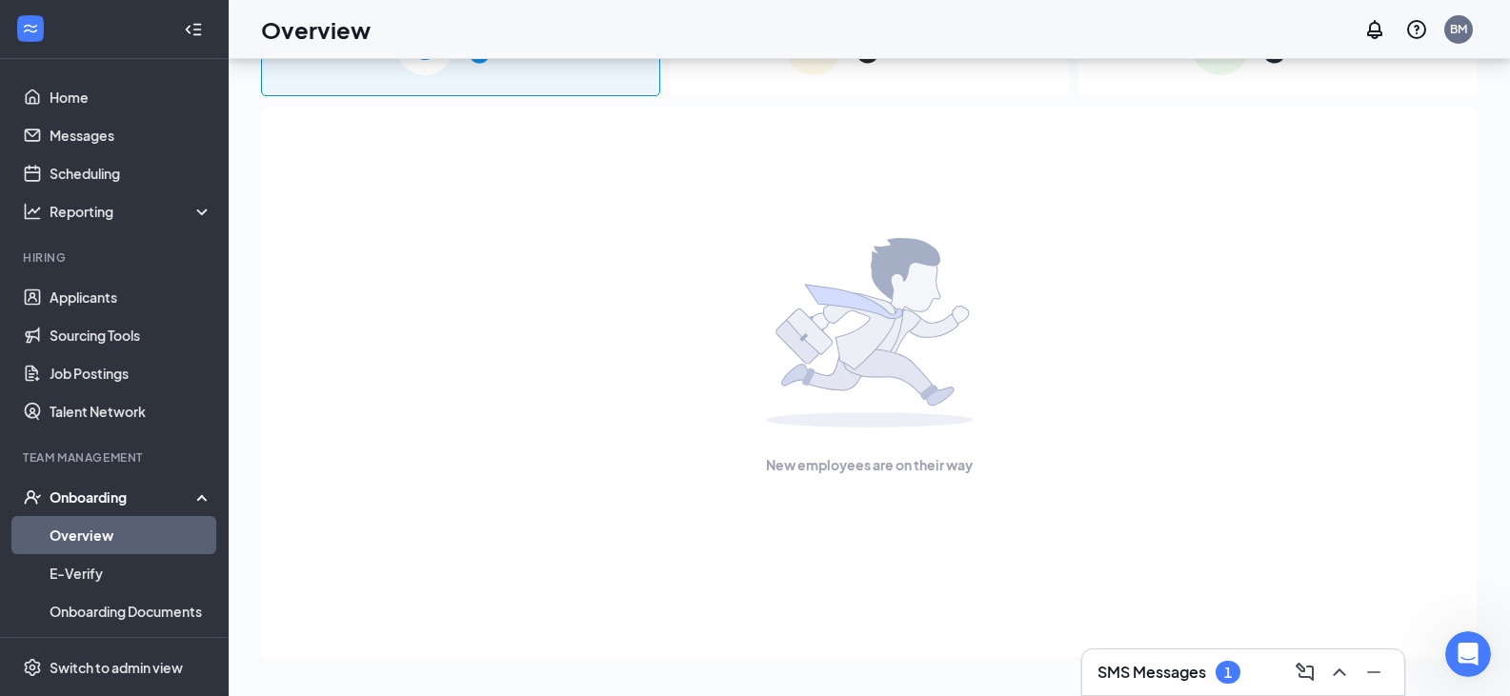
click at [1164, 681] on h3 "SMS Messages" at bounding box center [1152, 672] width 109 height 21
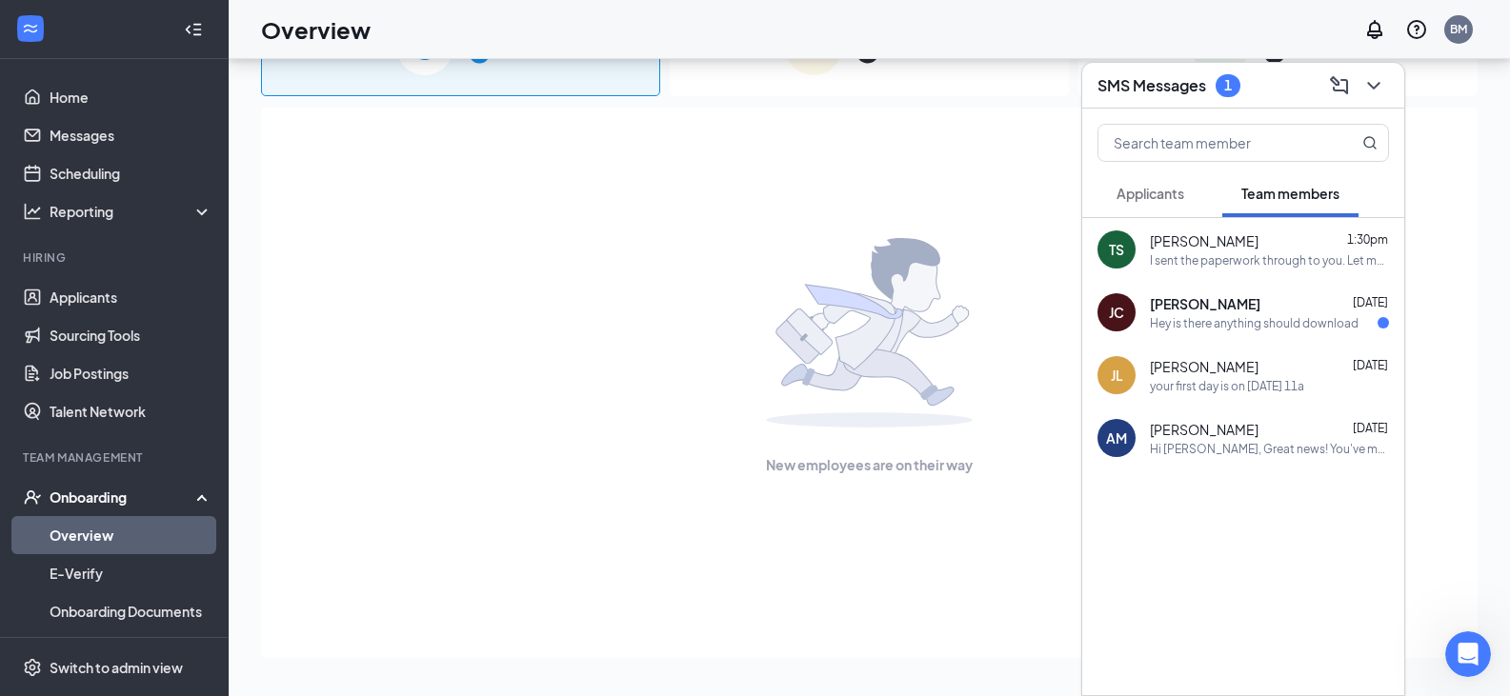
click at [781, 353] on img at bounding box center [869, 333] width 207 height 190
click at [116, 536] on link "Overview" at bounding box center [131, 535] width 163 height 38
click at [178, 538] on link "Overview" at bounding box center [131, 535] width 163 height 38
click at [1373, 94] on icon "ChevronDown" at bounding box center [1373, 85] width 23 height 23
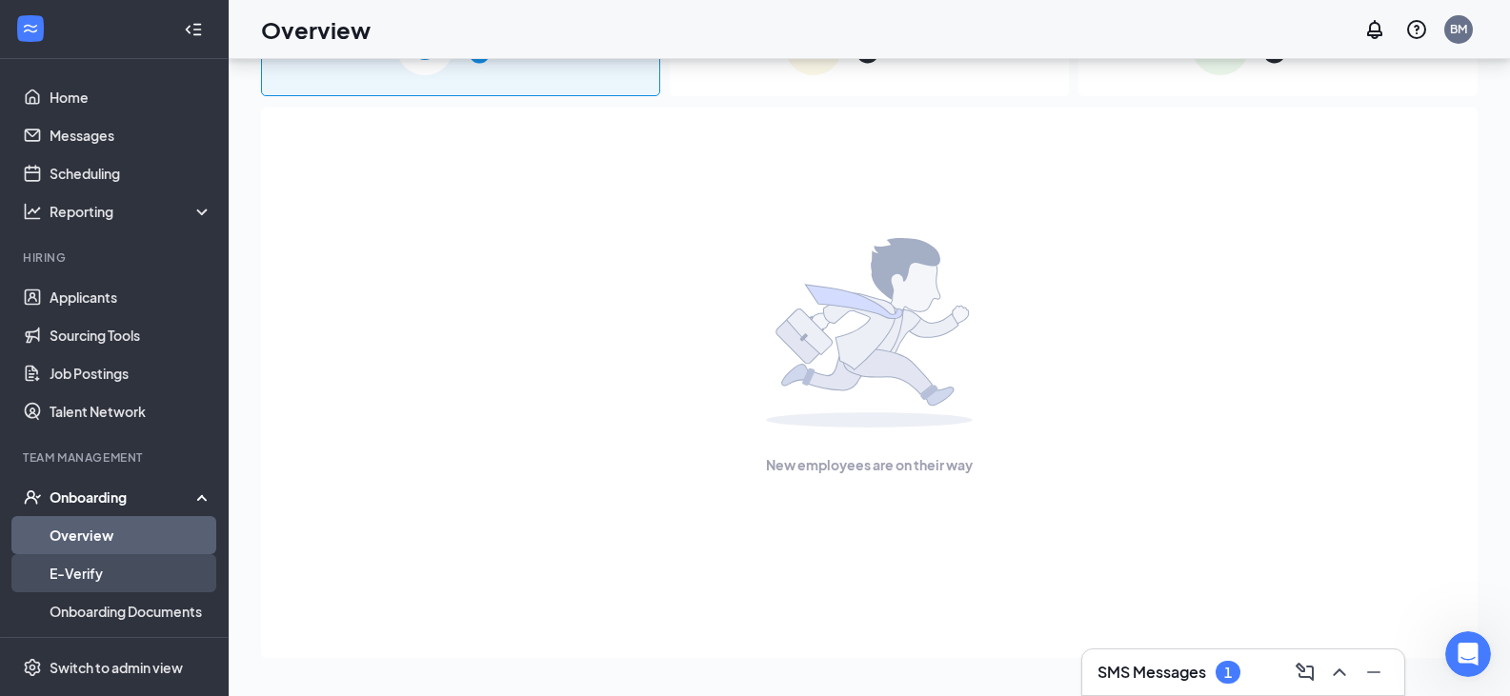
click at [122, 575] on link "E-Verify" at bounding box center [131, 574] width 163 height 38
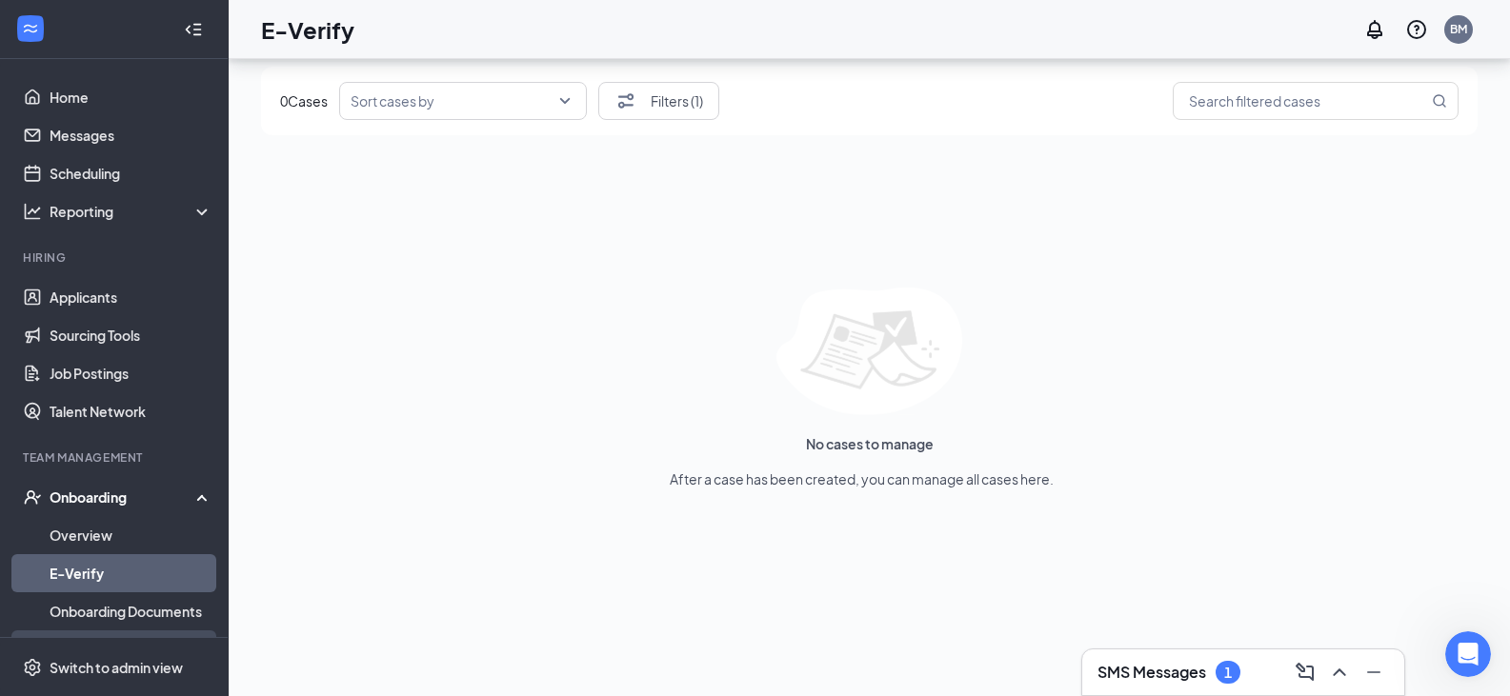
click at [147, 633] on link "Activity log" at bounding box center [131, 650] width 163 height 38
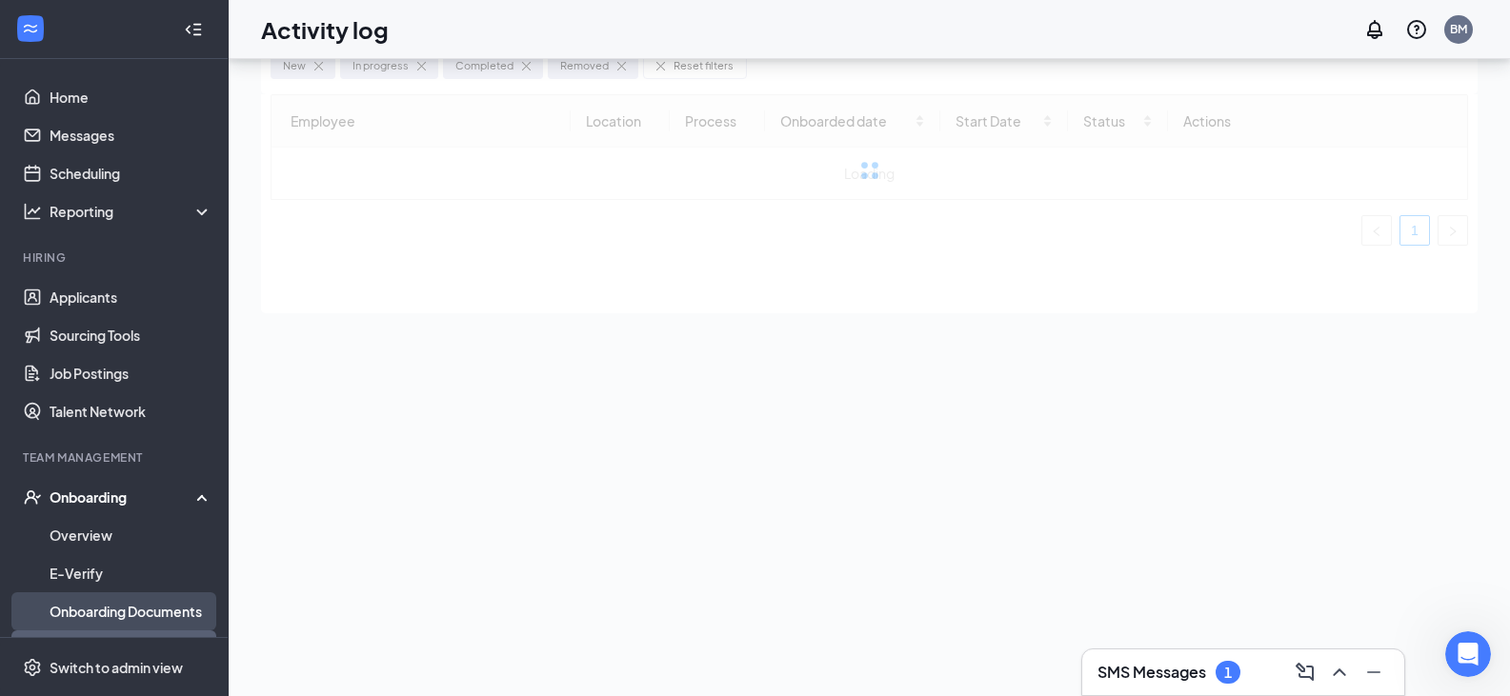
click at [147, 619] on link "Onboarding Documents" at bounding box center [131, 612] width 163 height 38
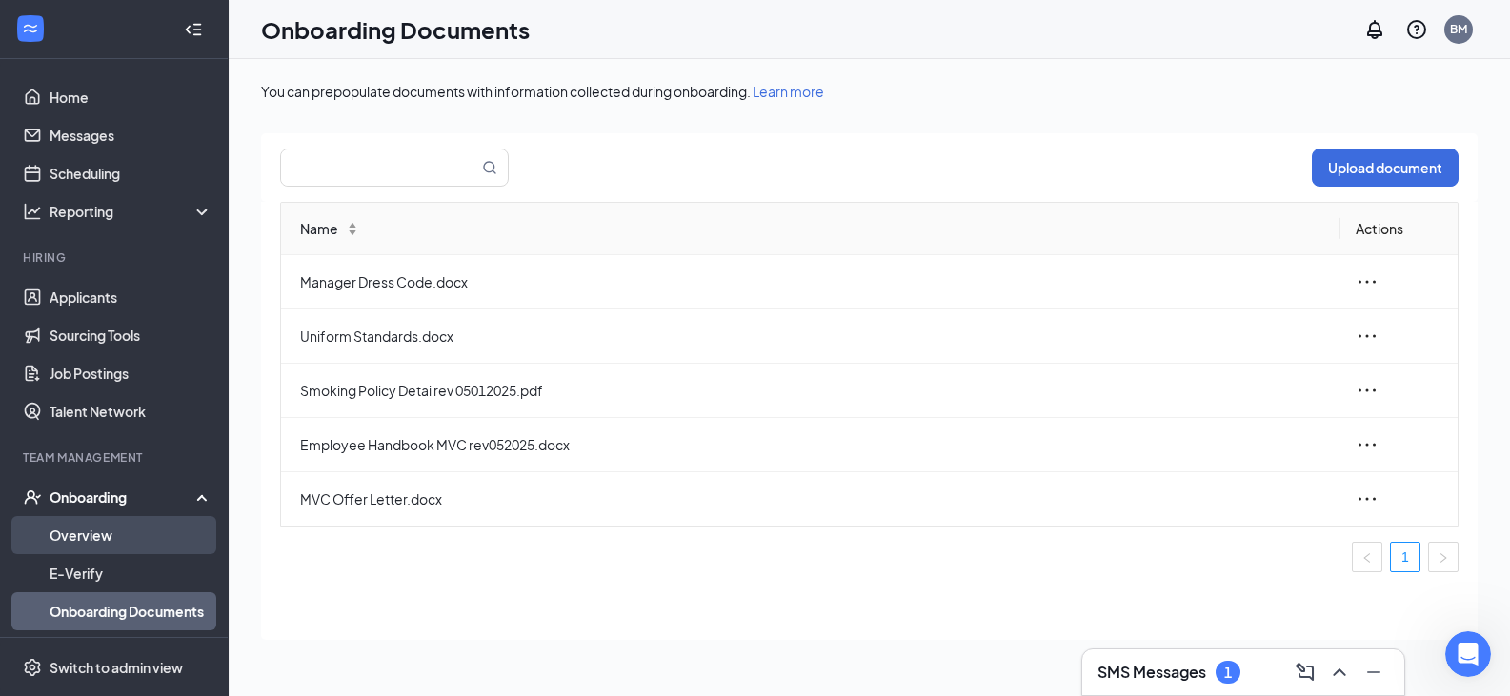
click at [115, 534] on link "Overview" at bounding box center [131, 535] width 163 height 38
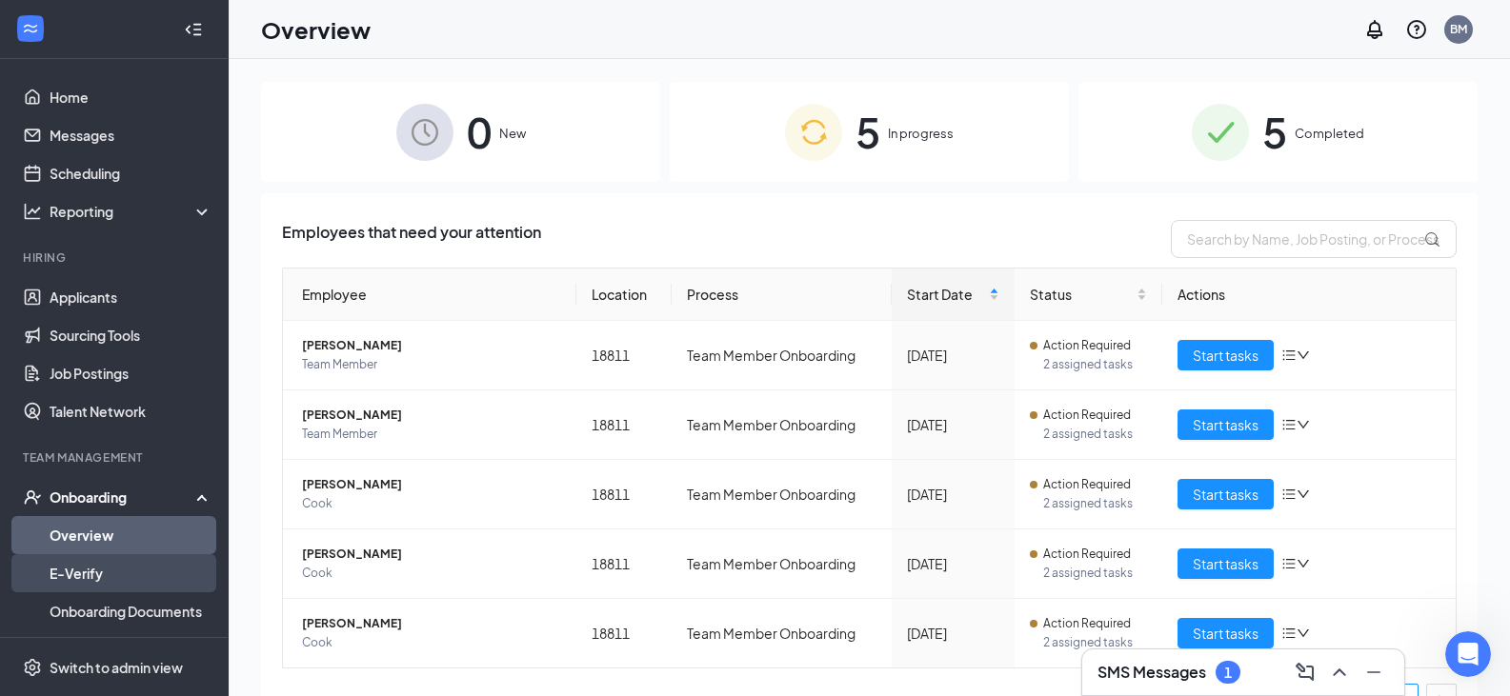
click at [114, 573] on link "E-Verify" at bounding box center [131, 574] width 163 height 38
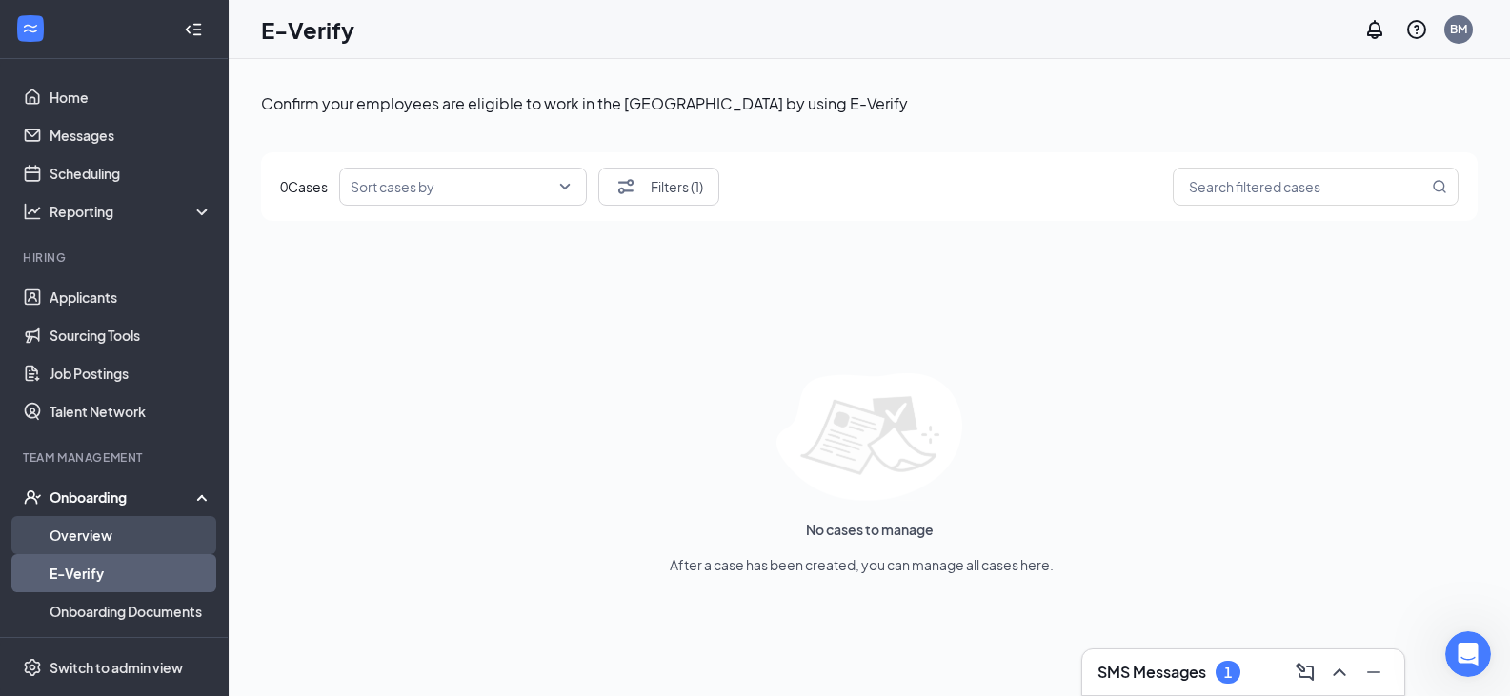
click at [131, 524] on link "Overview" at bounding box center [131, 535] width 163 height 38
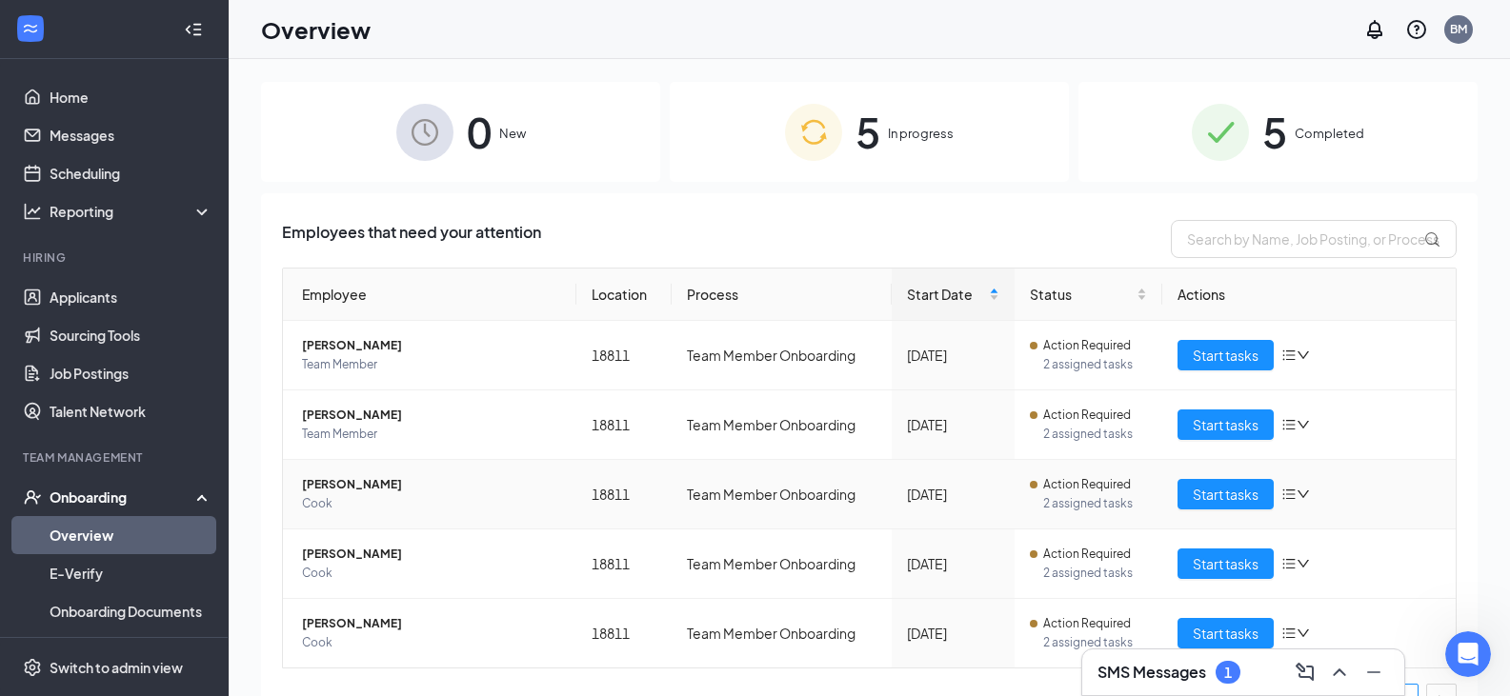
scroll to position [38, 0]
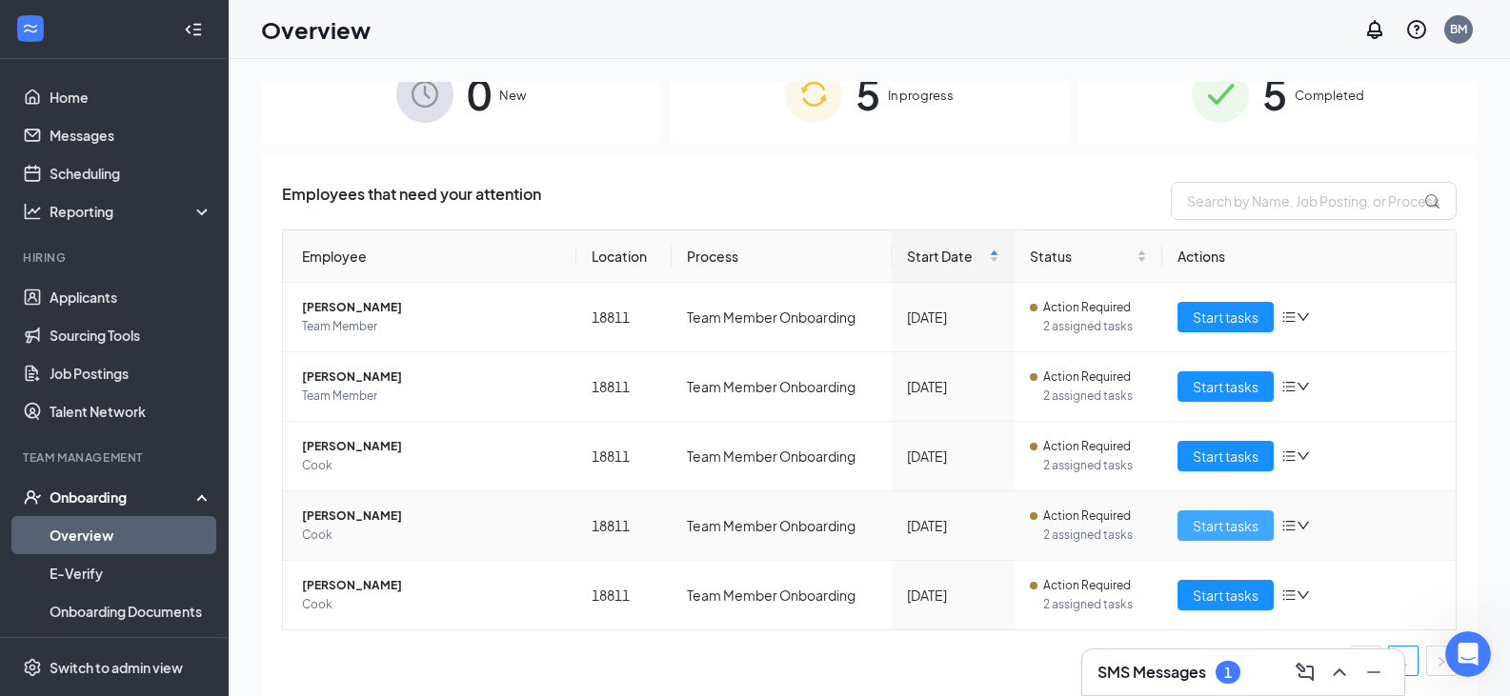
click at [1216, 529] on span "Start tasks" at bounding box center [1226, 525] width 66 height 21
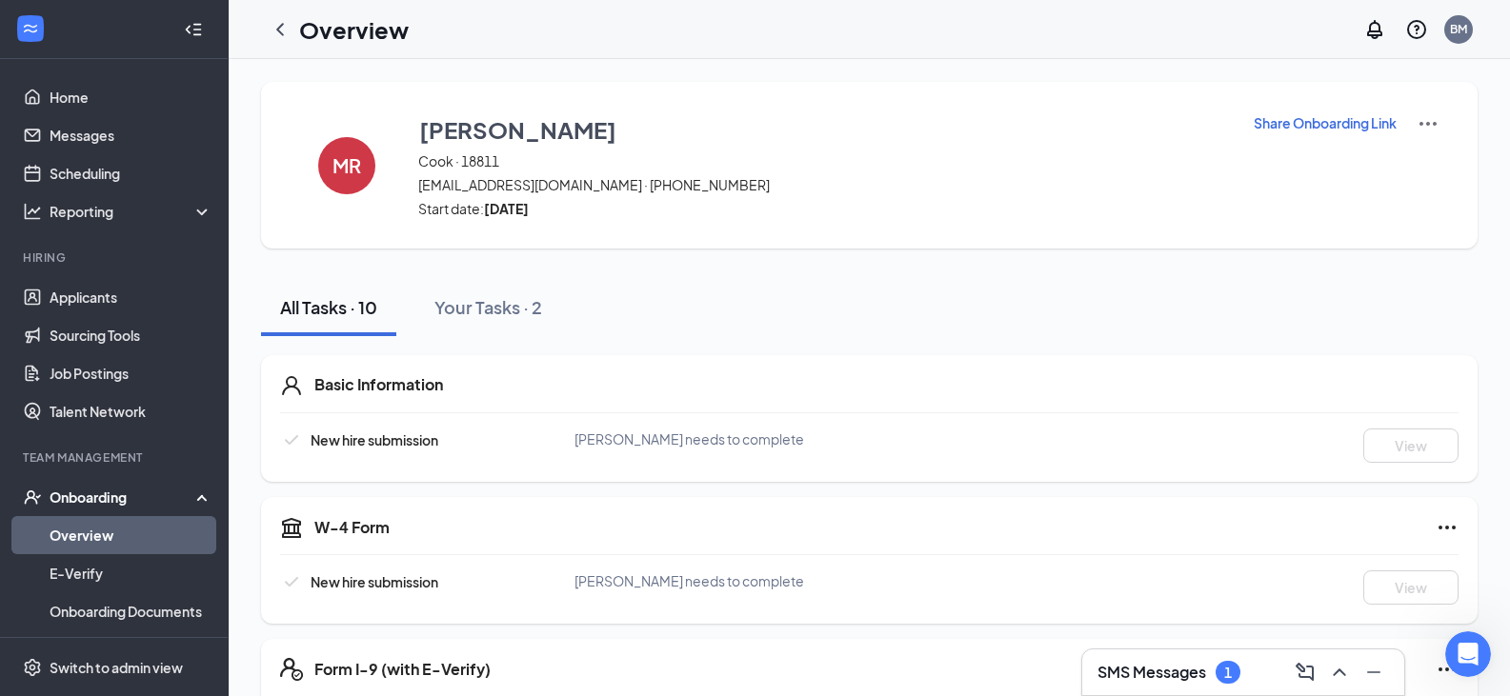
click at [116, 532] on link "Overview" at bounding box center [131, 535] width 163 height 38
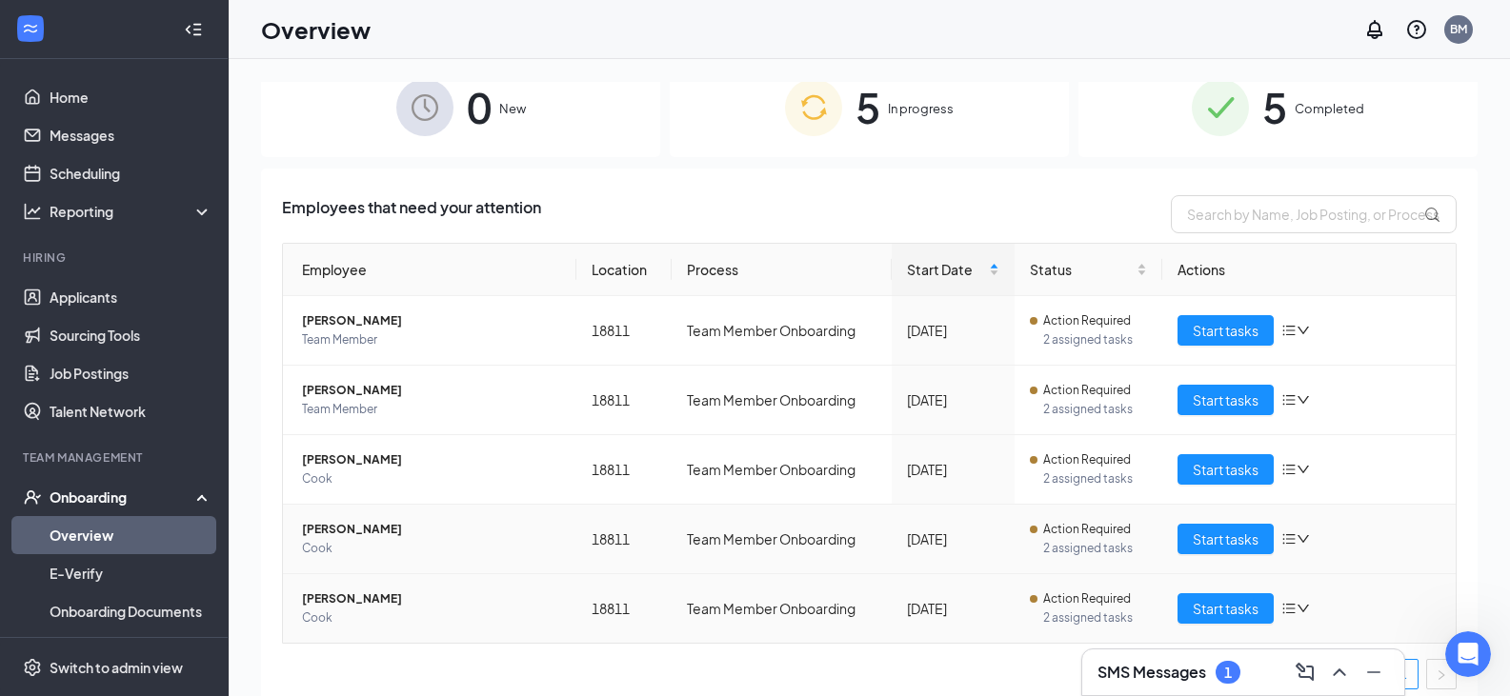
scroll to position [38, 0]
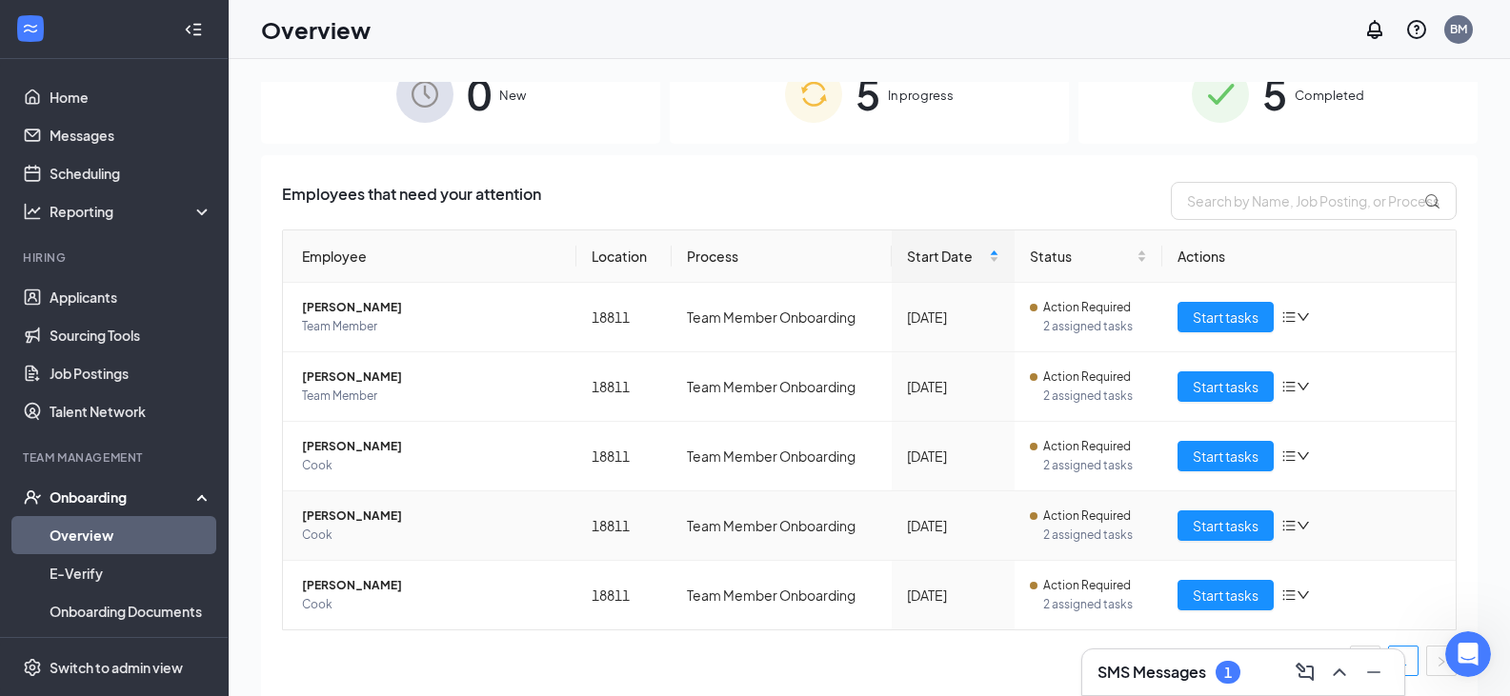
click at [1297, 528] on icon "down" at bounding box center [1303, 525] width 13 height 13
click at [1200, 674] on h3 "SMS Messages" at bounding box center [1152, 672] width 109 height 21
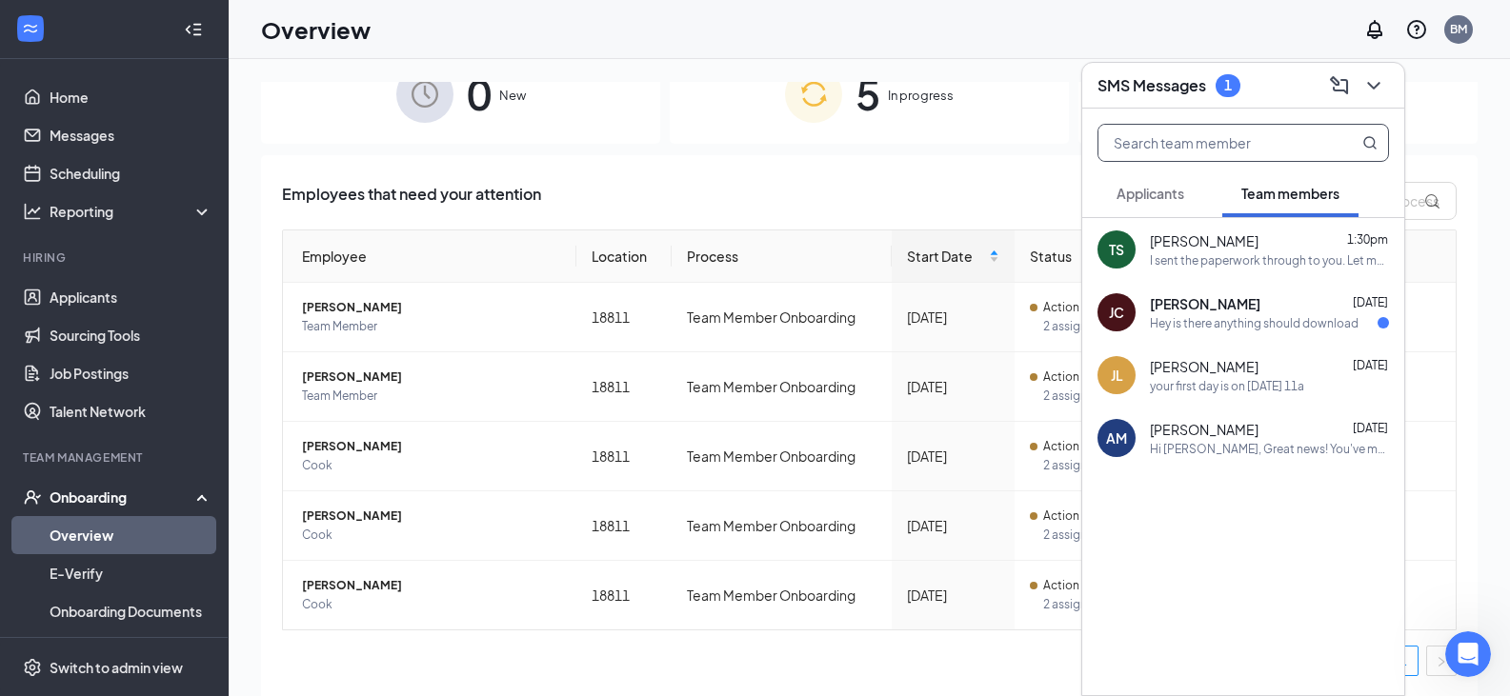
click at [1306, 148] on input "text" at bounding box center [1212, 143] width 226 height 36
click at [1379, 146] on span at bounding box center [1244, 143] width 292 height 38
click at [1368, 139] on icon "MagnifyingGlass" at bounding box center [1369, 142] width 15 height 15
click at [1348, 92] on icon "ComposeMessage" at bounding box center [1339, 84] width 18 height 18
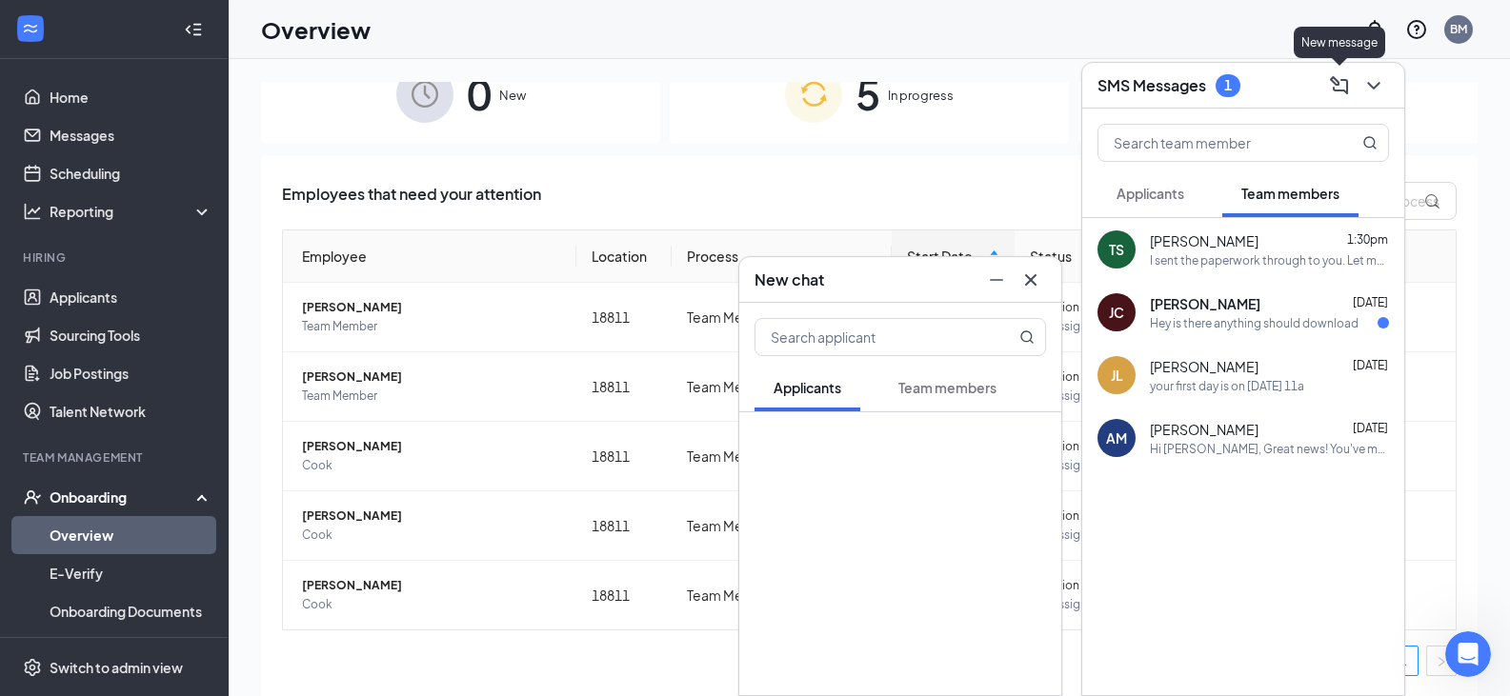
click at [1340, 81] on icon "ComposeMessage" at bounding box center [1339, 85] width 23 height 23
click at [1206, 90] on h3 "SMS Messages" at bounding box center [1152, 85] width 109 height 21
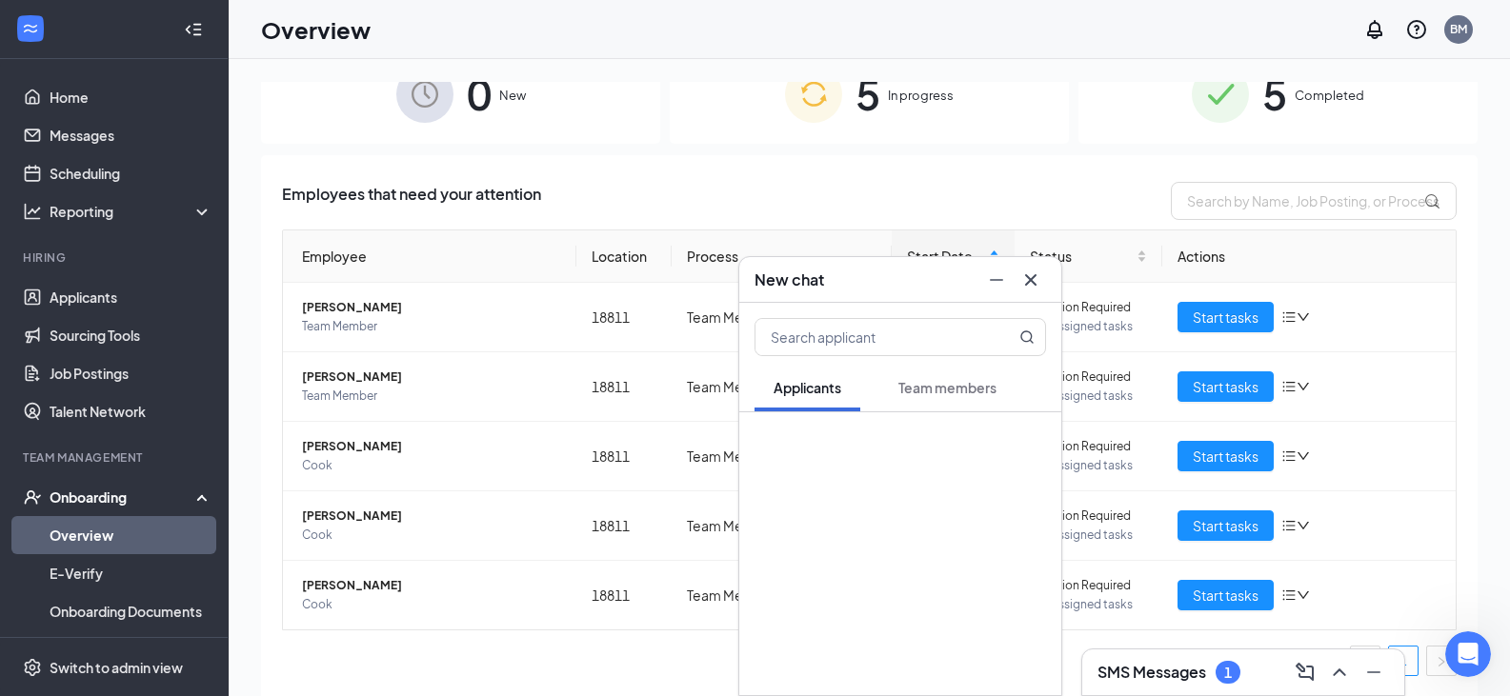
click at [944, 394] on span "Team members" at bounding box center [947, 387] width 98 height 17
click at [791, 395] on span "Applicants" at bounding box center [808, 387] width 68 height 17
click at [869, 336] on input "text" at bounding box center [869, 337] width 226 height 36
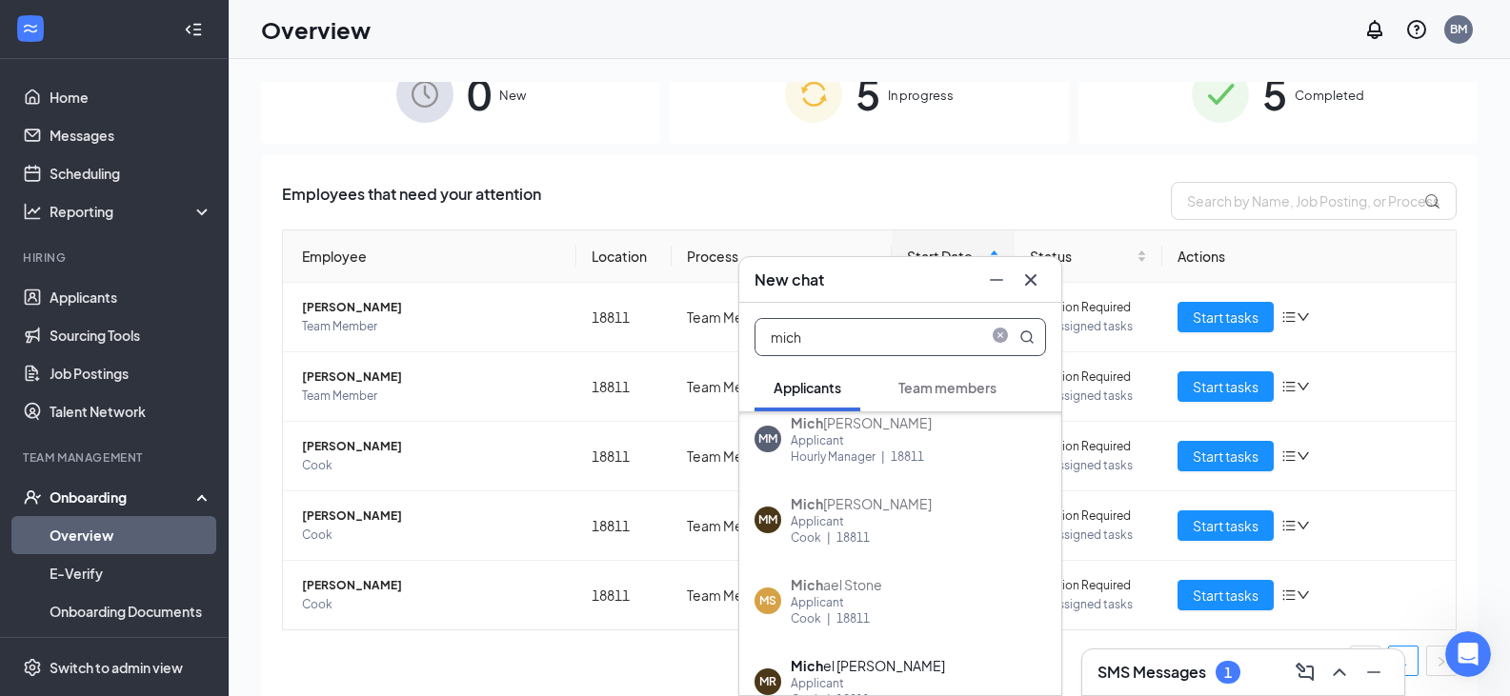
scroll to position [191, 0]
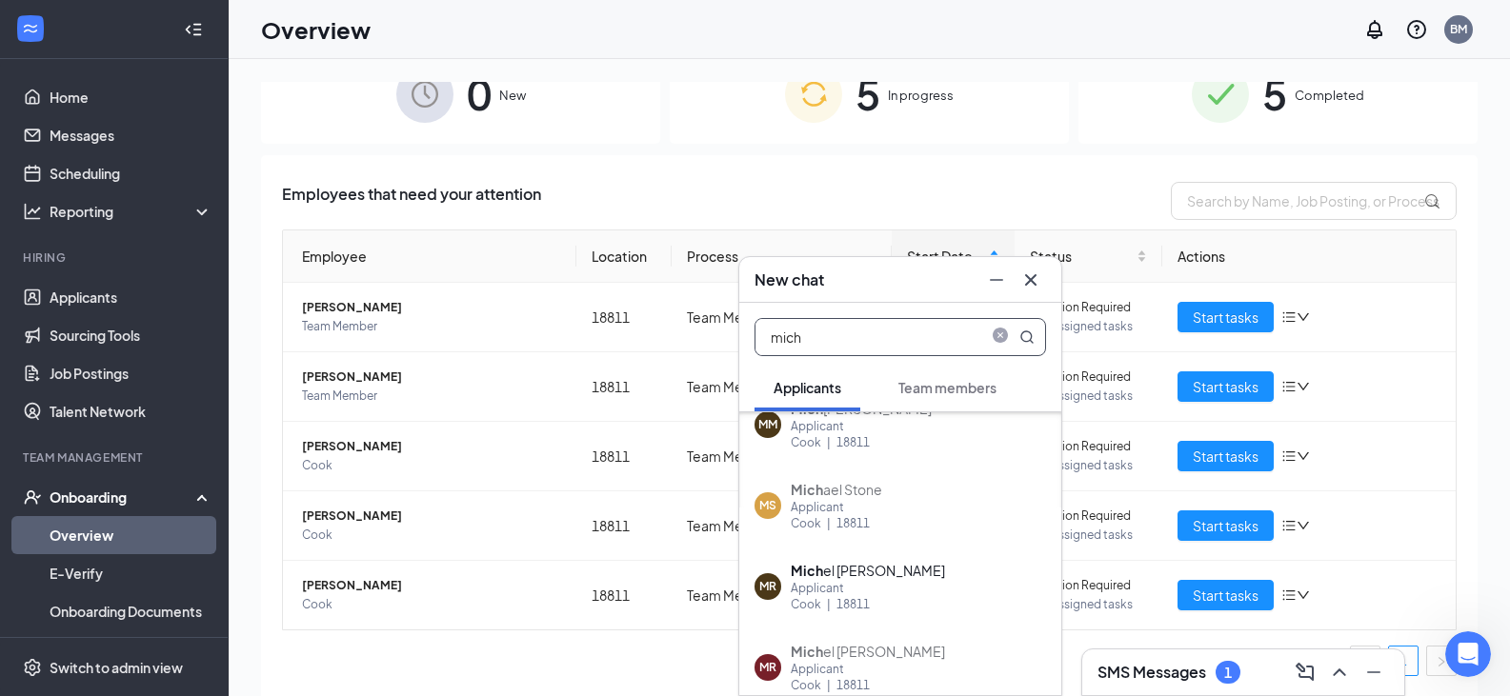
type input "mich"
click at [882, 598] on div "MR Mich el Racey Applicant Cook | 18811" at bounding box center [900, 586] width 322 height 81
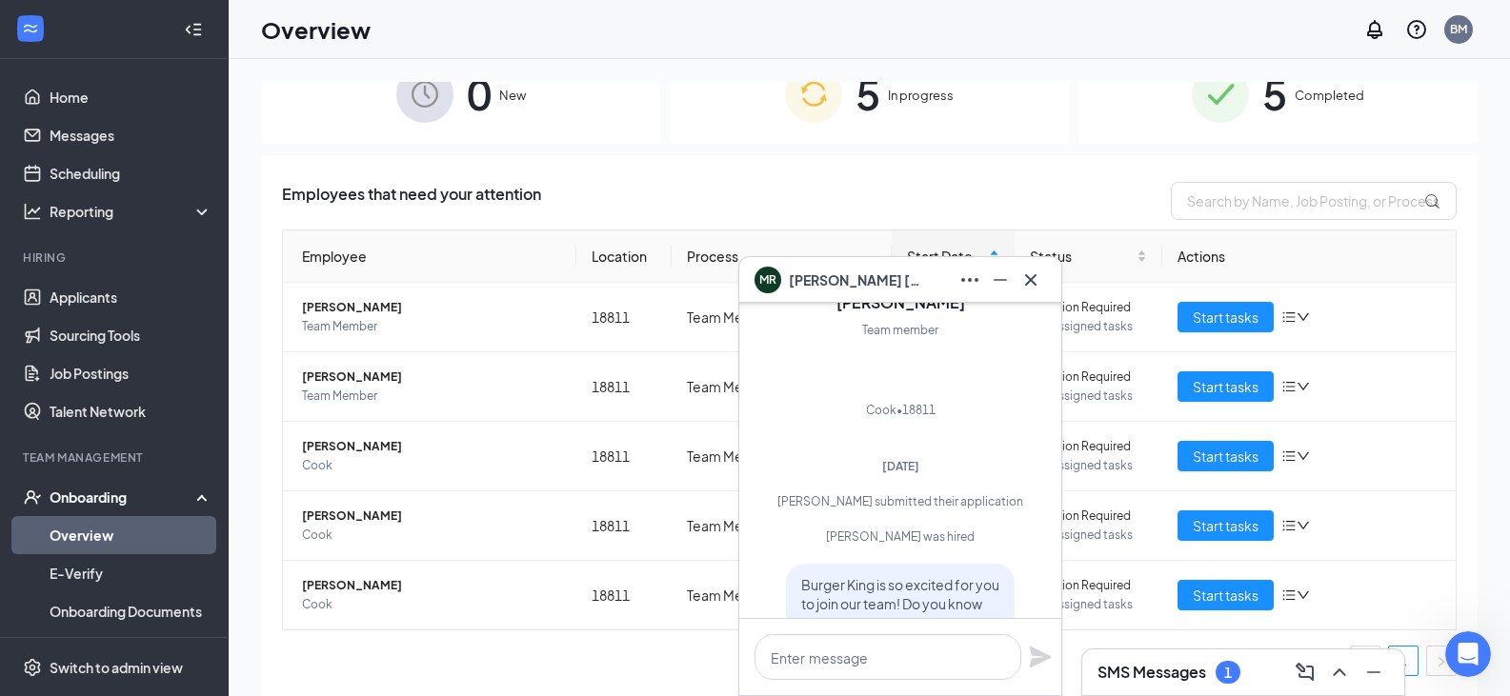
scroll to position [0, 0]
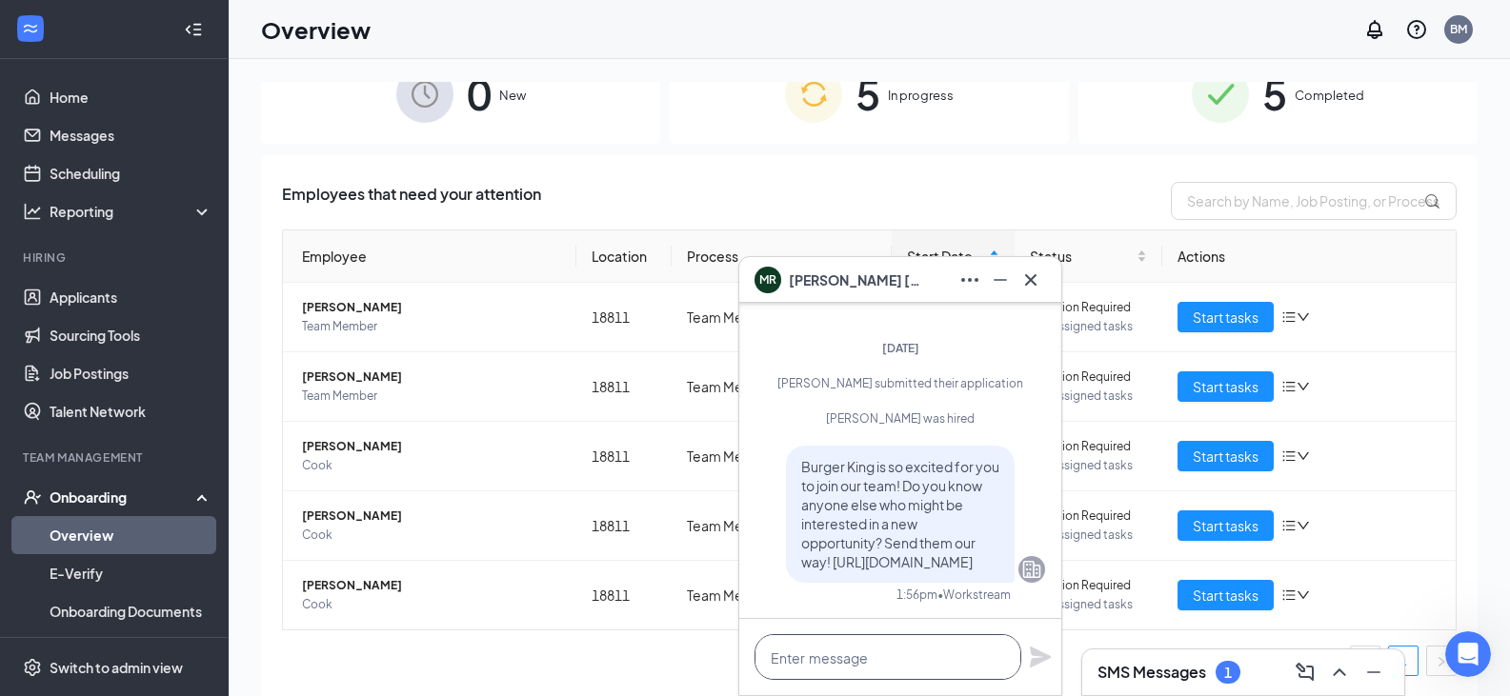
click at [895, 666] on textarea at bounding box center [888, 658] width 267 height 46
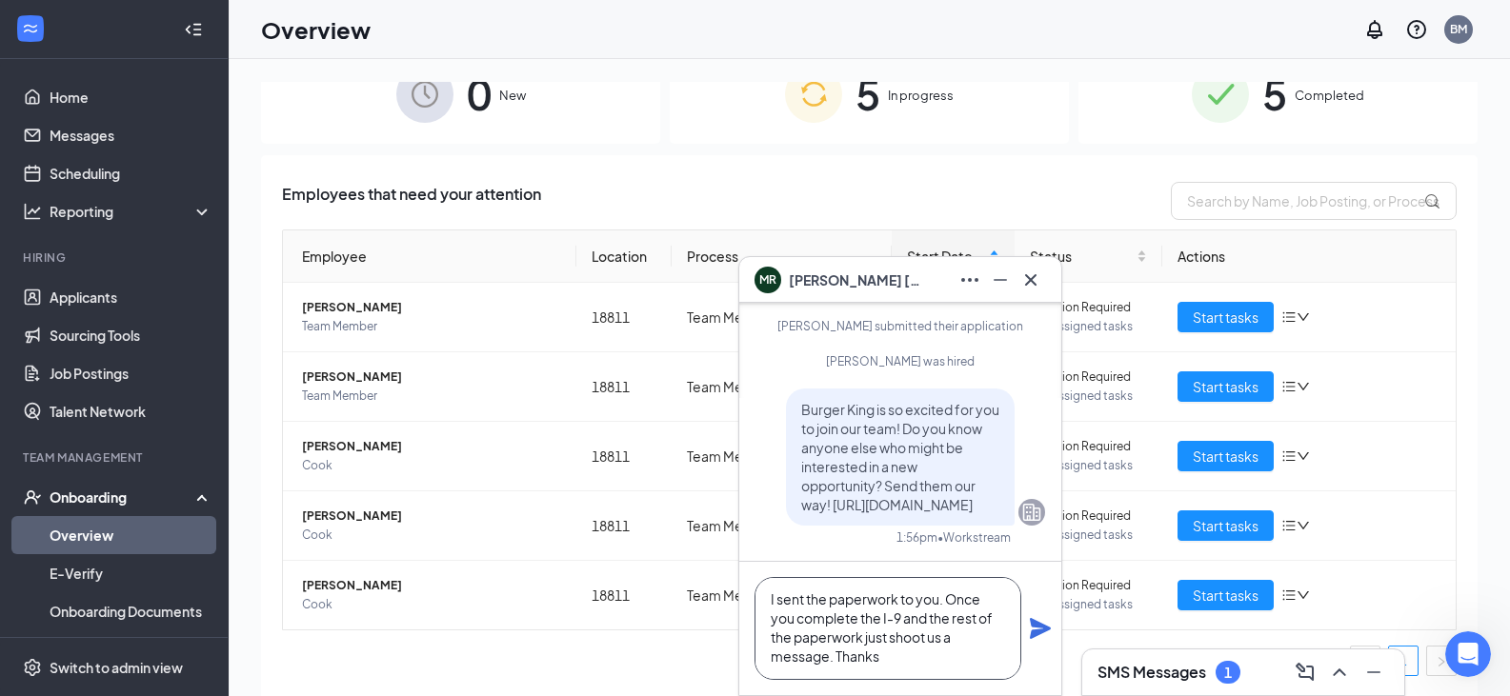
scroll to position [39, 0]
type textarea "I sent the paperwork to you. Once you complete the I-9 and the rest of the pape…"
click at [1044, 629] on icon "Plane" at bounding box center [1040, 628] width 21 height 21
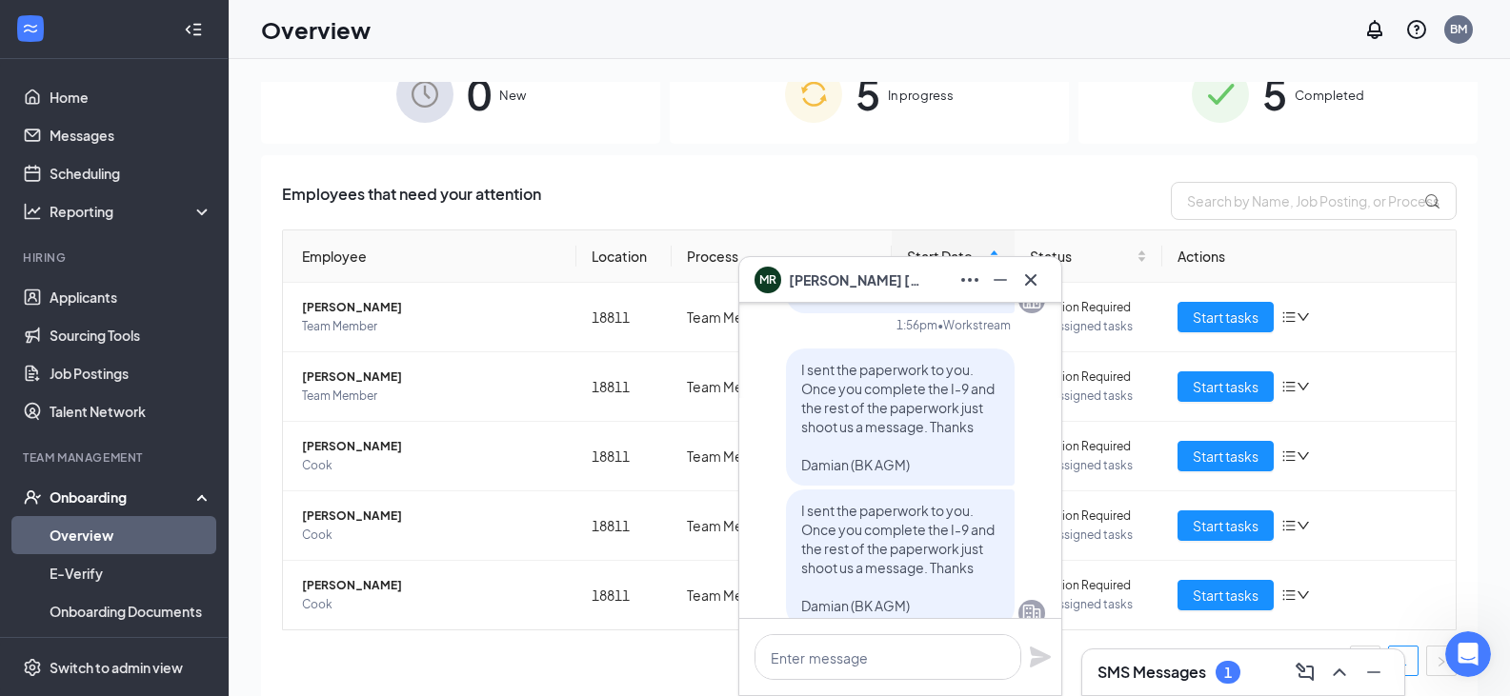
scroll to position [0, 0]
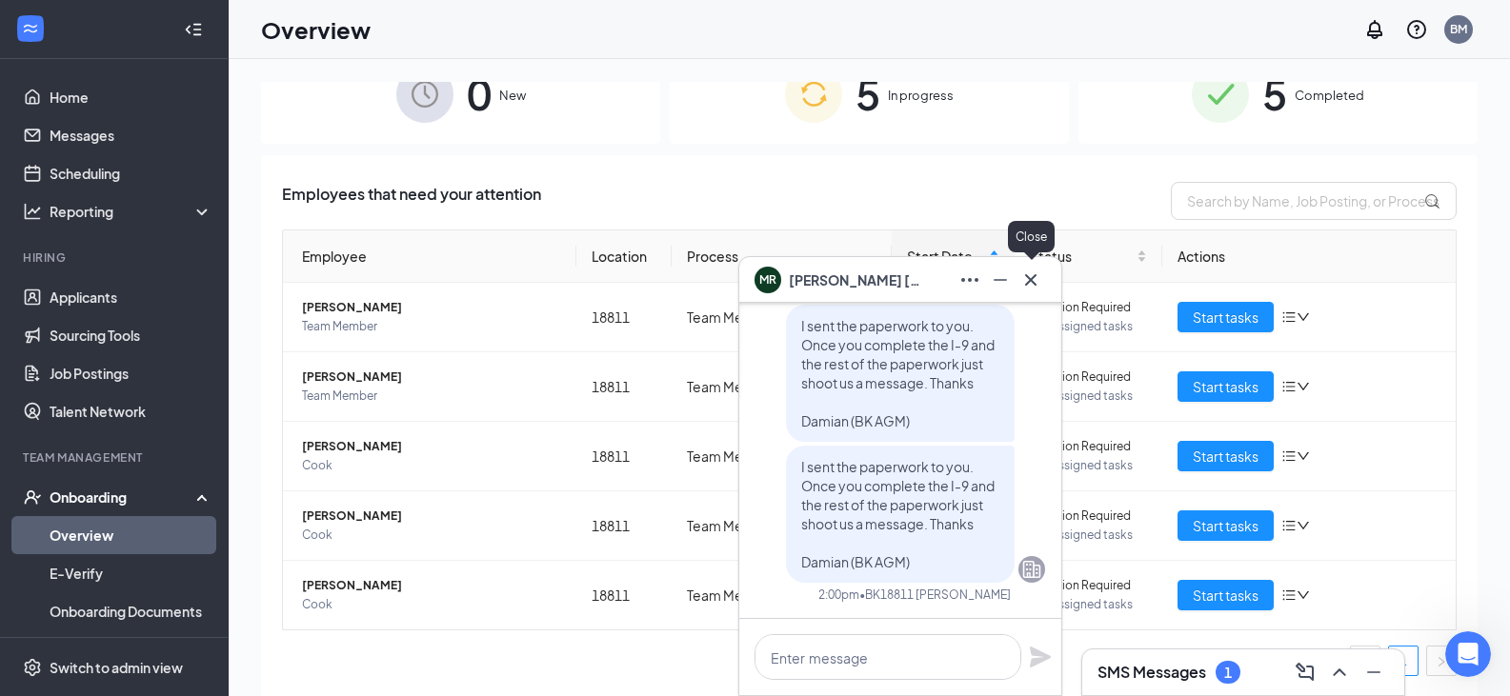
click at [1039, 278] on icon "Cross" at bounding box center [1030, 280] width 23 height 23
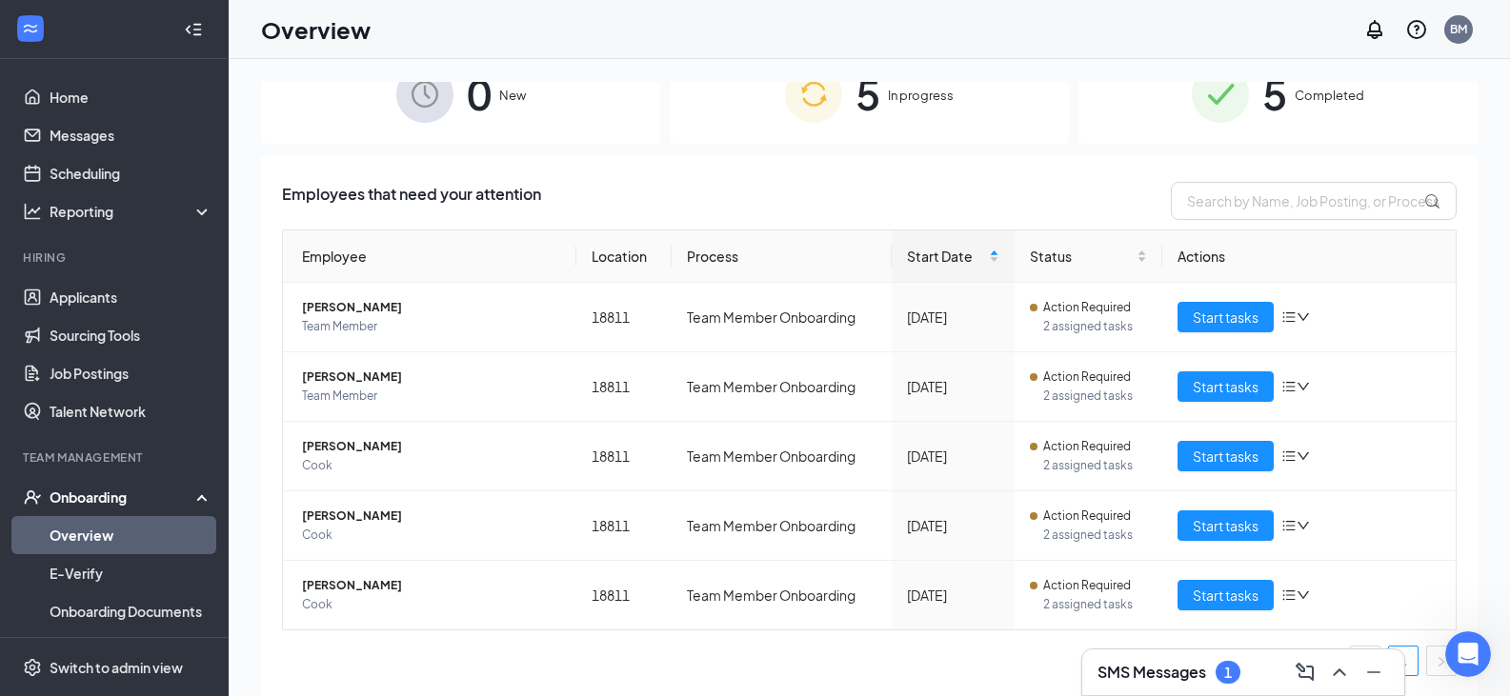
click at [1065, 148] on div "0 New 5 In progress 5 Completed Employees that need your attention Employee Loc…" at bounding box center [869, 420] width 1217 height 677
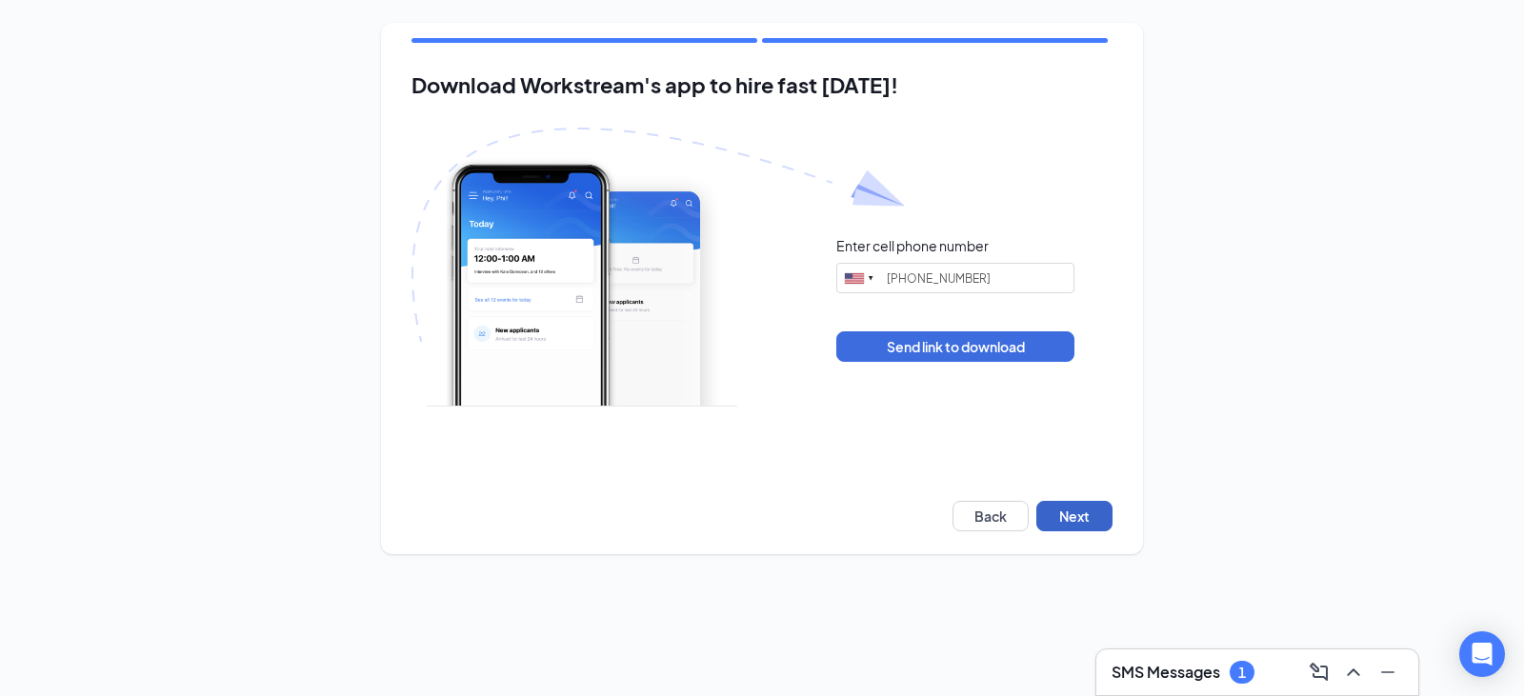
click at [1074, 524] on button "Next" at bounding box center [1075, 516] width 76 height 30
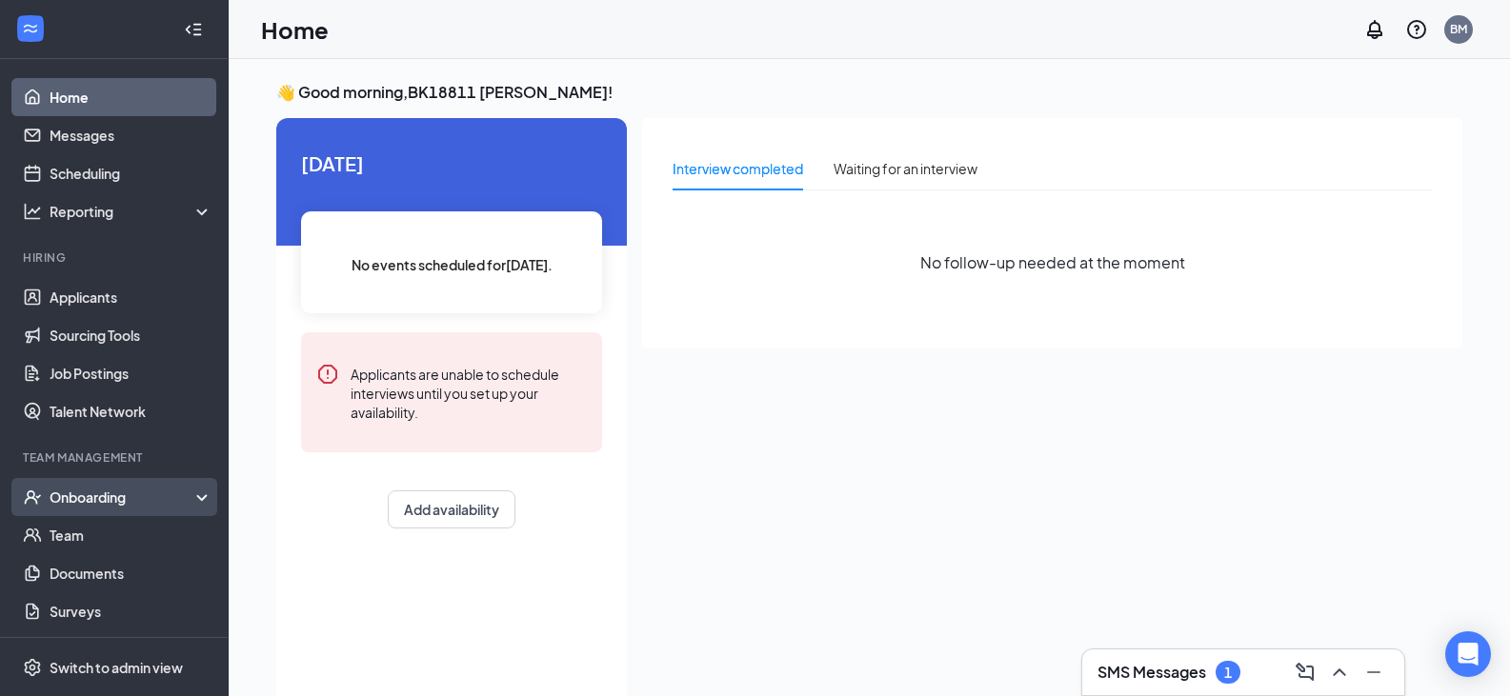
click at [121, 498] on div "Onboarding" at bounding box center [123, 497] width 147 height 19
click at [151, 534] on link "Overview" at bounding box center [131, 535] width 163 height 38
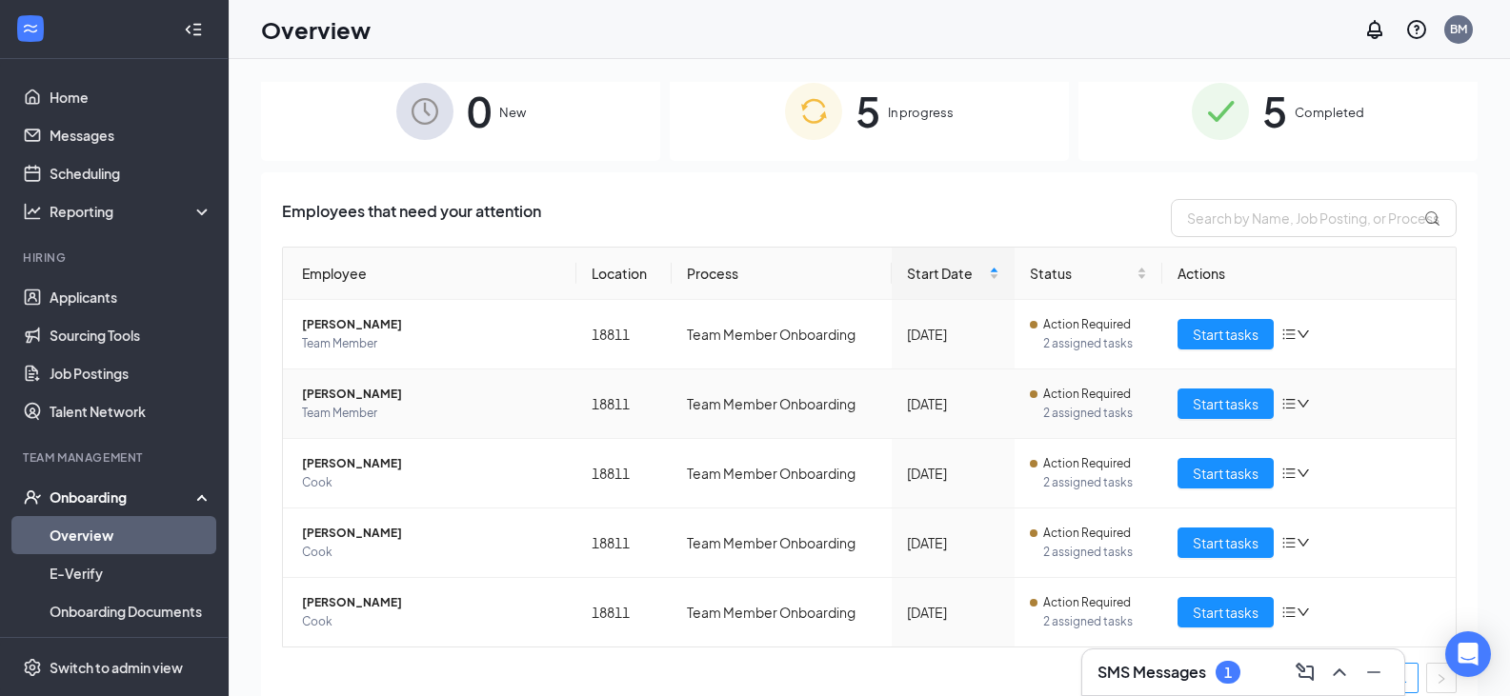
scroll to position [38, 0]
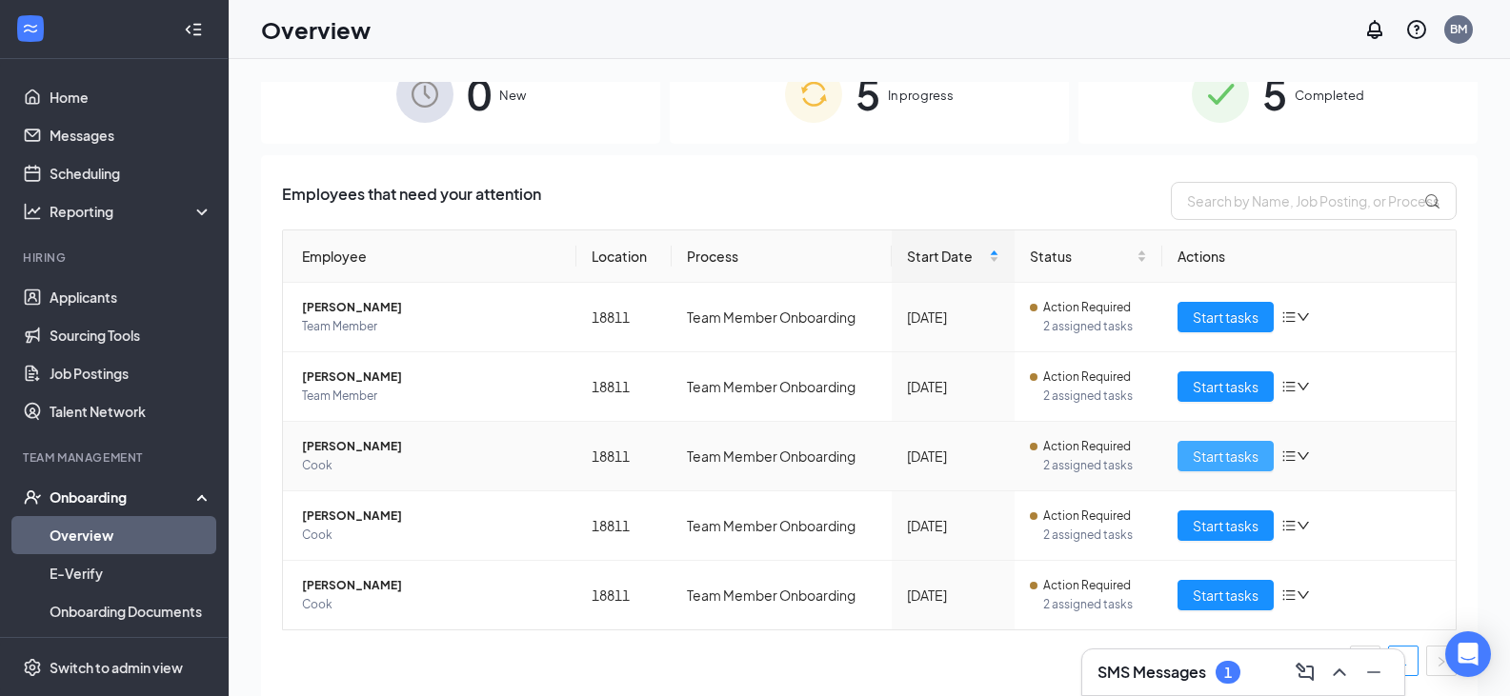
click at [1193, 458] on span "Start tasks" at bounding box center [1226, 456] width 66 height 21
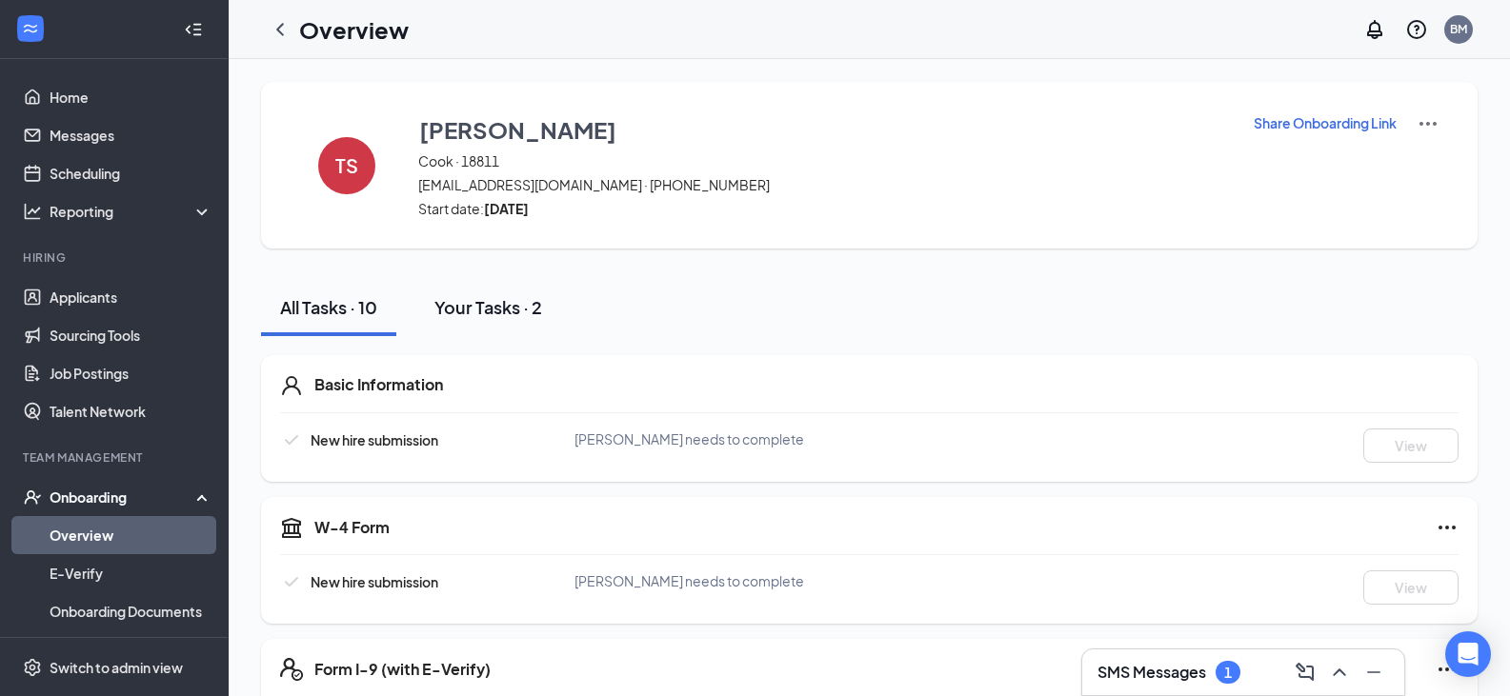
click at [521, 310] on div "Your Tasks · 2" at bounding box center [488, 307] width 108 height 24
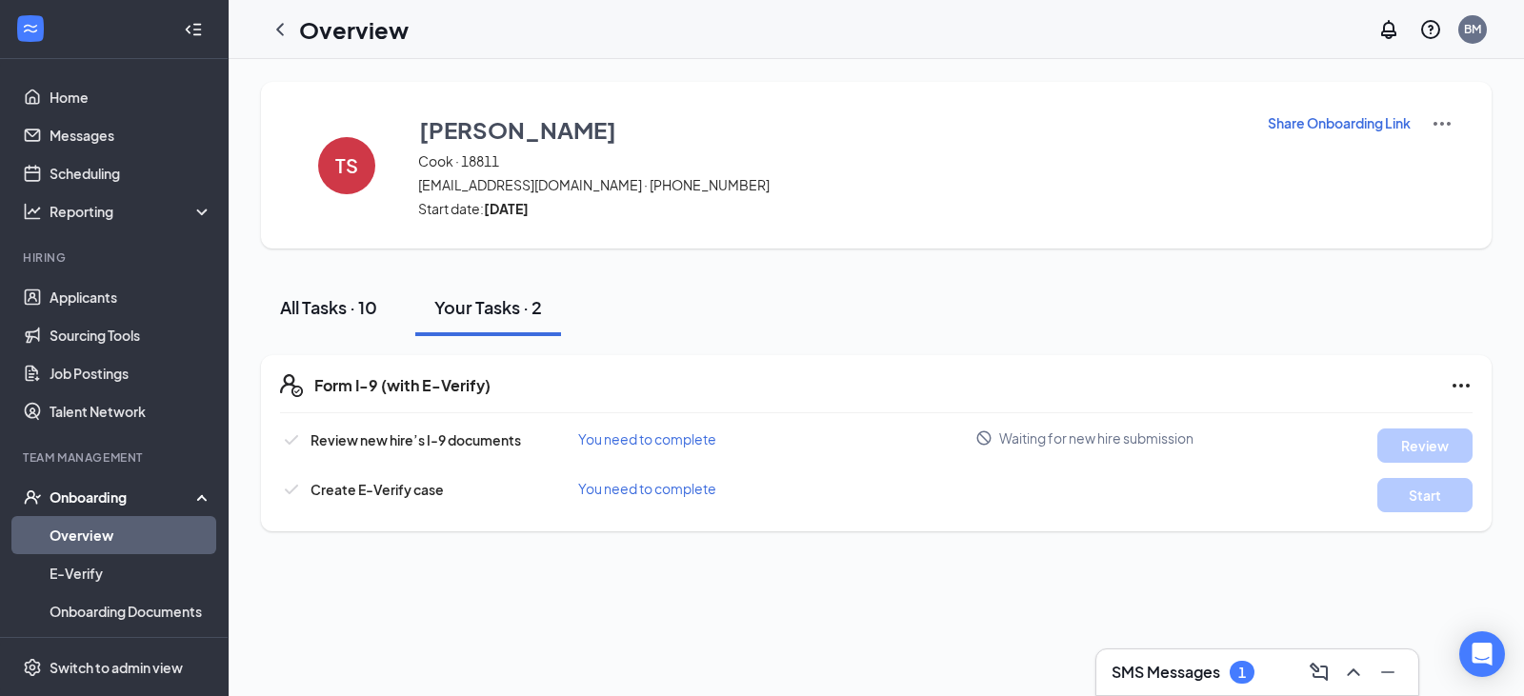
click at [345, 311] on div "All Tasks · 10" at bounding box center [328, 307] width 97 height 24
